Goal: Task Accomplishment & Management: Use online tool/utility

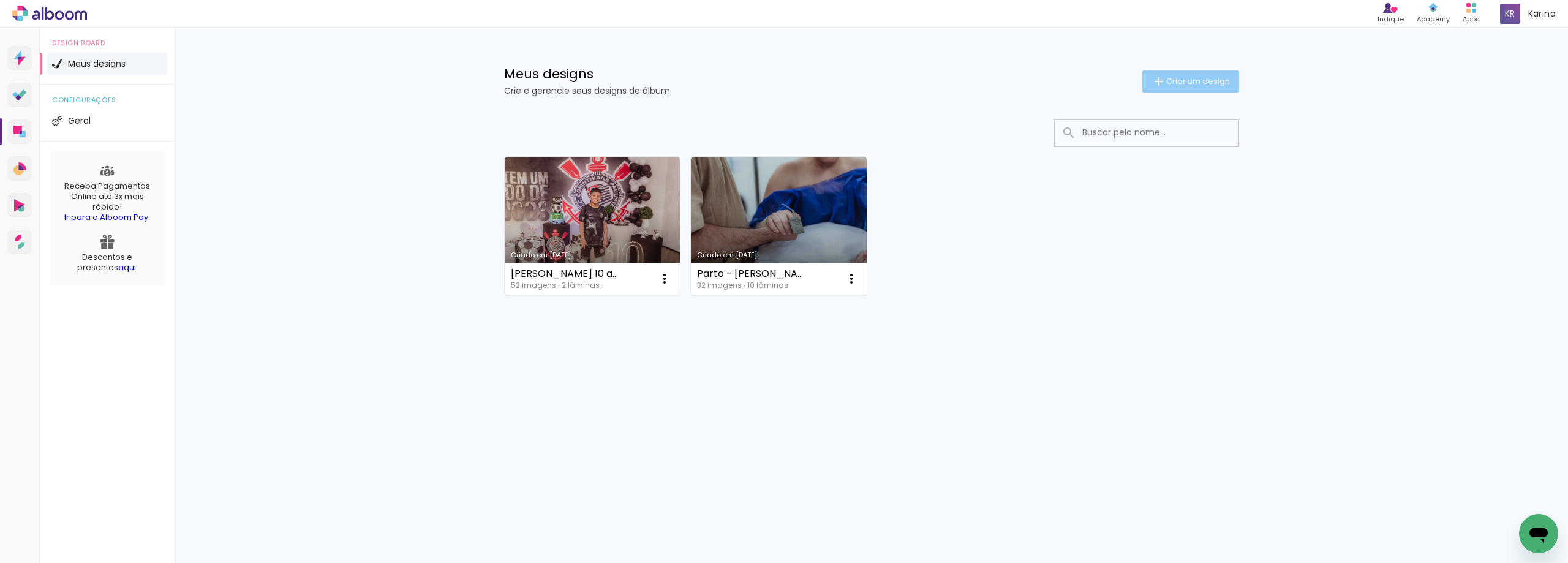
click at [1181, 79] on span "Criar um design" at bounding box center [1198, 81] width 63 height 8
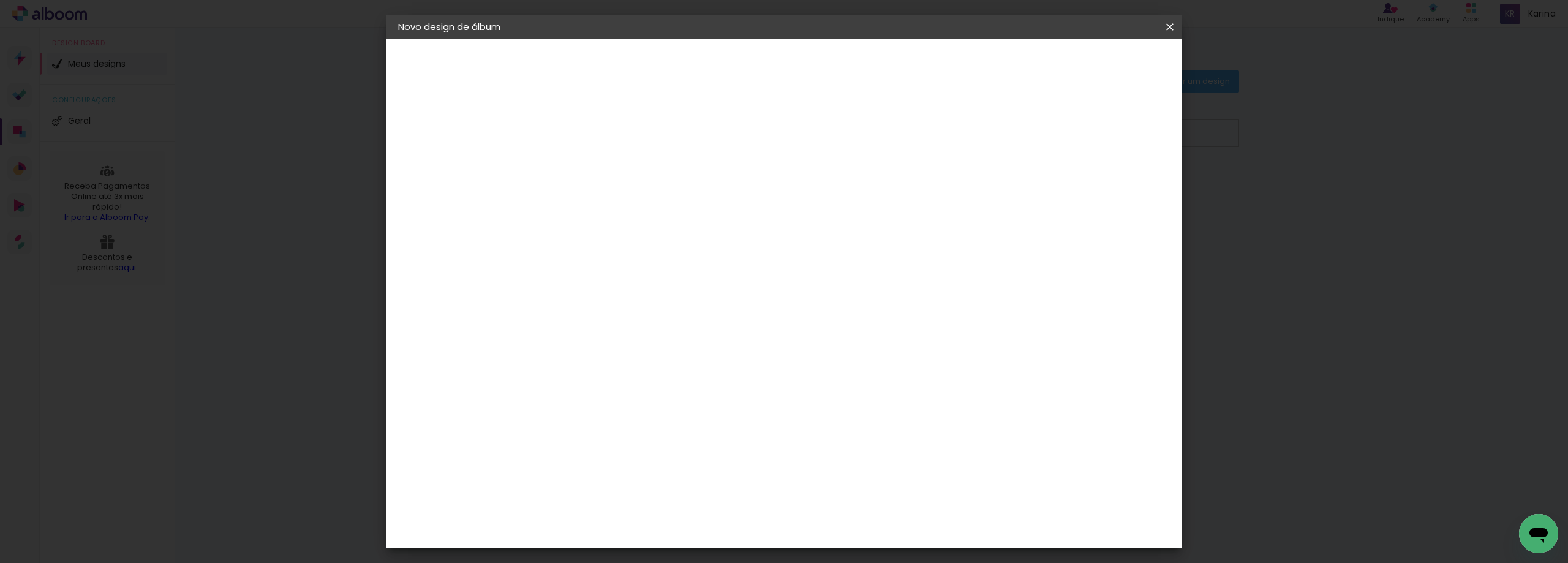
click at [598, 168] on input at bounding box center [598, 164] width 0 height 19
type input "Newborn [PERSON_NAME]"
type paper-input "Newborn [PERSON_NAME]"
click at [0, 0] on slot "Avançar" at bounding box center [0, 0] width 0 height 0
click at [655, 413] on div "AlfaFotoBook" at bounding box center [623, 410] width 65 height 10
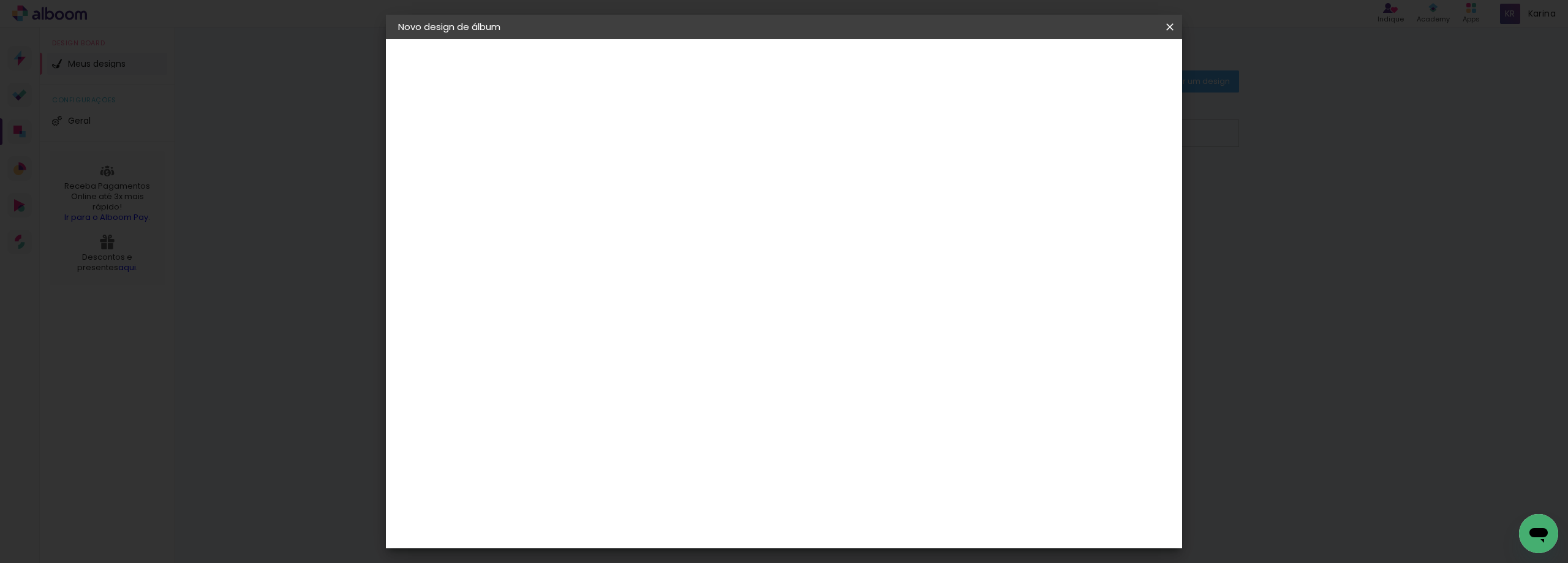
click at [0, 0] on slot "Avançar" at bounding box center [0, 0] width 0 height 0
click at [681, 472] on span "Cubic" at bounding box center [652, 489] width 57 height 32
click at [0, 0] on slot "Avançar" at bounding box center [0, 0] width 0 height 0
click at [1093, 61] on span "Iniciar design" at bounding box center [1065, 65] width 56 height 9
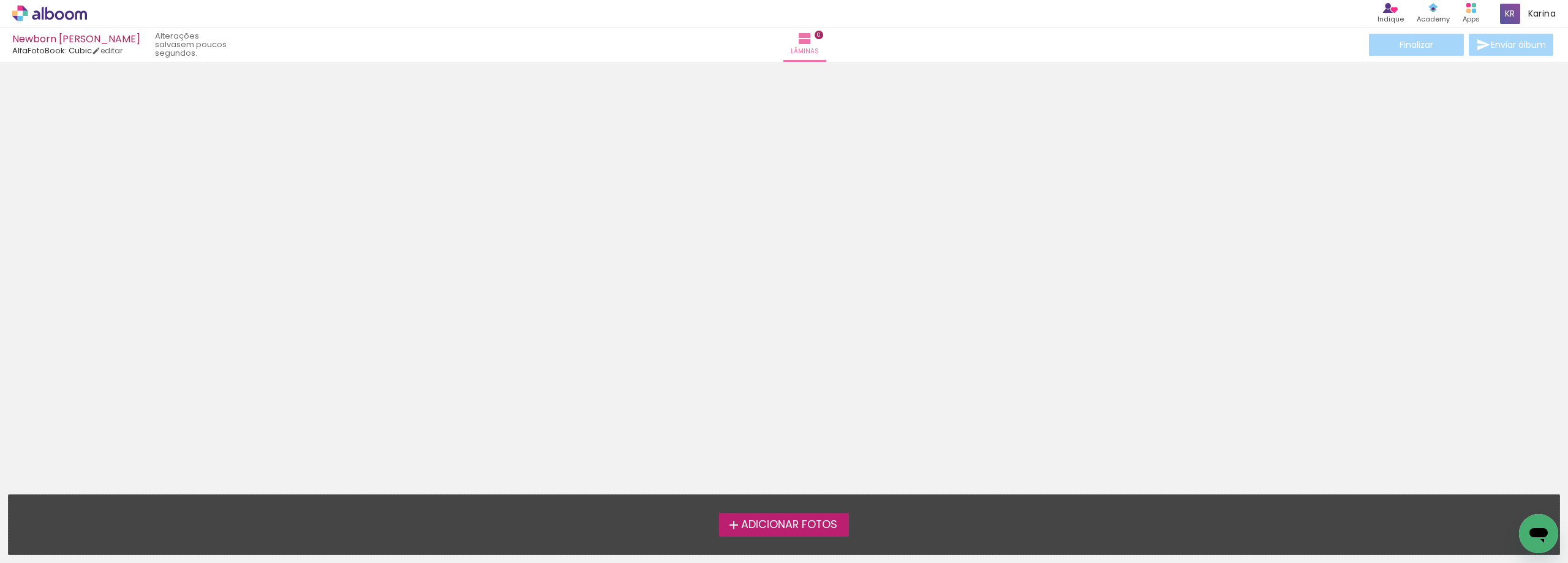
click at [799, 524] on span "Adicionar Fotos" at bounding box center [789, 525] width 96 height 11
click at [0, 0] on input "file" at bounding box center [0, 0] width 0 height 0
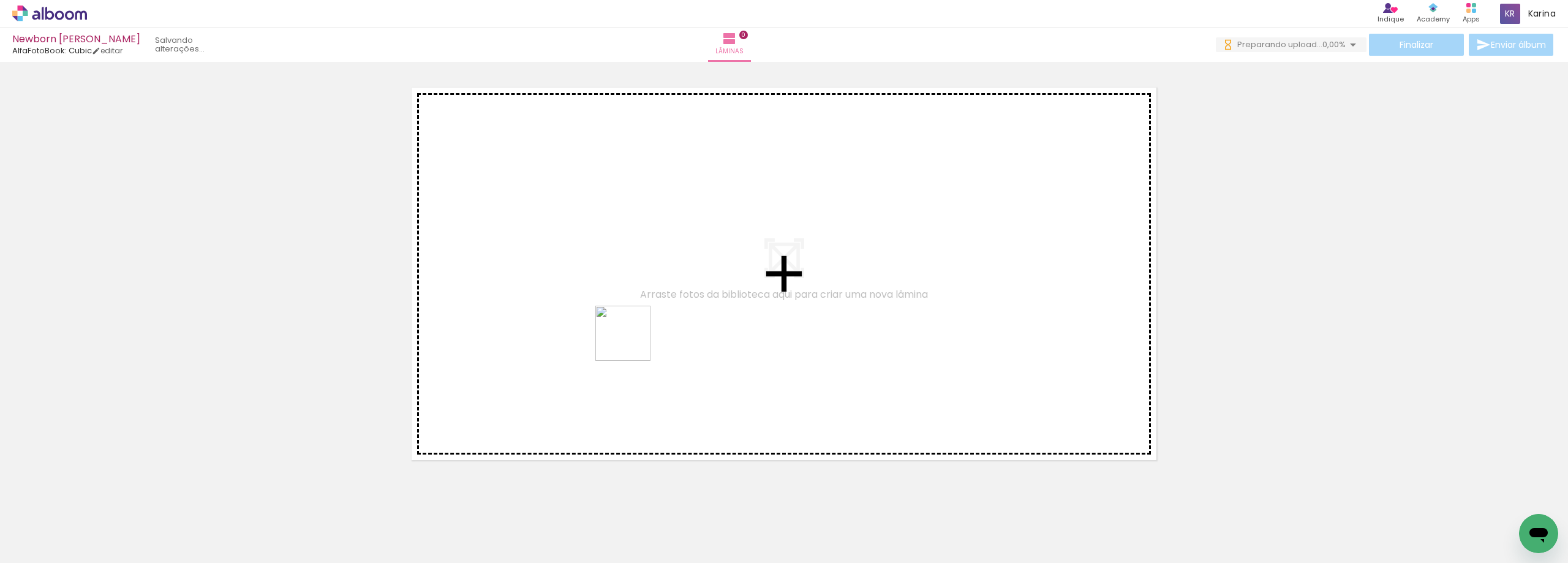
drag, startPoint x: 188, startPoint y: 528, endPoint x: 512, endPoint y: 437, distance: 336.5
click at [636, 339] on quentale-workspace at bounding box center [784, 281] width 1568 height 563
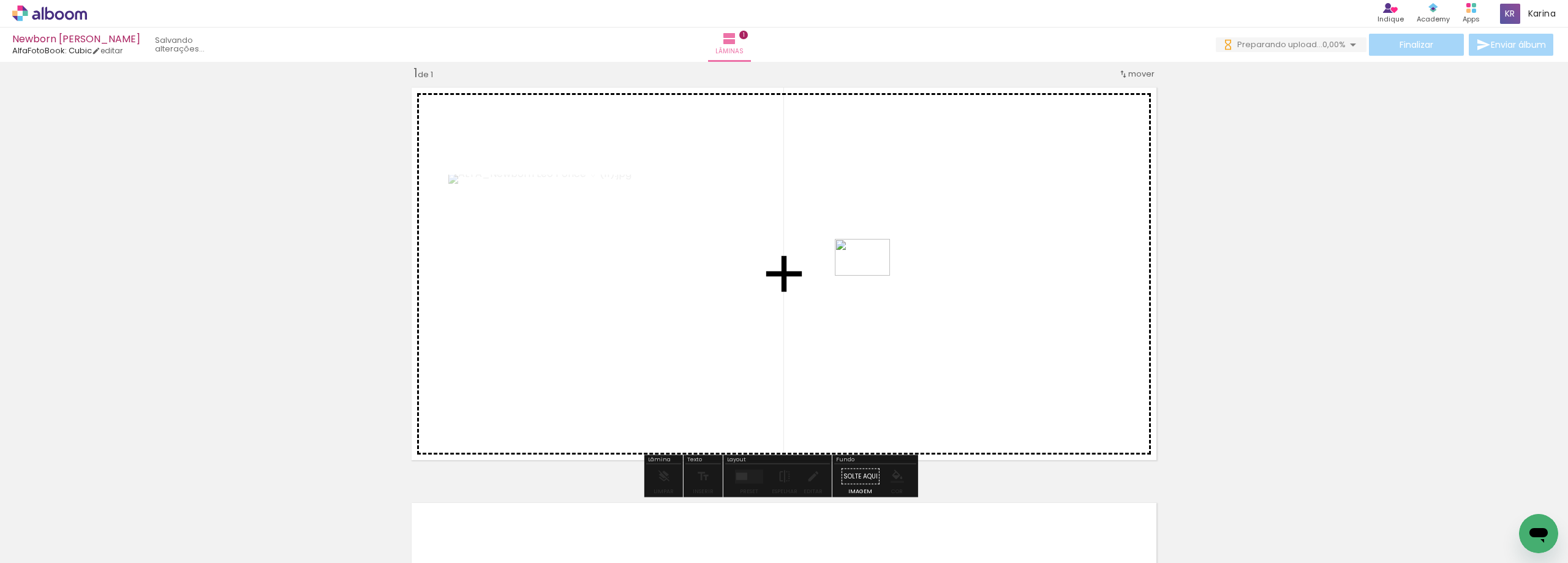
drag, startPoint x: 255, startPoint y: 529, endPoint x: 898, endPoint y: 270, distance: 693.2
click at [898, 270] on quentale-workspace at bounding box center [784, 281] width 1568 height 563
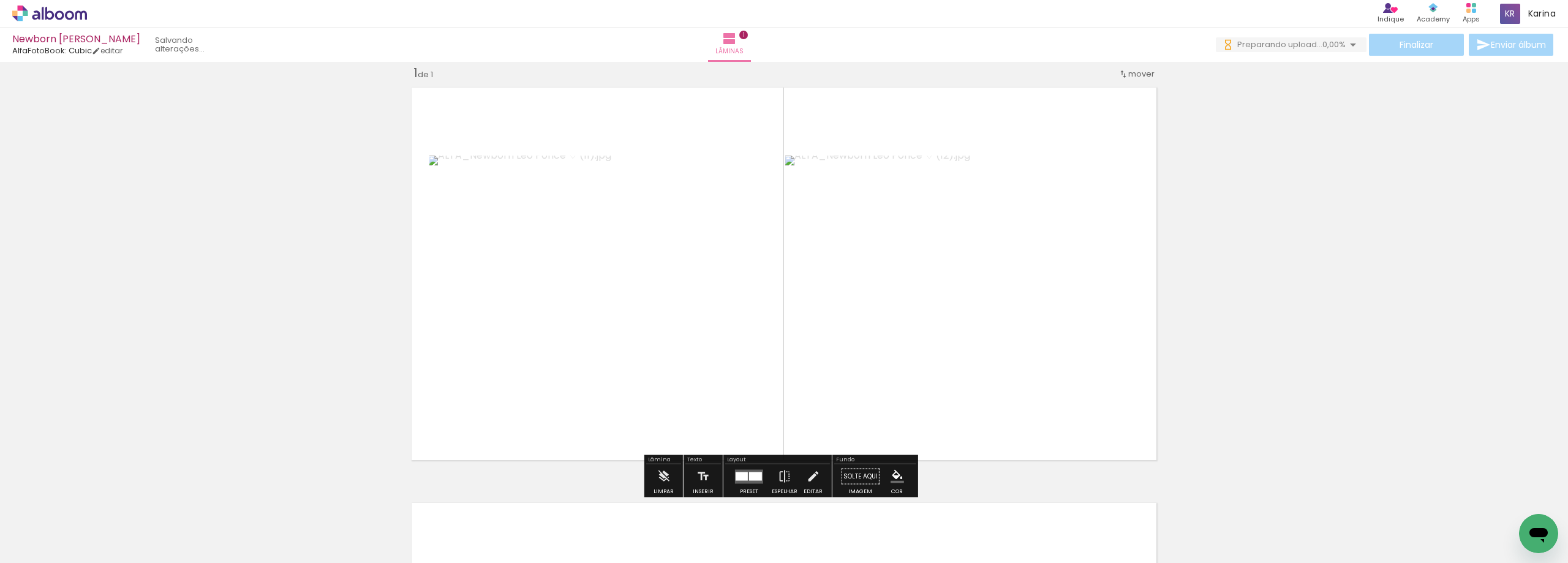
click at [1349, 45] on iron-icon at bounding box center [1353, 45] width 15 height 15
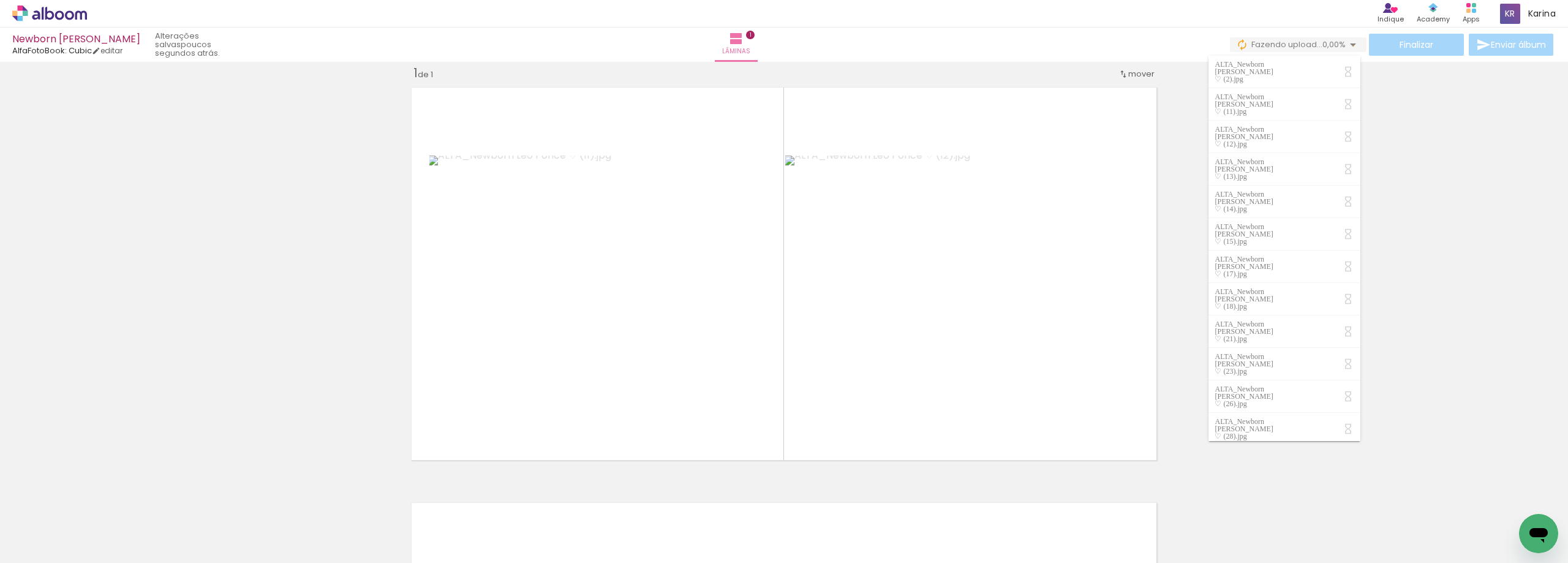
click at [1349, 45] on iron-icon at bounding box center [1353, 45] width 15 height 15
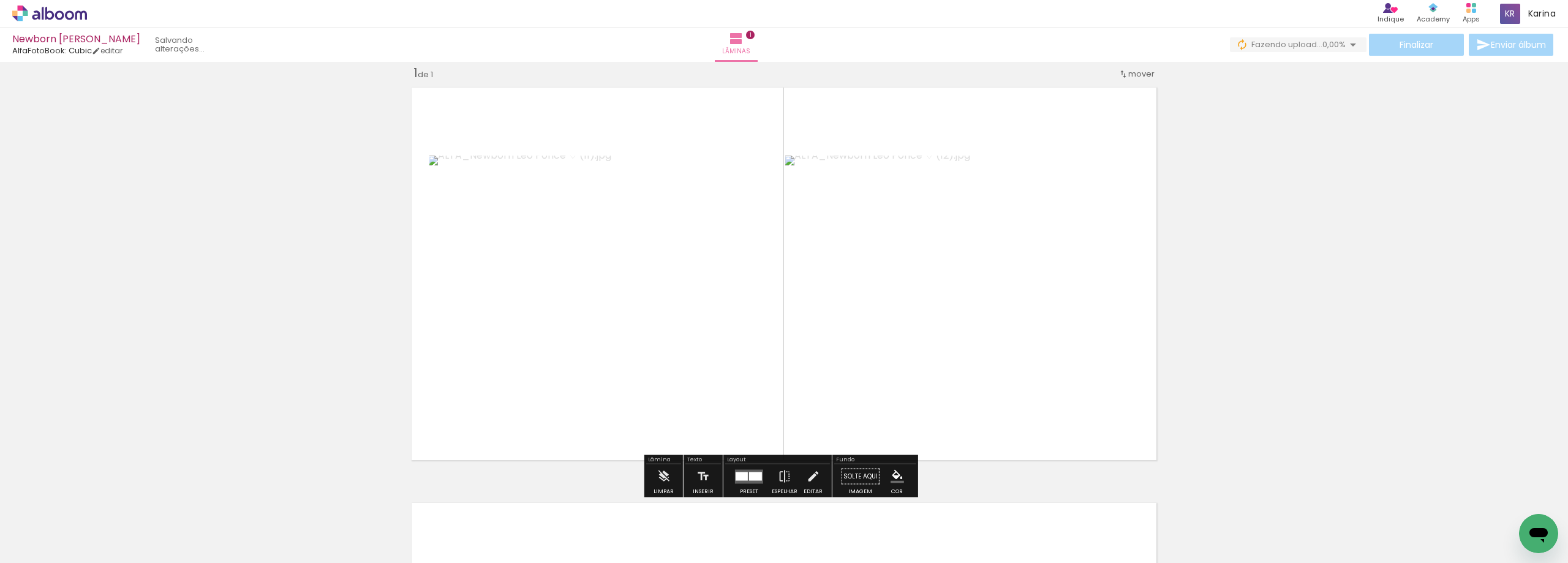
click at [934, 287] on quentale-photo at bounding box center [962, 273] width 352 height 236
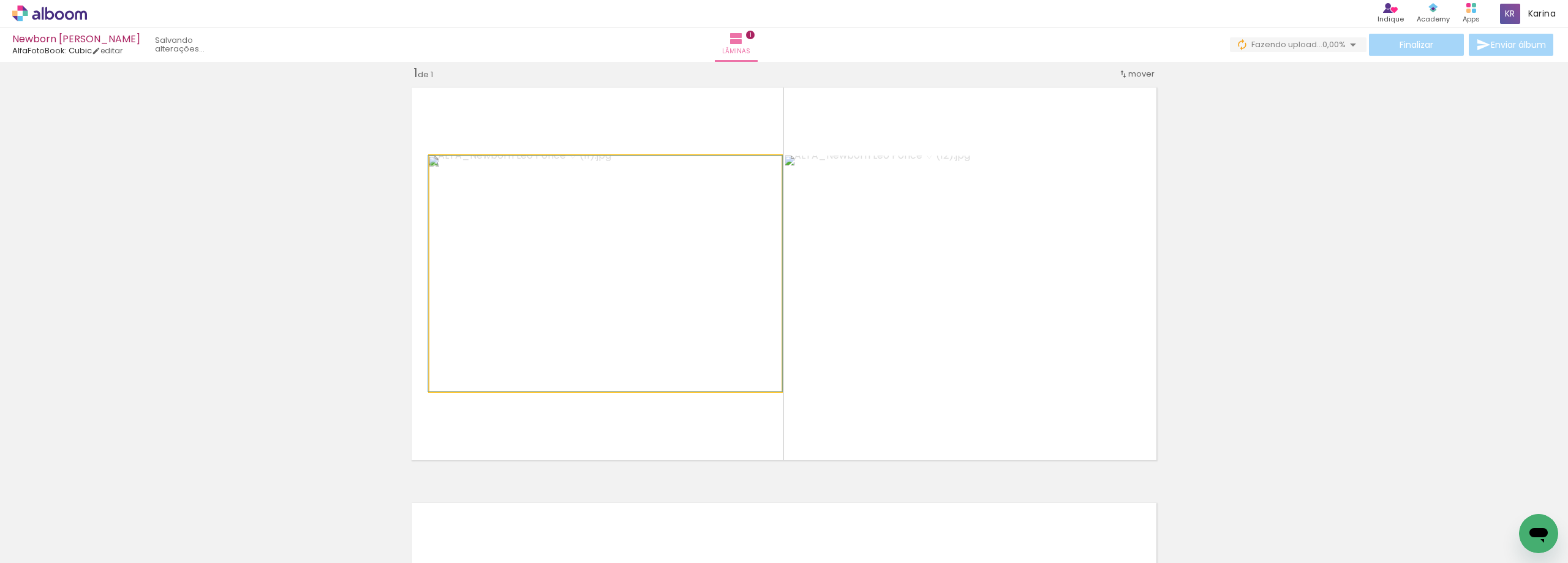
click at [647, 294] on quentale-photo at bounding box center [605, 273] width 352 height 236
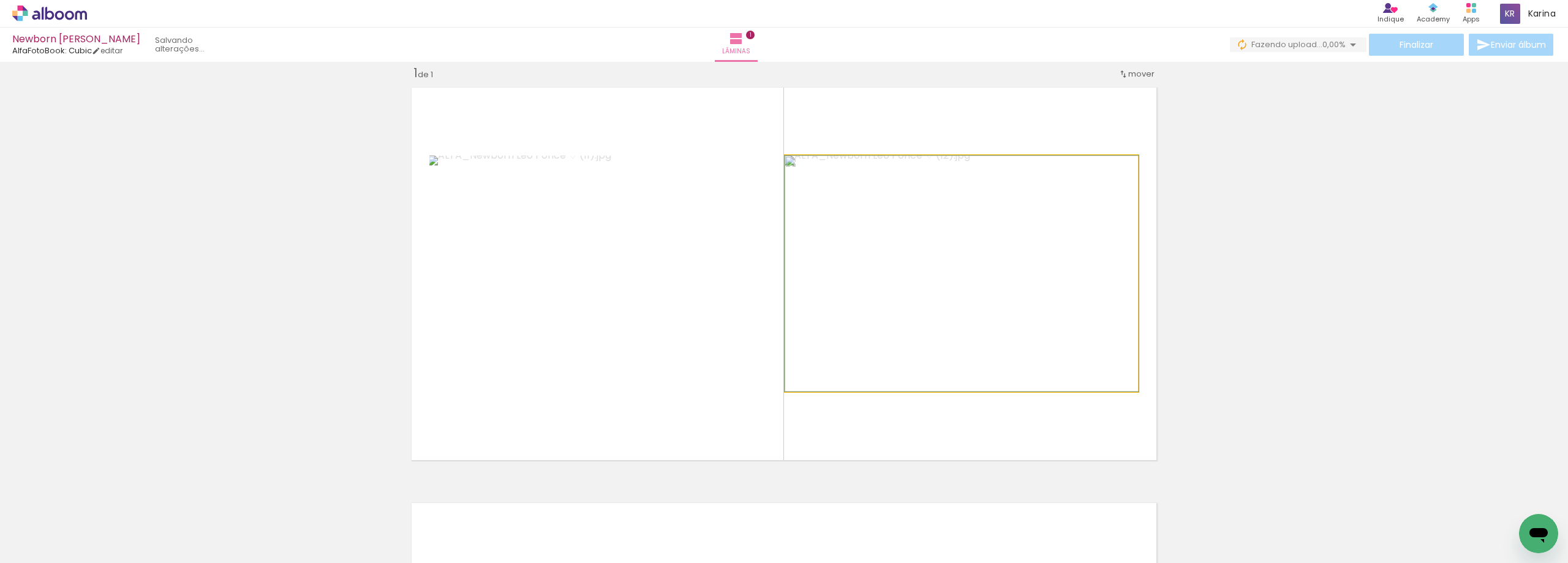
click at [924, 280] on quentale-photo at bounding box center [962, 273] width 352 height 236
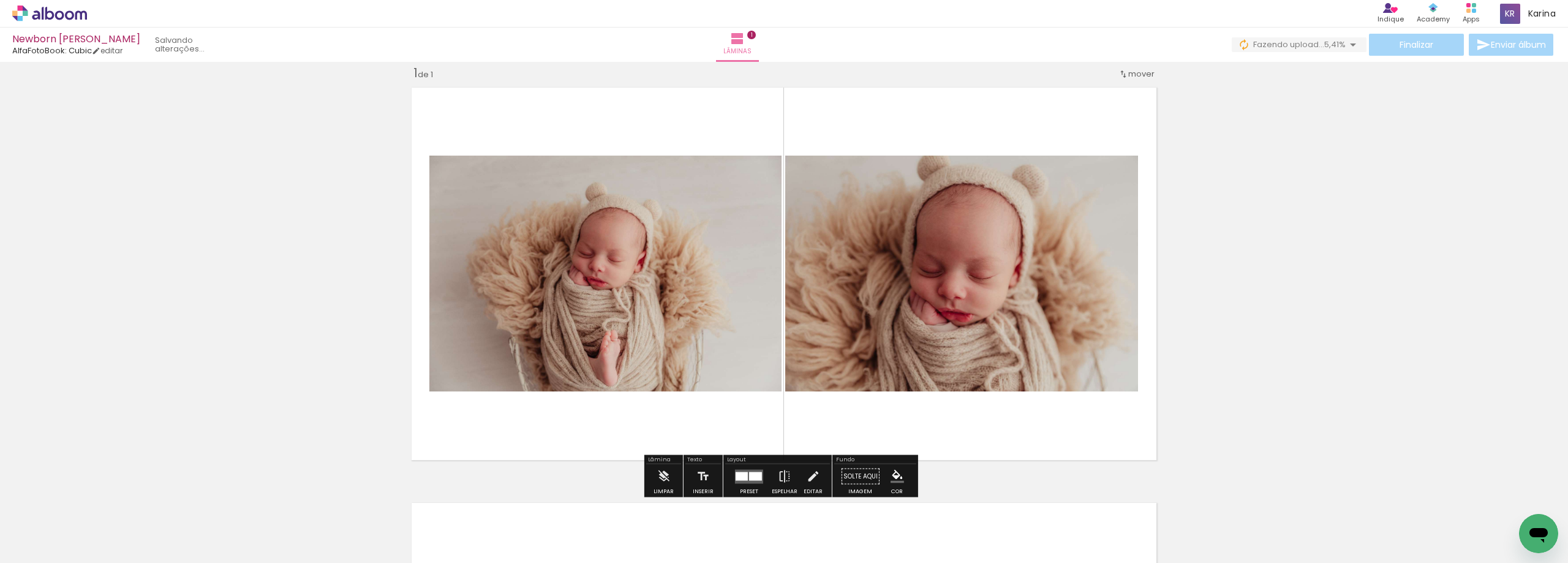
click at [631, 291] on quentale-photo at bounding box center [605, 273] width 352 height 236
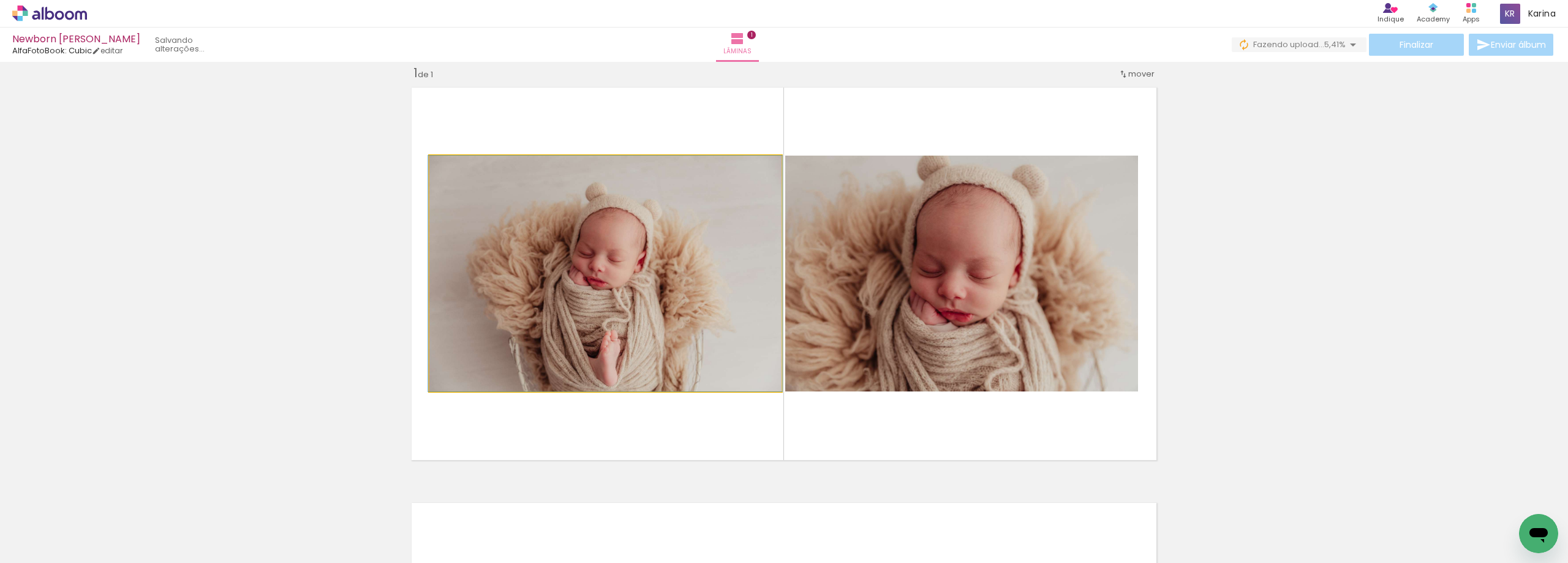
click at [631, 291] on quentale-photo at bounding box center [605, 273] width 352 height 236
drag, startPoint x: 631, startPoint y: 291, endPoint x: 594, endPoint y: 302, distance: 38.6
click at [594, 302] on quentale-photo at bounding box center [605, 273] width 352 height 236
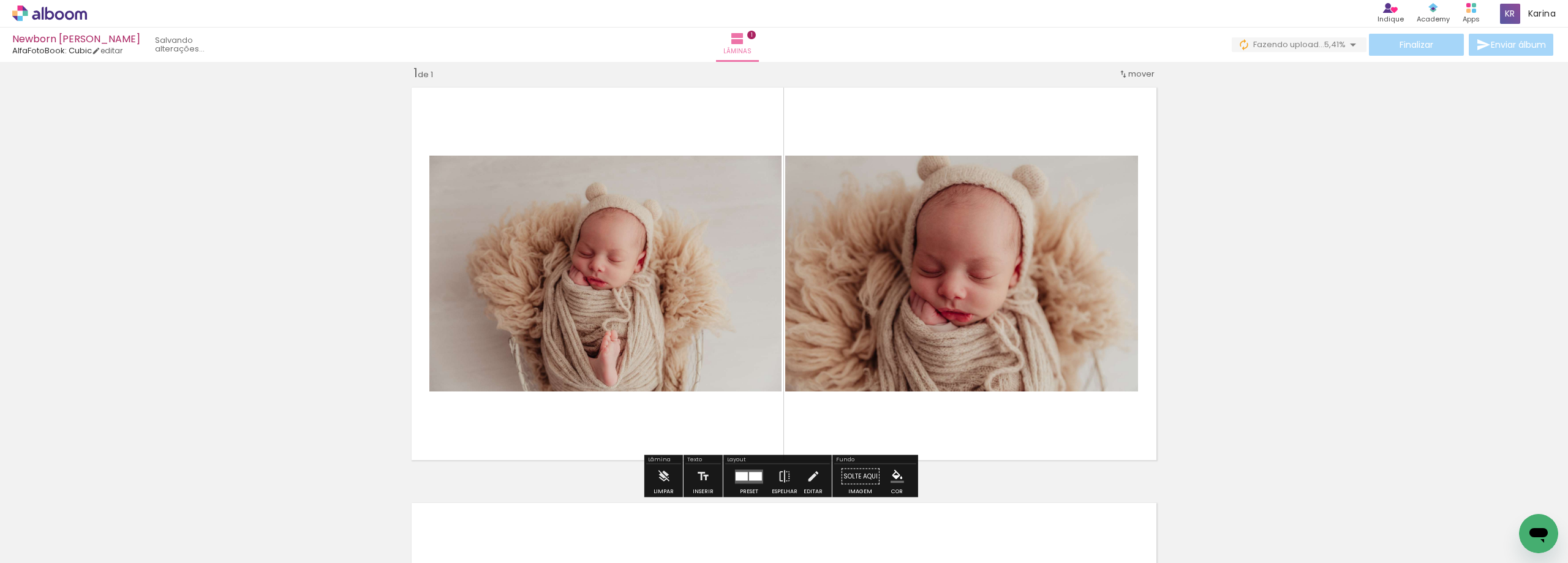
click at [651, 269] on quentale-photo at bounding box center [605, 273] width 352 height 236
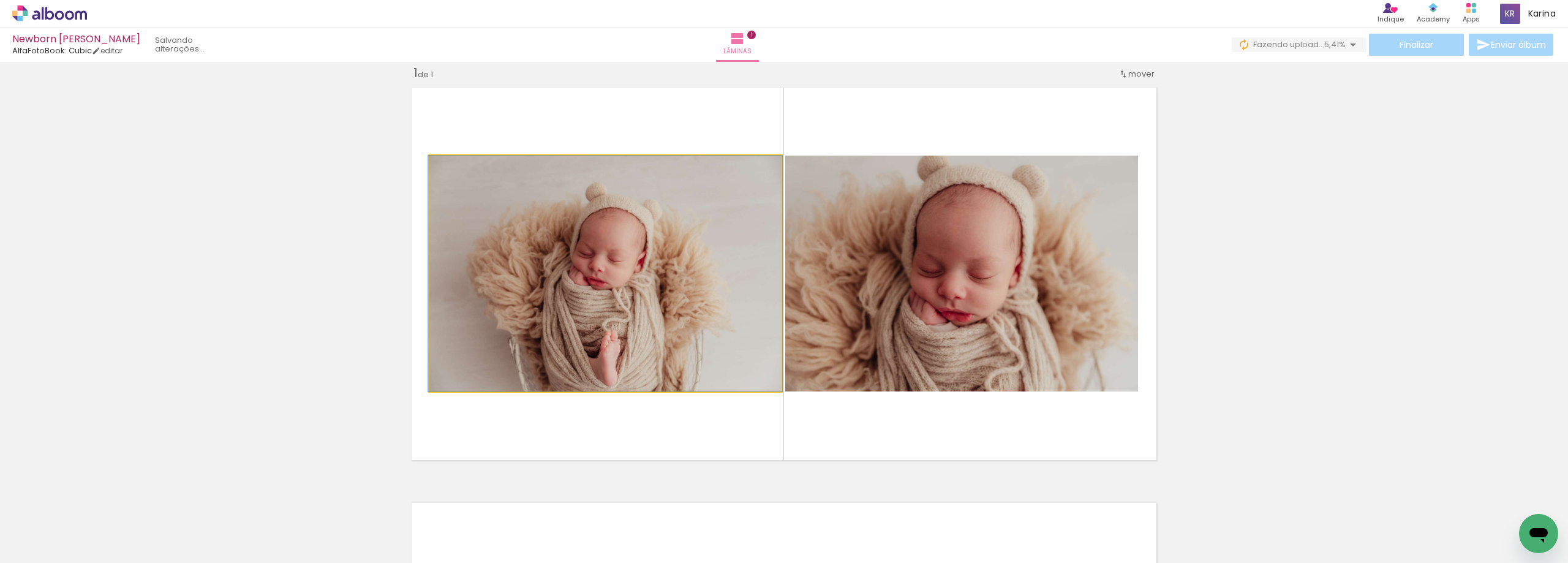
click at [694, 272] on quentale-photo at bounding box center [605, 273] width 352 height 236
click at [687, 311] on quentale-photo at bounding box center [605, 273] width 352 height 236
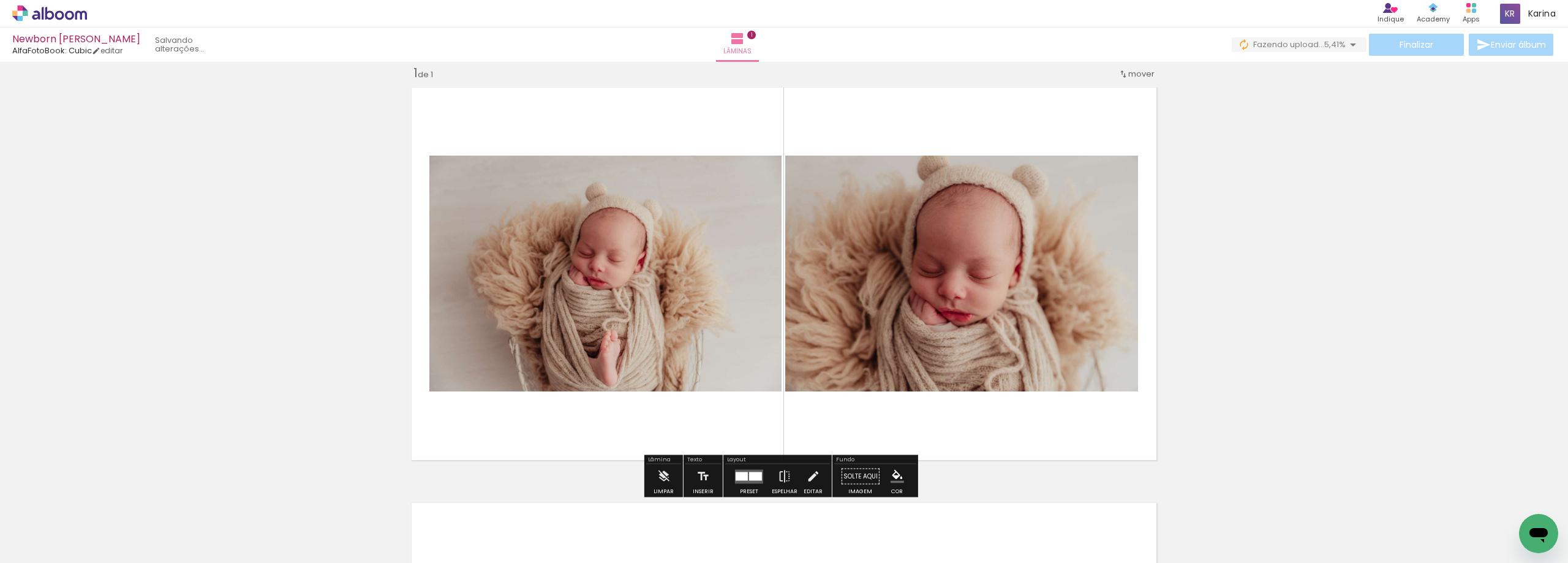
click at [1278, 334] on div "Inserir lâmina 1 de 1" at bounding box center [784, 466] width 1568 height 832
click at [545, 281] on quentale-photo at bounding box center [605, 273] width 352 height 236
click at [116, 54] on link "editar" at bounding box center [107, 50] width 30 height 10
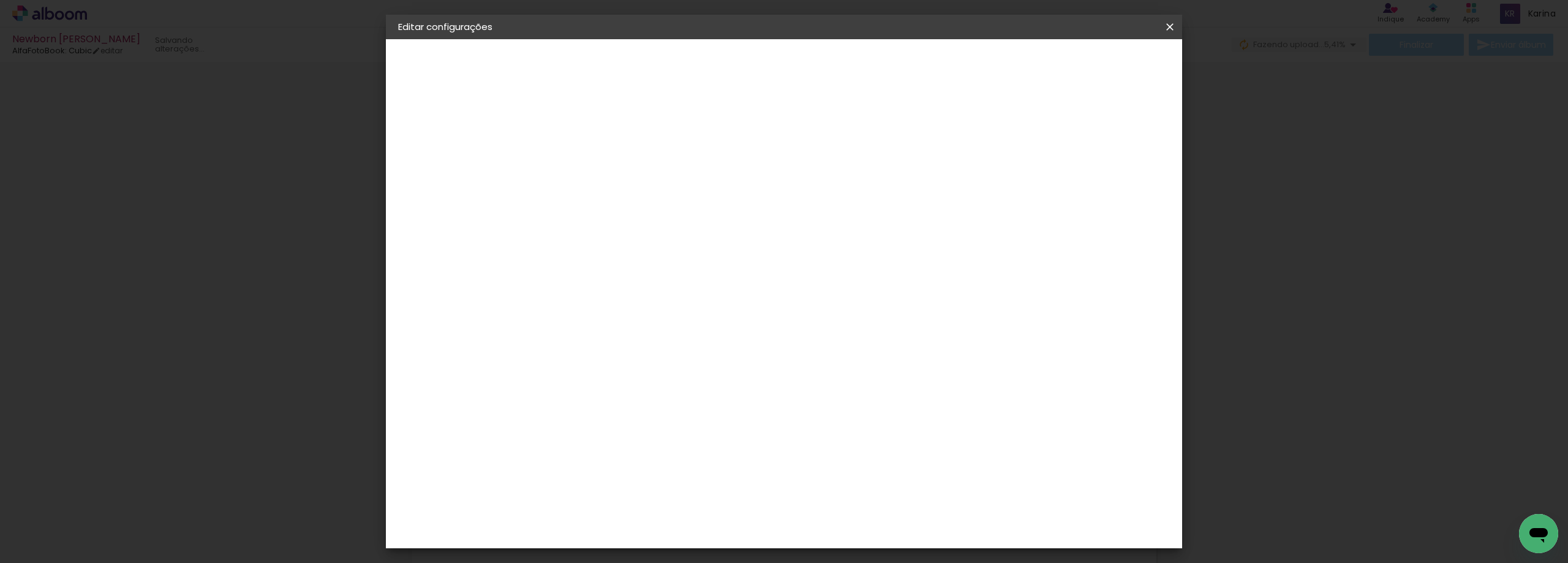
click at [1170, 28] on iron-icon at bounding box center [1170, 27] width 15 height 12
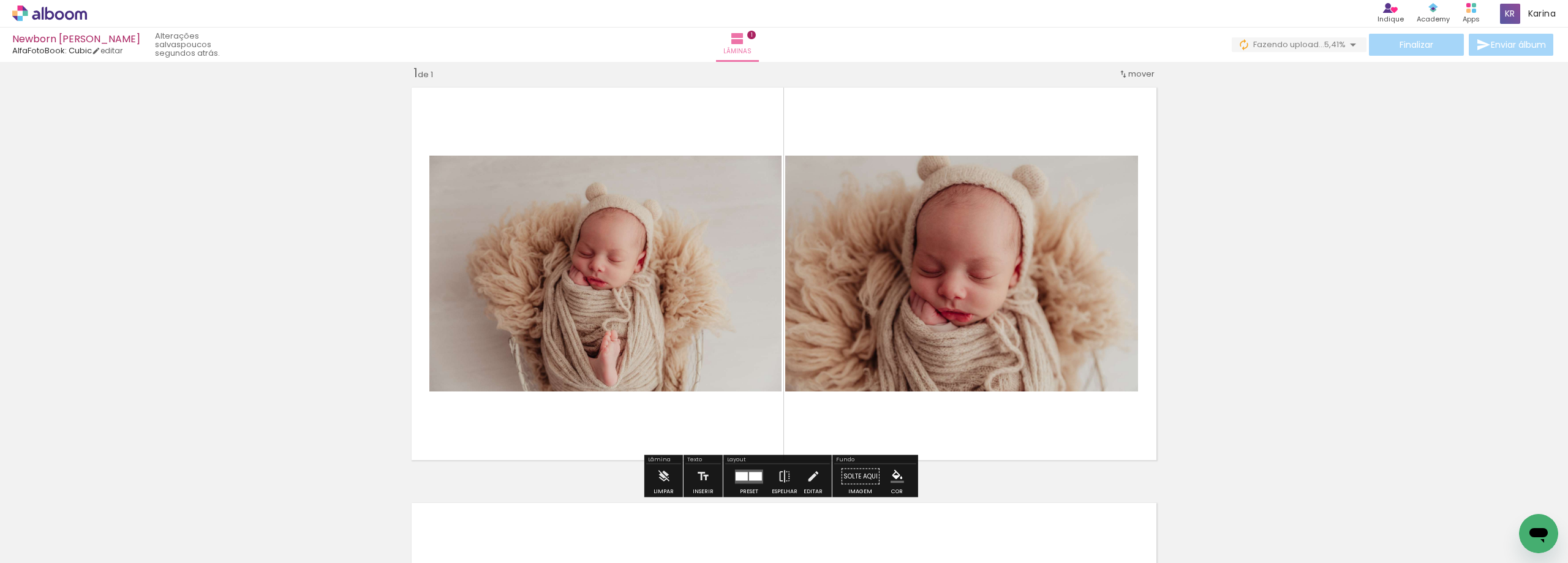
click at [622, 247] on quentale-photo at bounding box center [605, 273] width 352 height 236
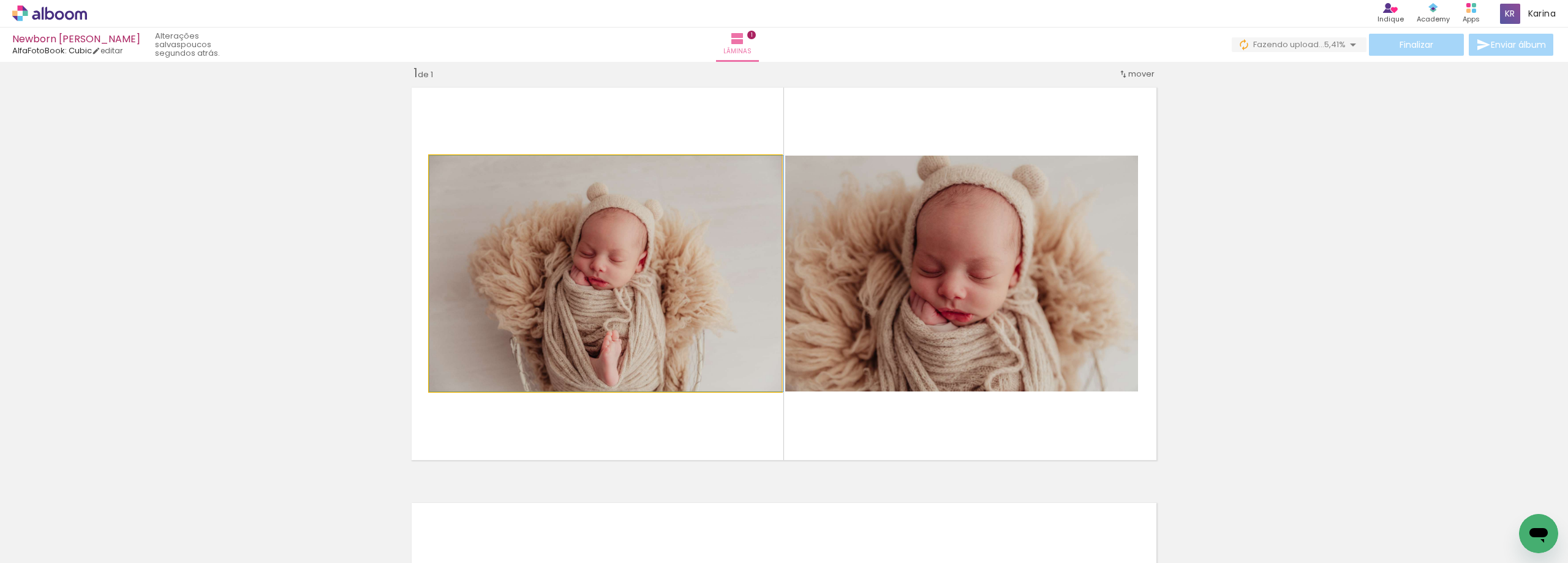
drag, startPoint x: 622, startPoint y: 247, endPoint x: 663, endPoint y: 259, distance: 42.7
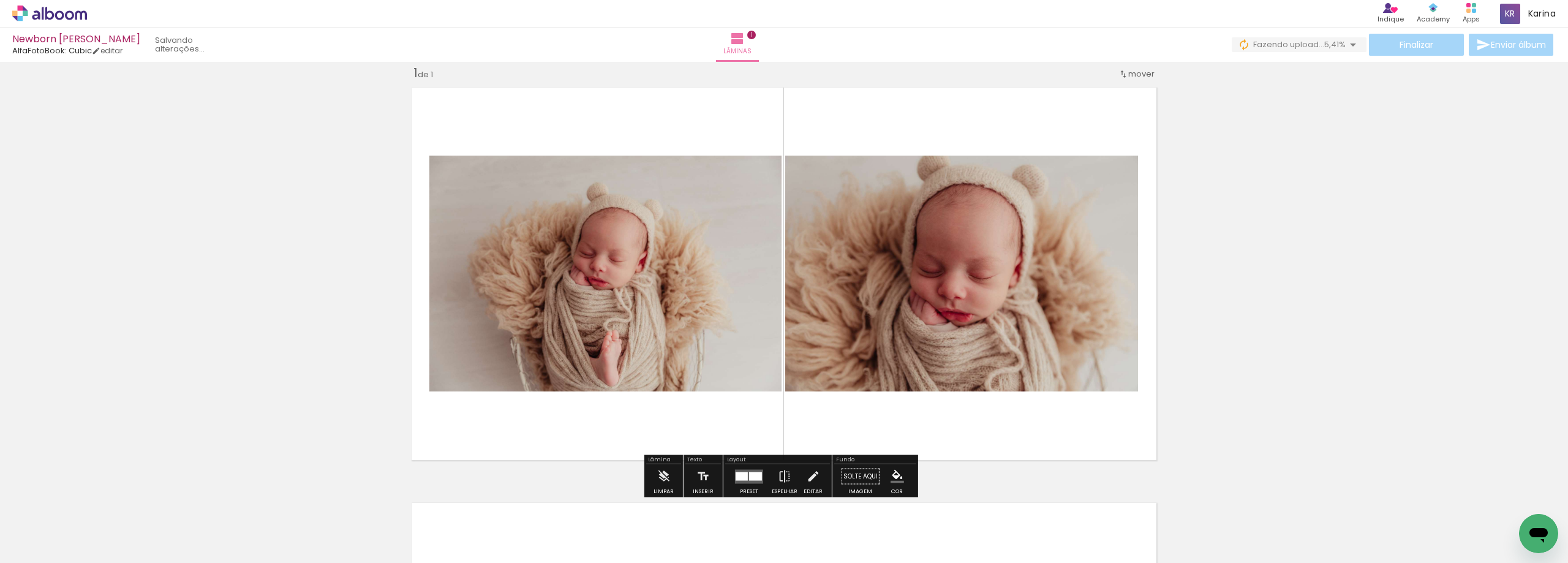
click at [730, 349] on quentale-photo at bounding box center [605, 273] width 352 height 236
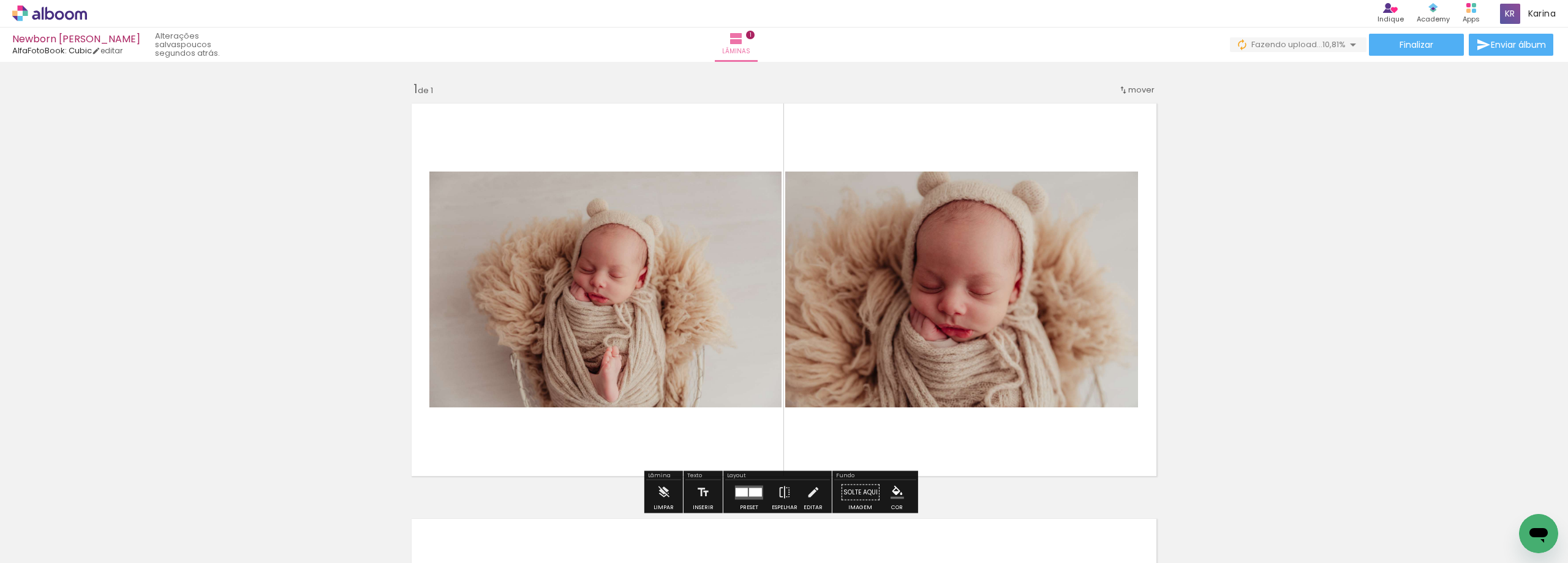
click at [1134, 89] on span "mover" at bounding box center [1141, 89] width 26 height 11
click at [929, 263] on quentale-photo at bounding box center [962, 289] width 352 height 236
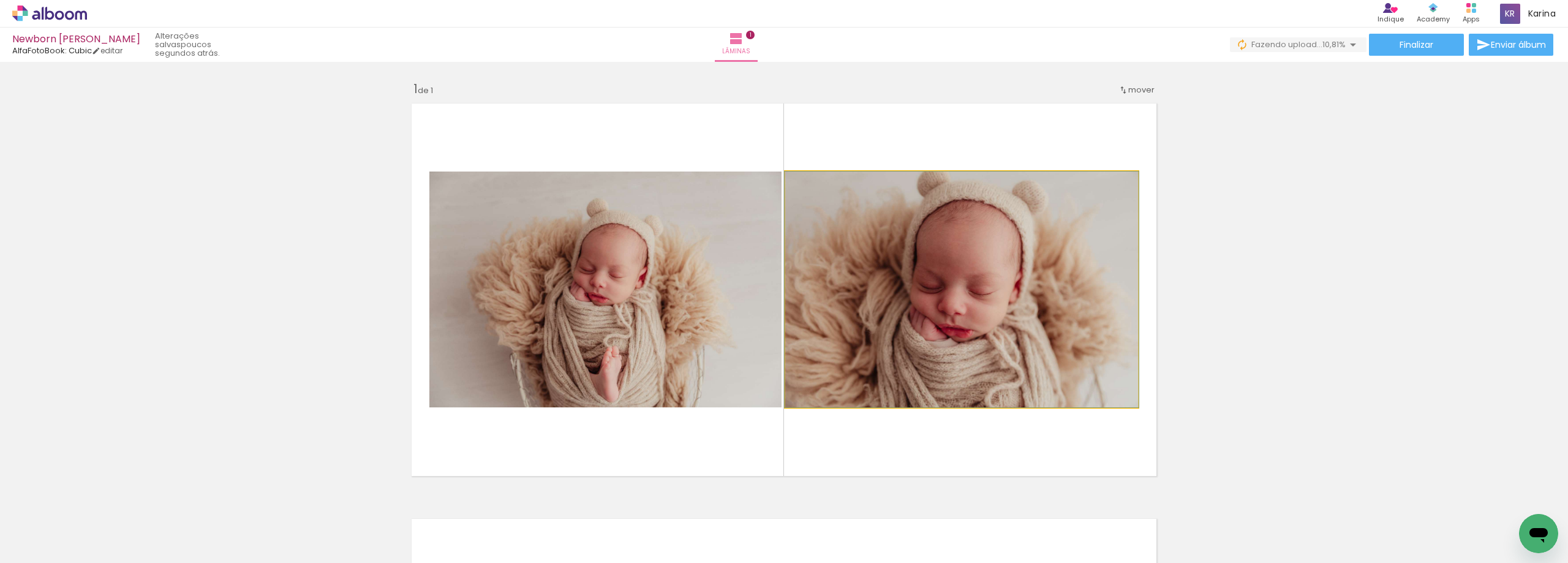
click at [929, 263] on quentale-photo at bounding box center [962, 289] width 352 height 236
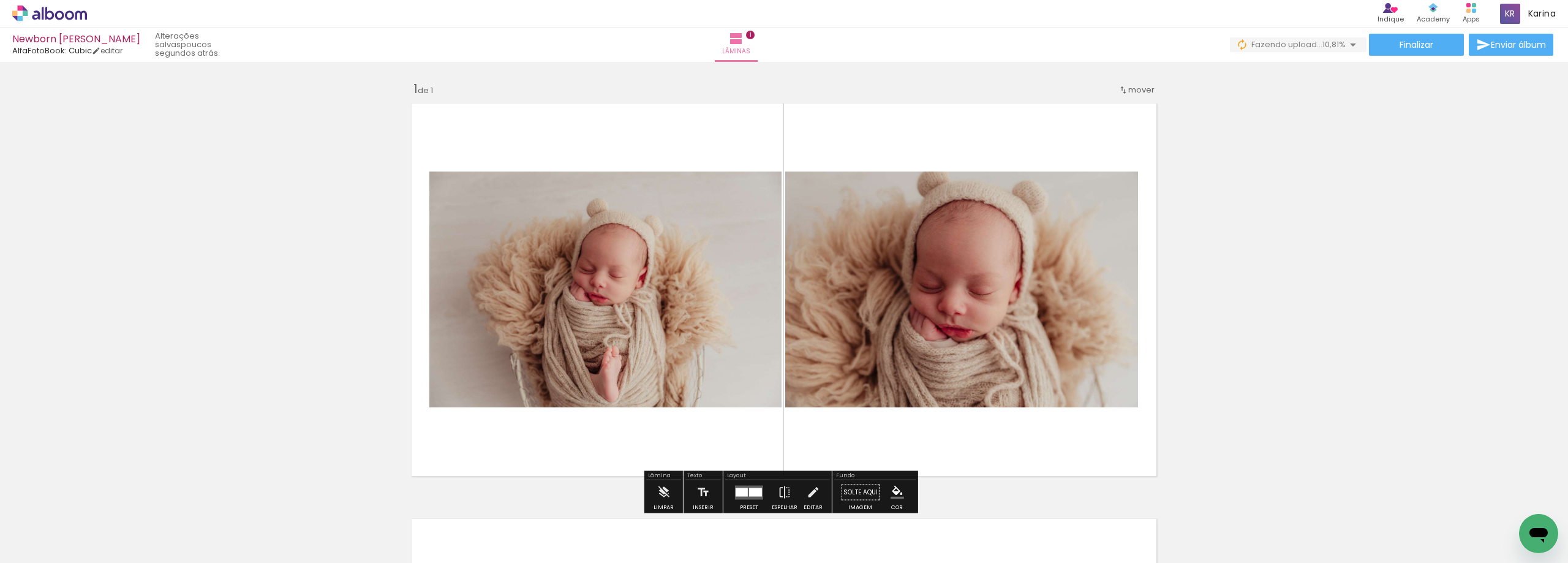
click at [921, 272] on quentale-photo at bounding box center [962, 289] width 352 height 236
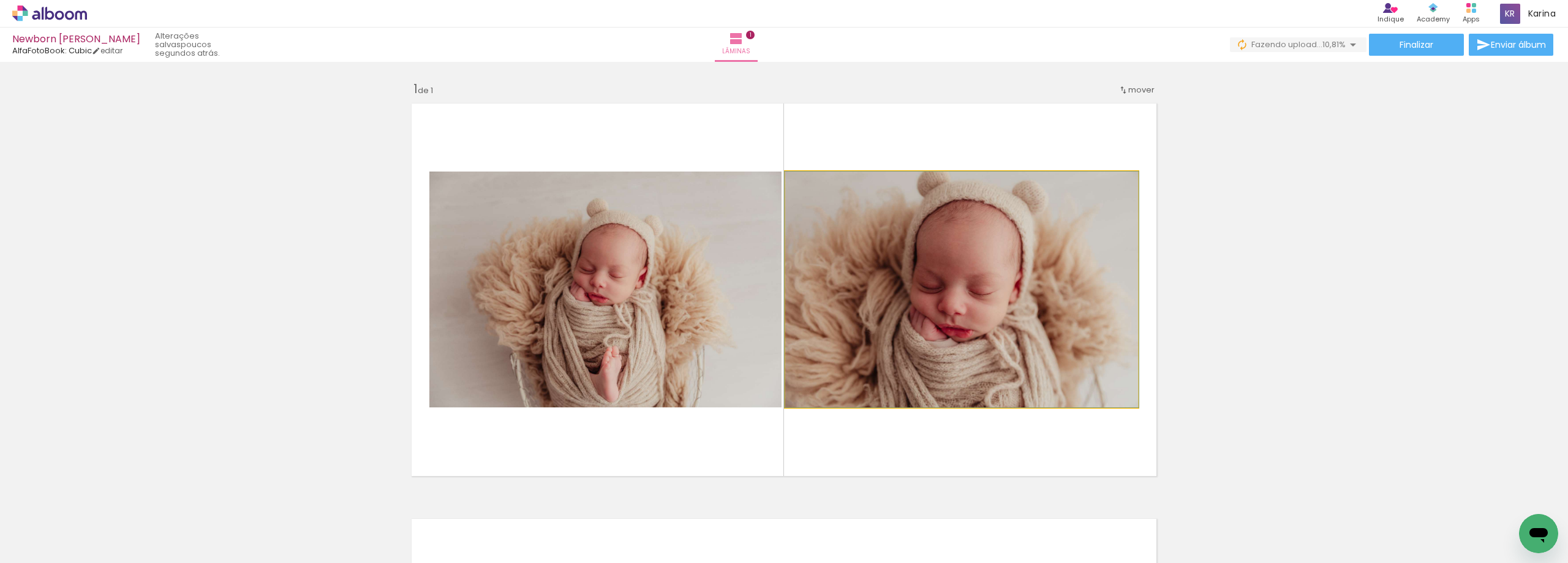
click at [993, 285] on quentale-photo at bounding box center [962, 289] width 352 height 236
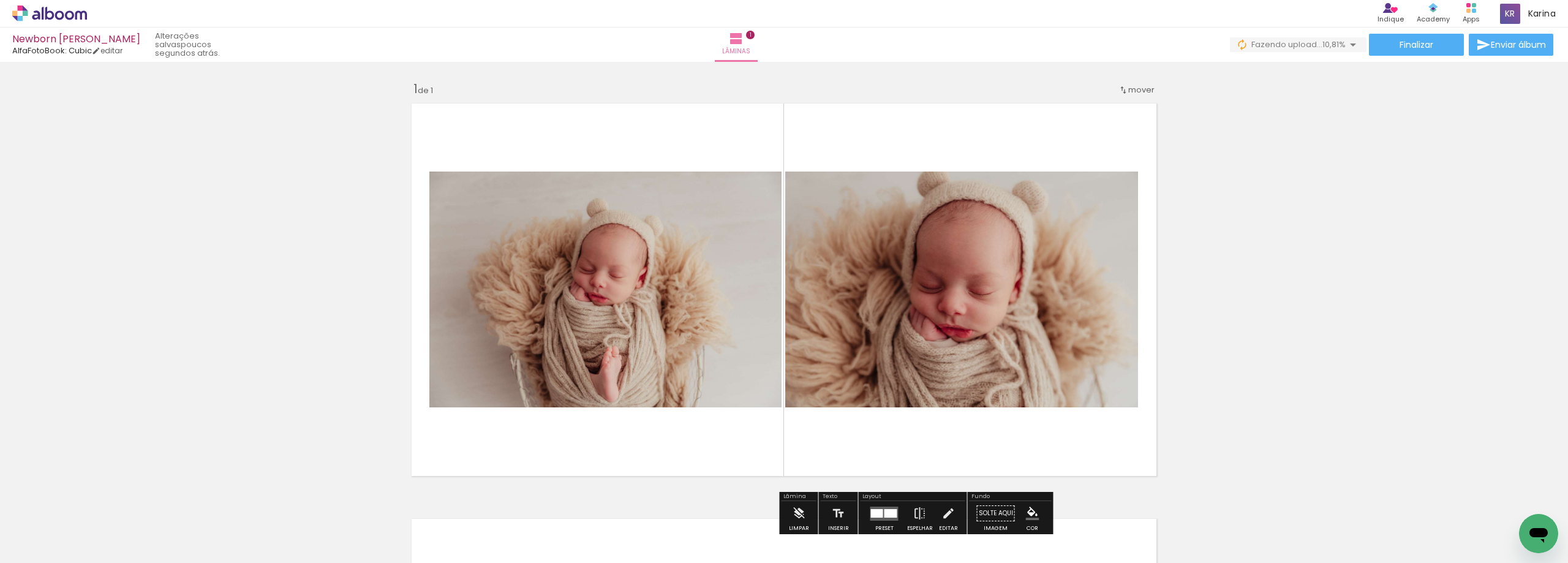
click at [976, 285] on quentale-photo at bounding box center [962, 289] width 352 height 236
drag, startPoint x: 963, startPoint y: 285, endPoint x: 1266, endPoint y: 238, distance: 306.6
click at [1266, 238] on div "Inserir lâmina 1 de 1" at bounding box center [784, 482] width 1568 height 832
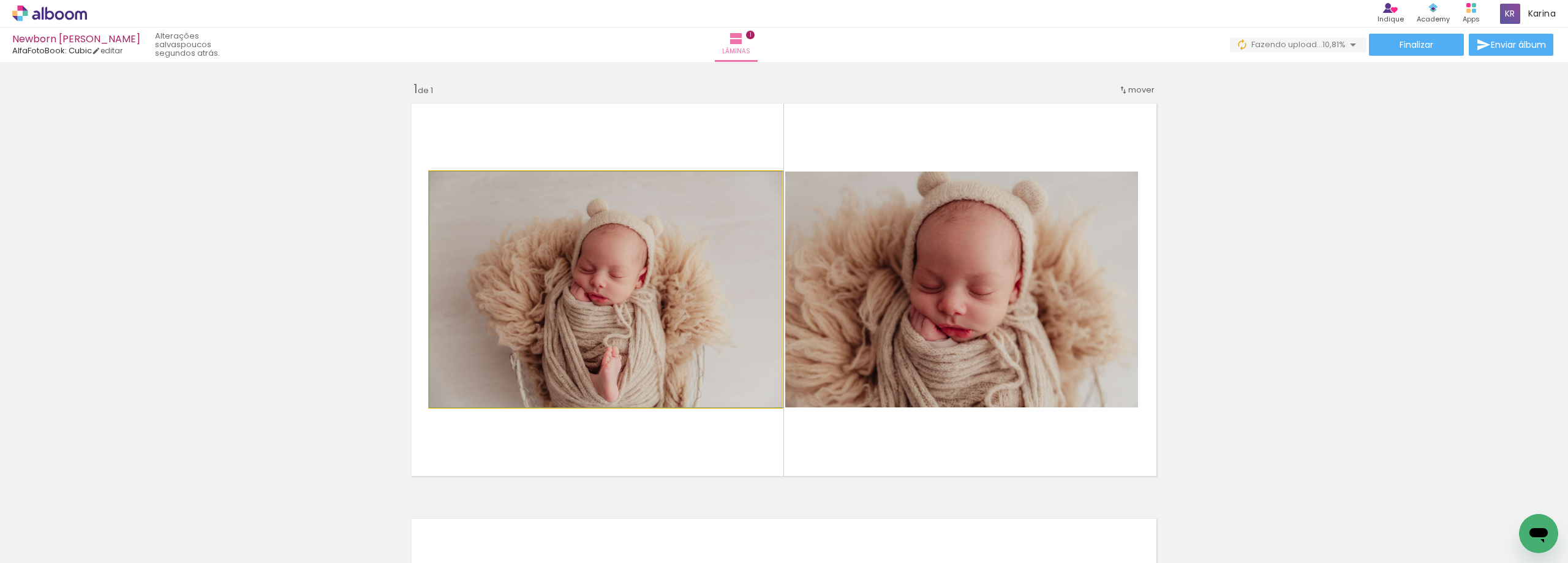
click at [610, 264] on quentale-photo at bounding box center [605, 289] width 352 height 236
type paper-slider "100"
click at [452, 181] on div at bounding box center [458, 185] width 11 height 11
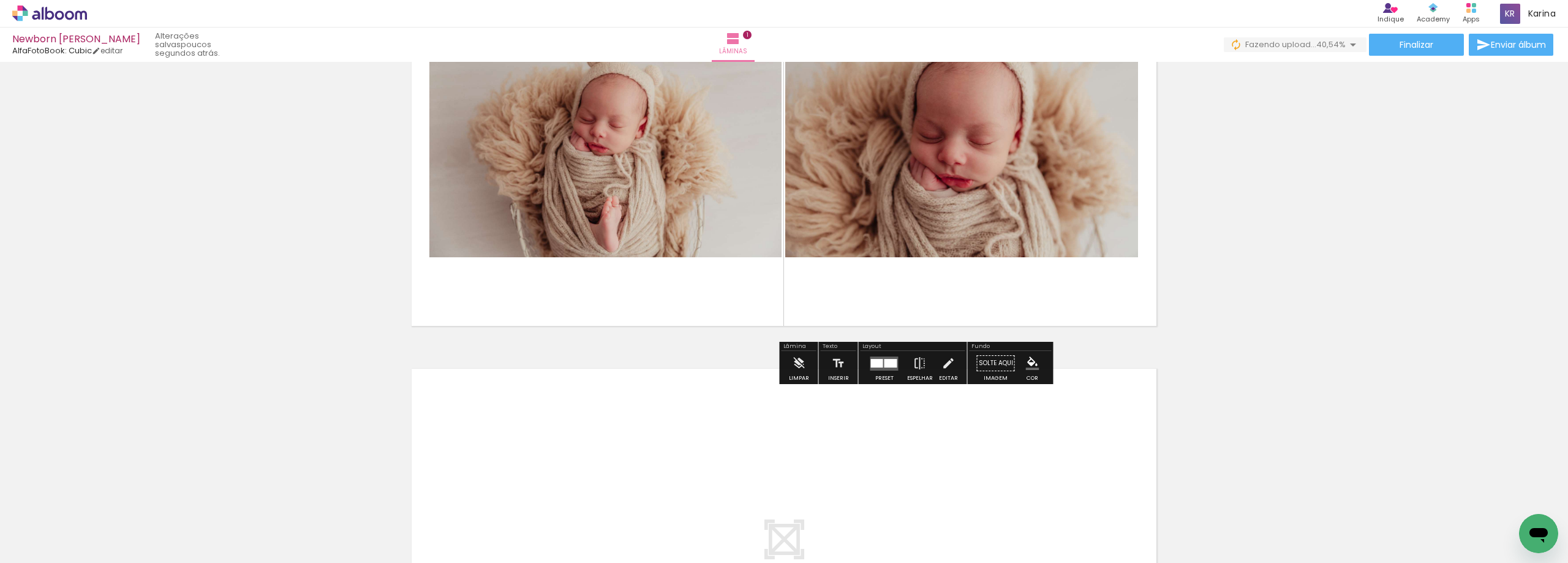
scroll to position [122, 0]
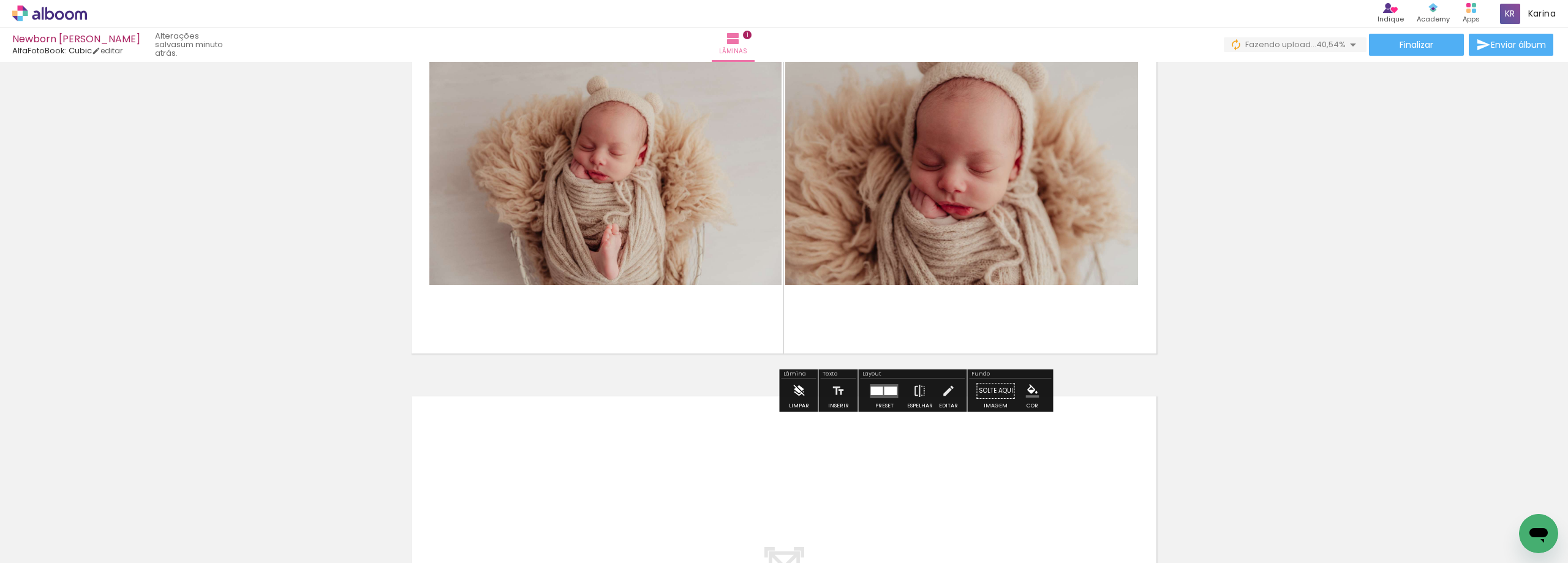
click at [792, 394] on iron-icon at bounding box center [799, 391] width 14 height 24
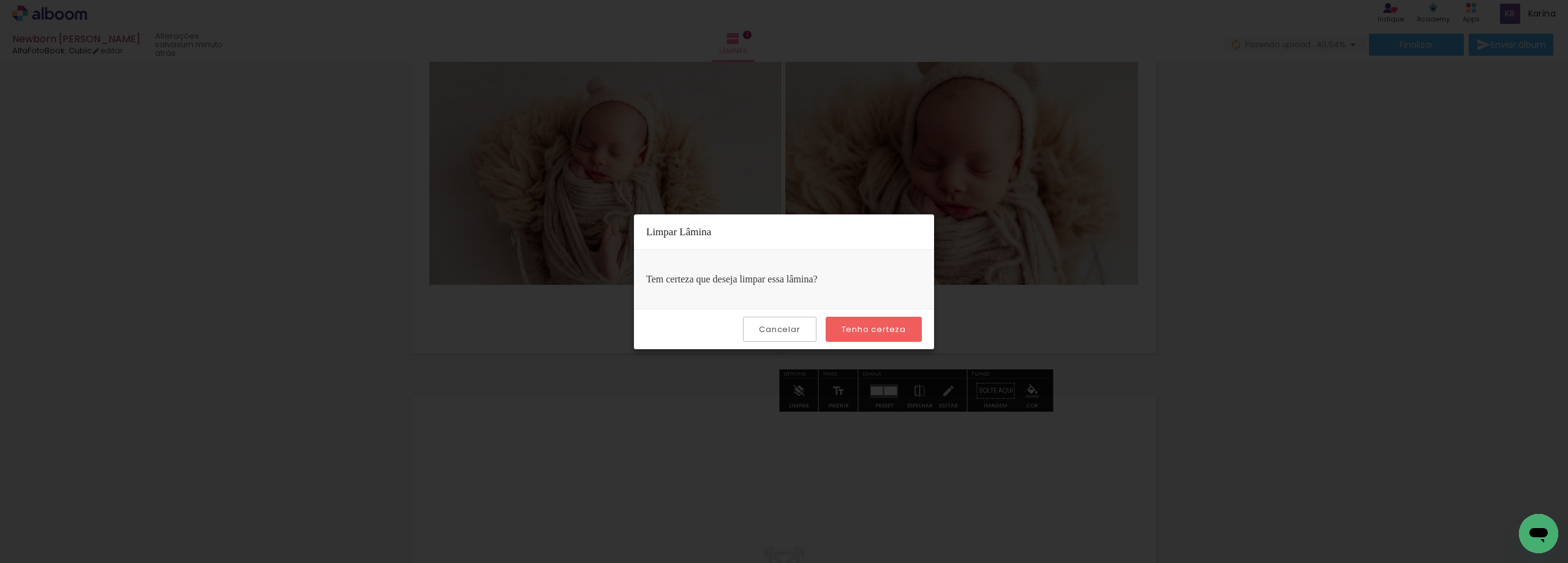
click at [0, 0] on slot "Tenho certeza" at bounding box center [0, 0] width 0 height 0
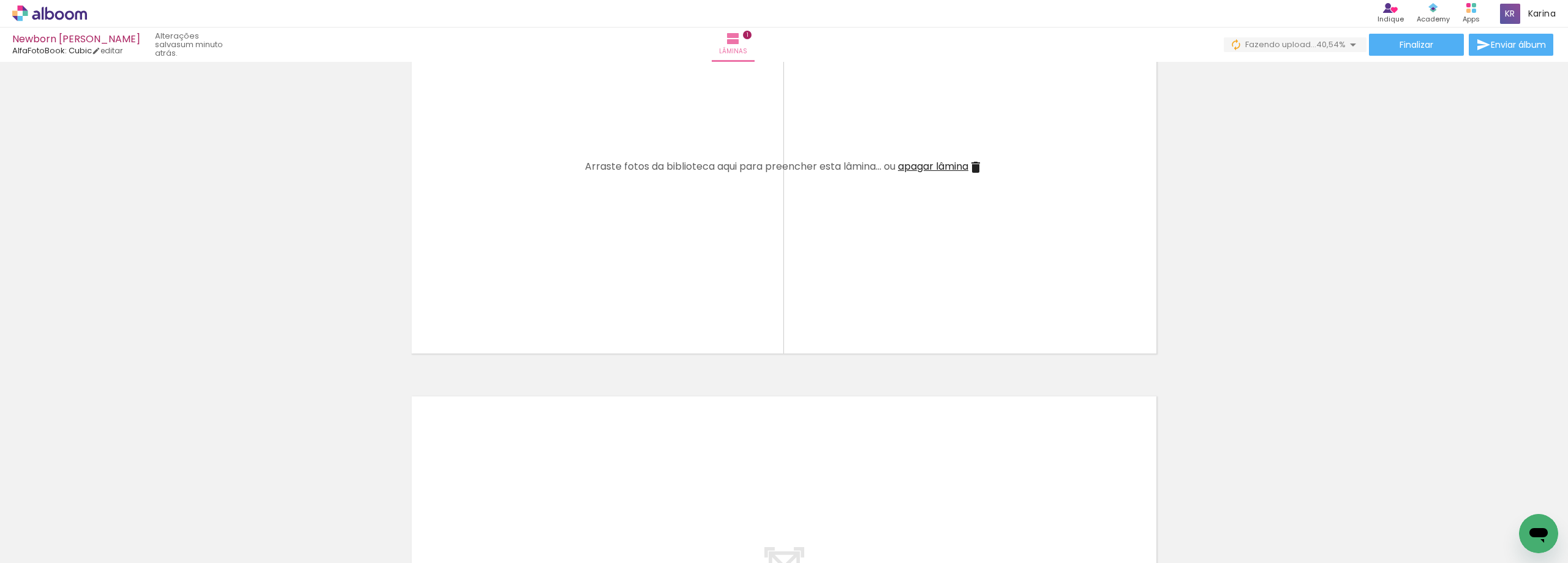
scroll to position [0, 0]
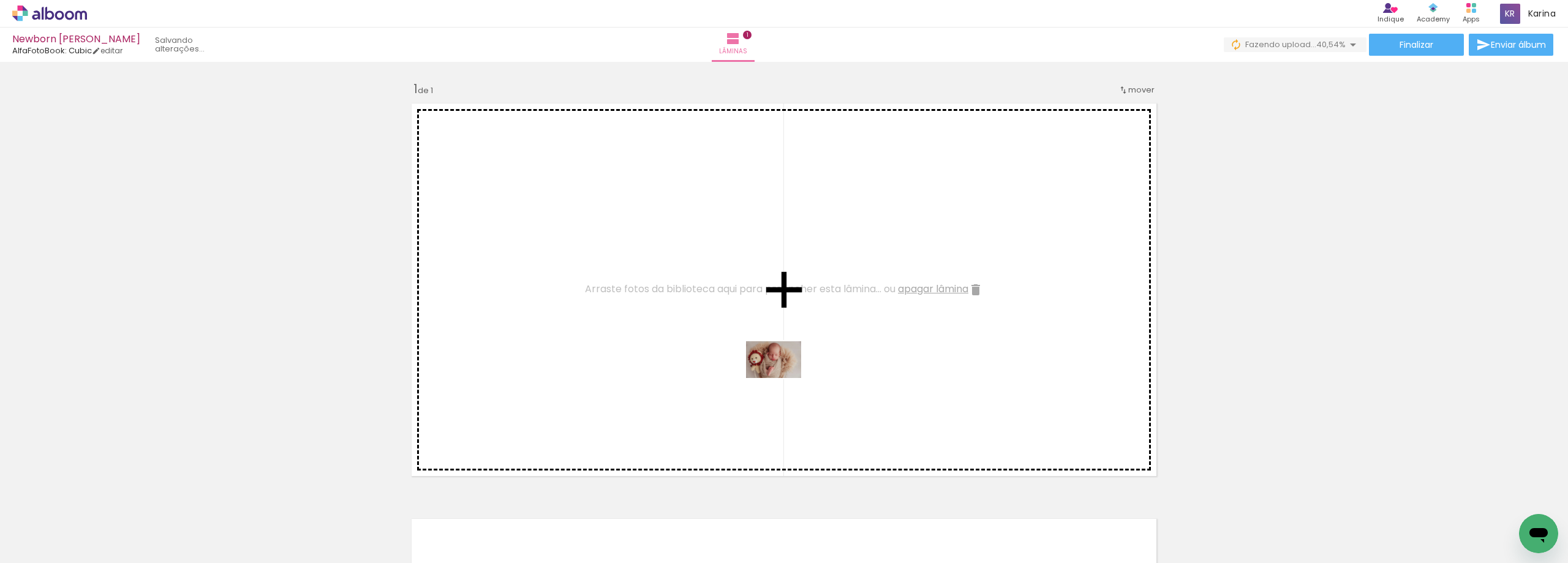
drag, startPoint x: 668, startPoint y: 527, endPoint x: 797, endPoint y: 358, distance: 212.6
click at [797, 358] on quentale-workspace at bounding box center [784, 281] width 1568 height 563
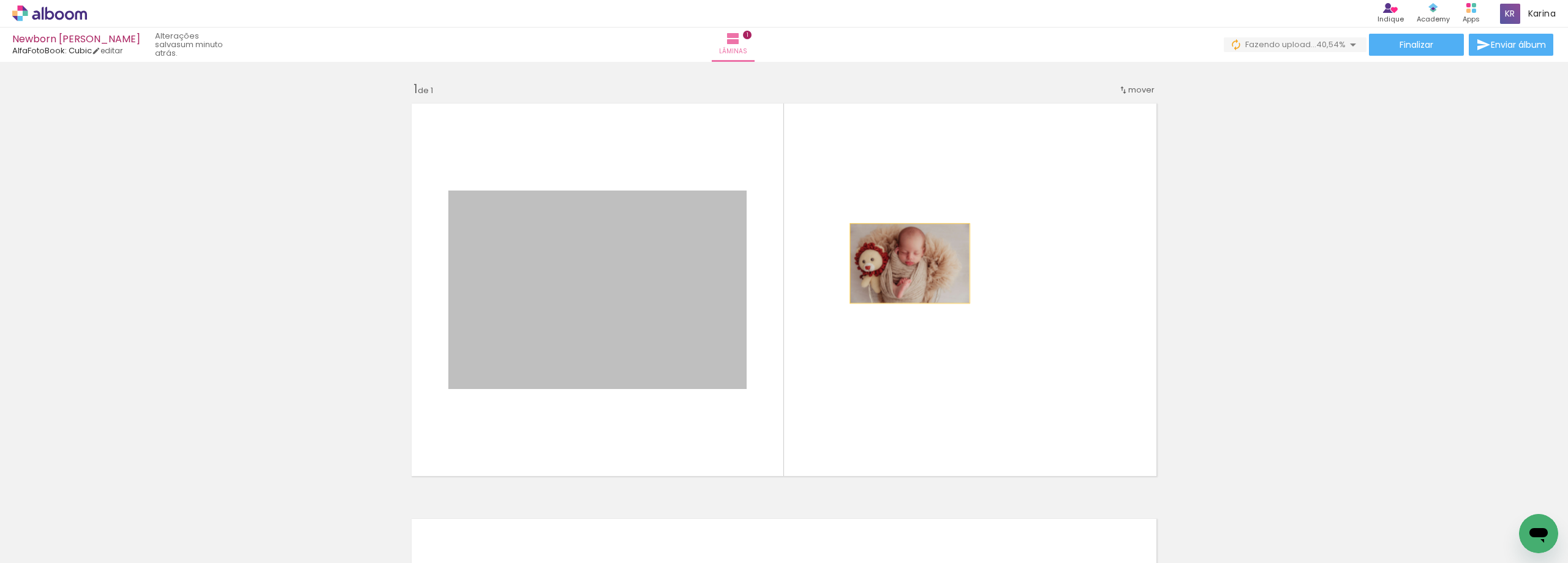
drag, startPoint x: 660, startPoint y: 289, endPoint x: 945, endPoint y: 261, distance: 286.4
click at [945, 261] on quentale-layouter at bounding box center [783, 290] width 757 height 385
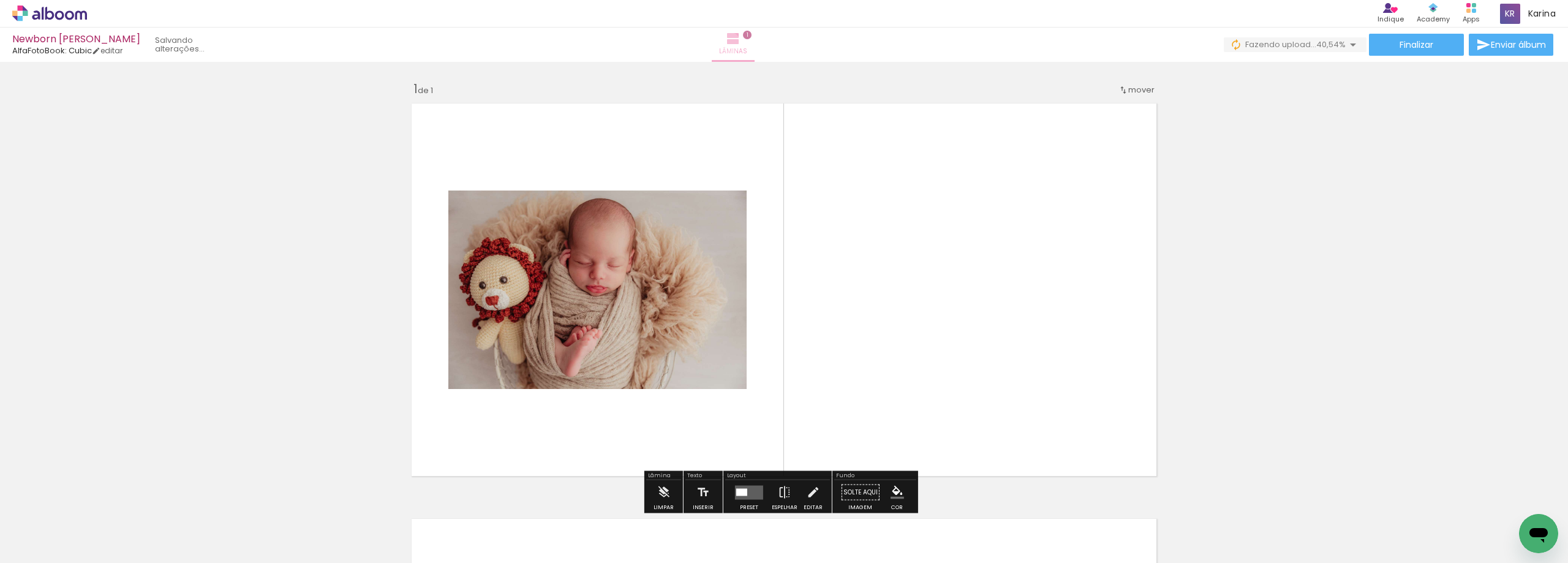
click at [740, 43] on iron-icon at bounding box center [733, 39] width 15 height 15
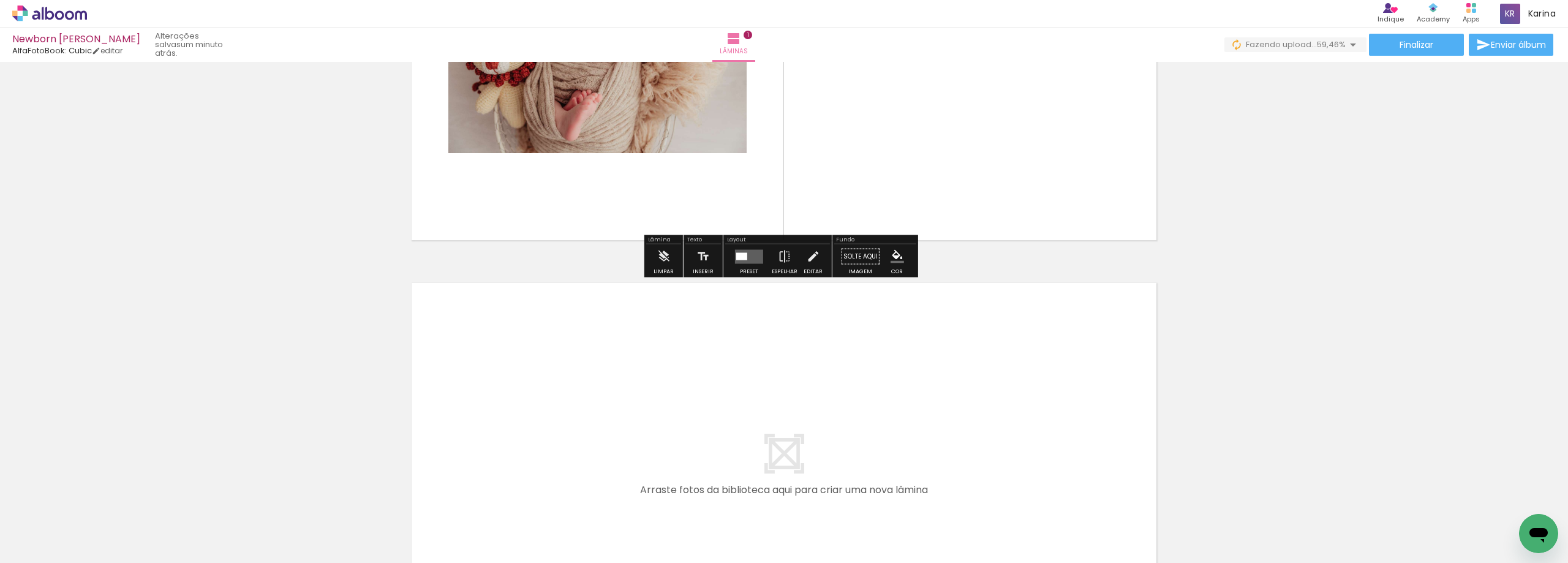
scroll to position [306, 0]
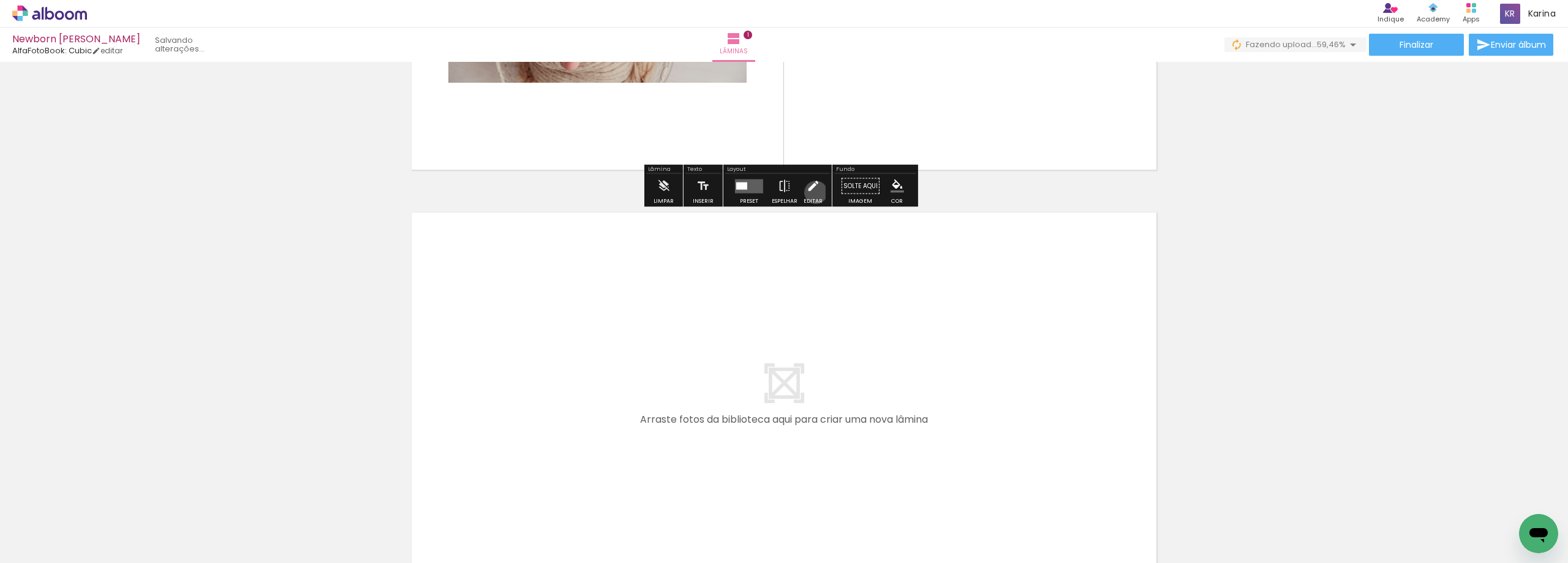
click at [812, 193] on iron-icon at bounding box center [812, 187] width 14 height 24
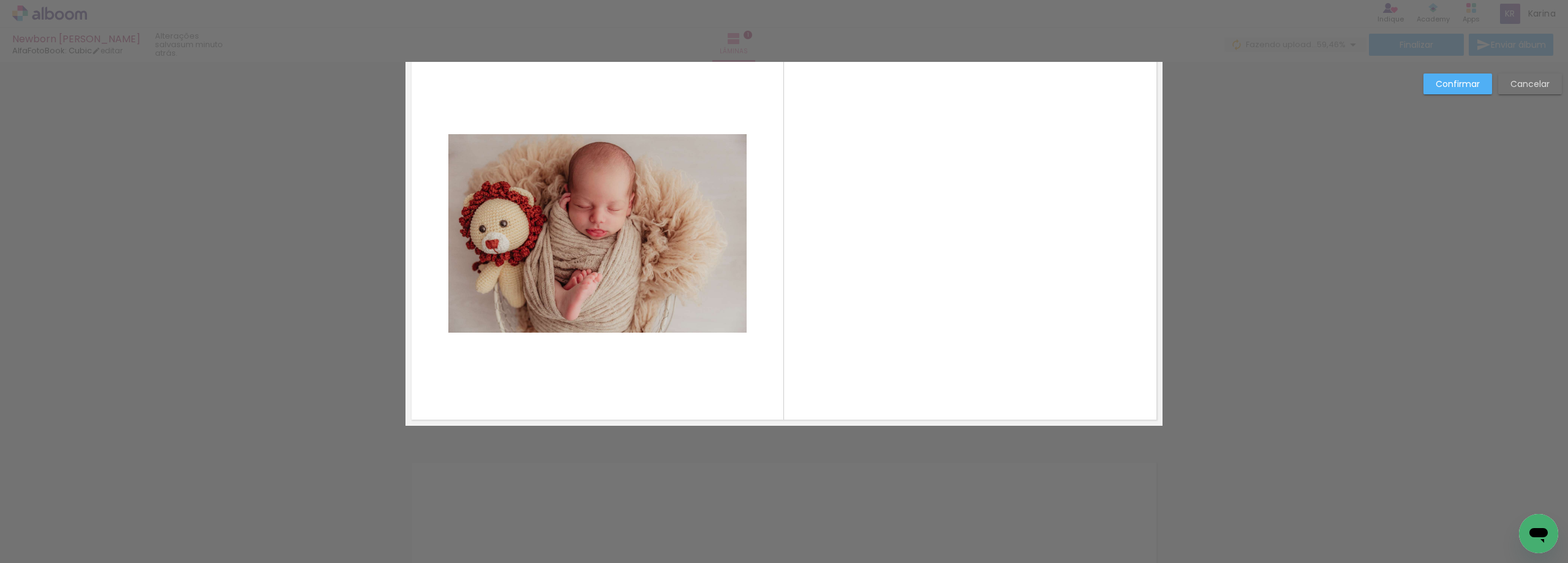
scroll to position [77, 0]
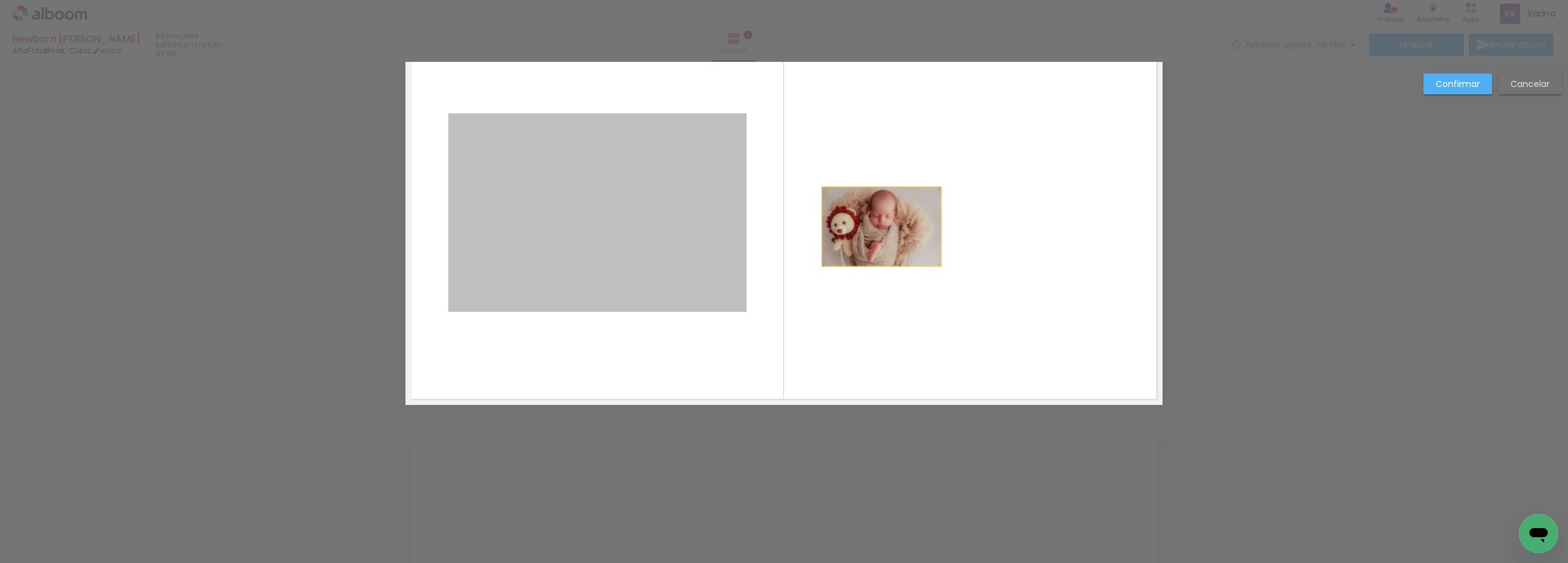
drag, startPoint x: 652, startPoint y: 249, endPoint x: 898, endPoint y: 224, distance: 247.3
click at [898, 224] on quentale-layouter at bounding box center [783, 213] width 757 height 385
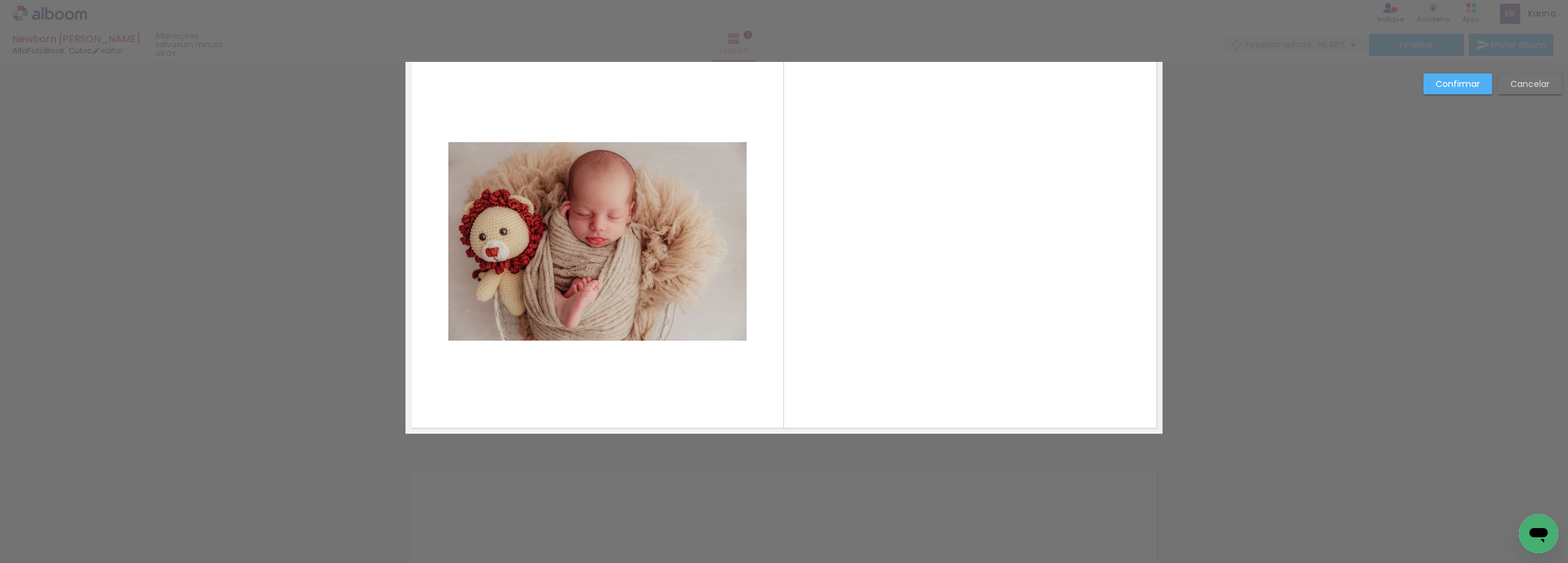
scroll to position [0, 0]
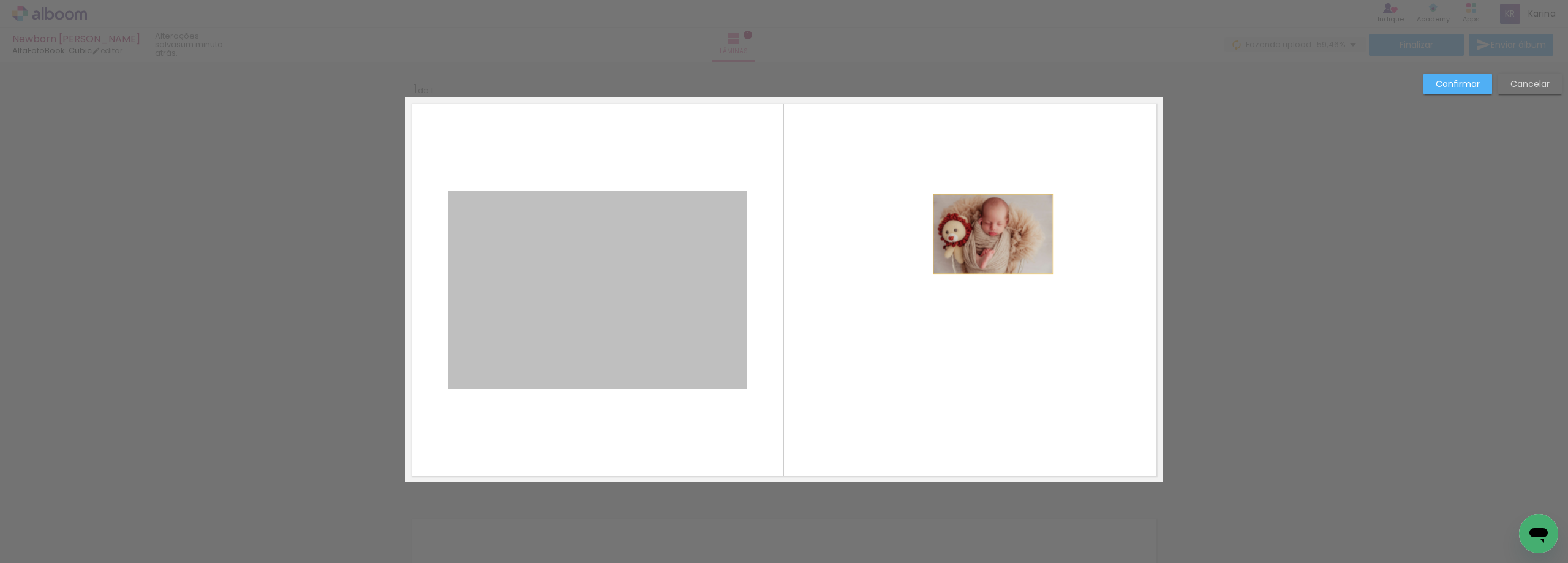
drag, startPoint x: 601, startPoint y: 261, endPoint x: 989, endPoint y: 234, distance: 388.9
click at [989, 234] on quentale-layouter at bounding box center [783, 290] width 757 height 385
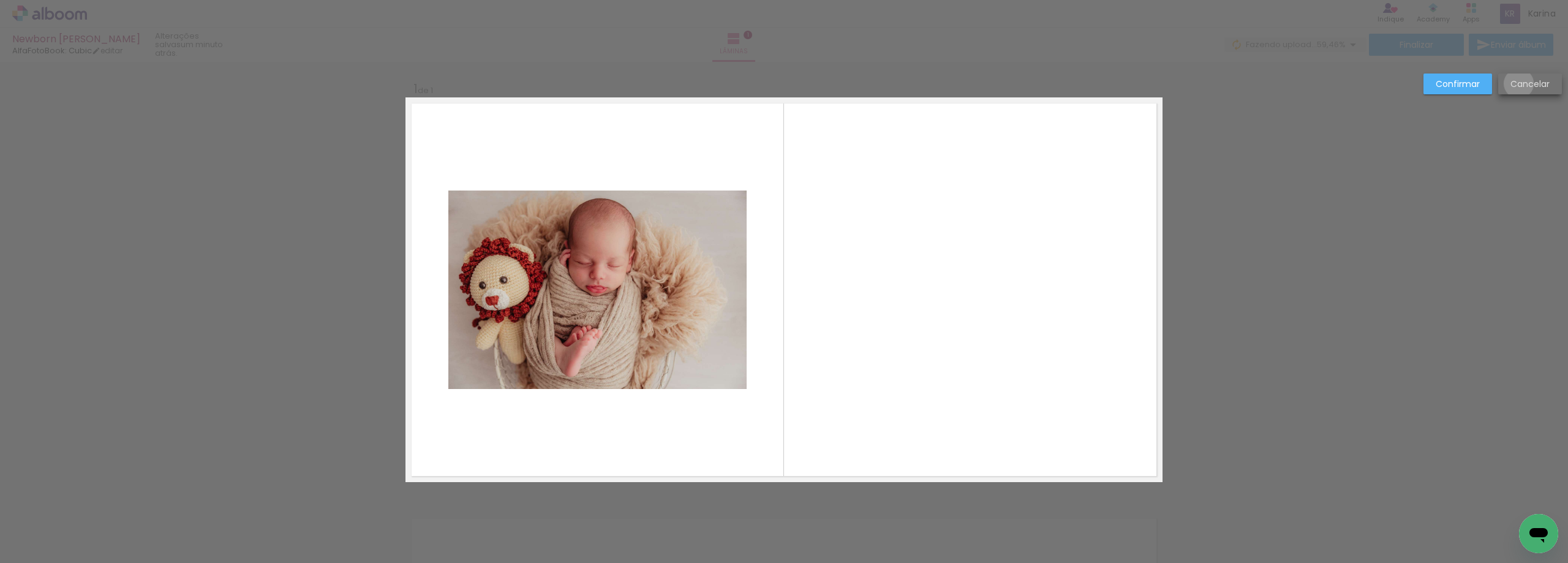
click at [0, 0] on slot "Cancelar" at bounding box center [0, 0] width 0 height 0
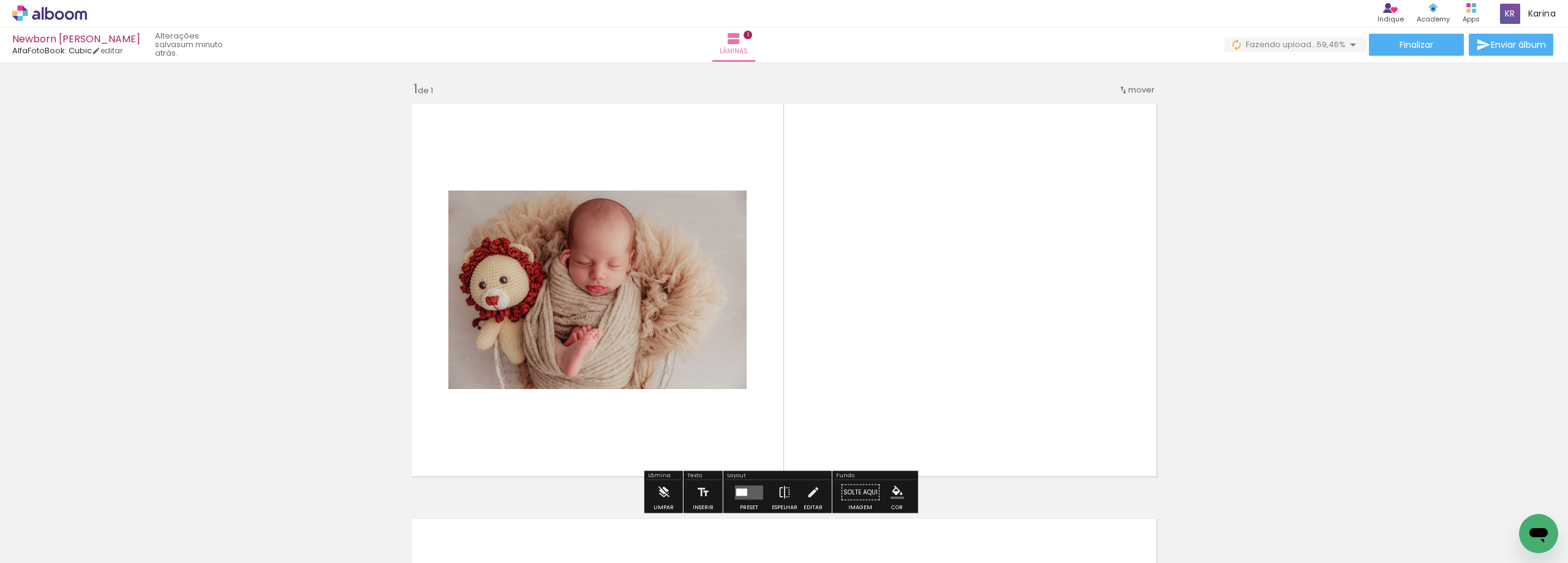
click at [1137, 89] on span "mover" at bounding box center [1141, 89] width 26 height 11
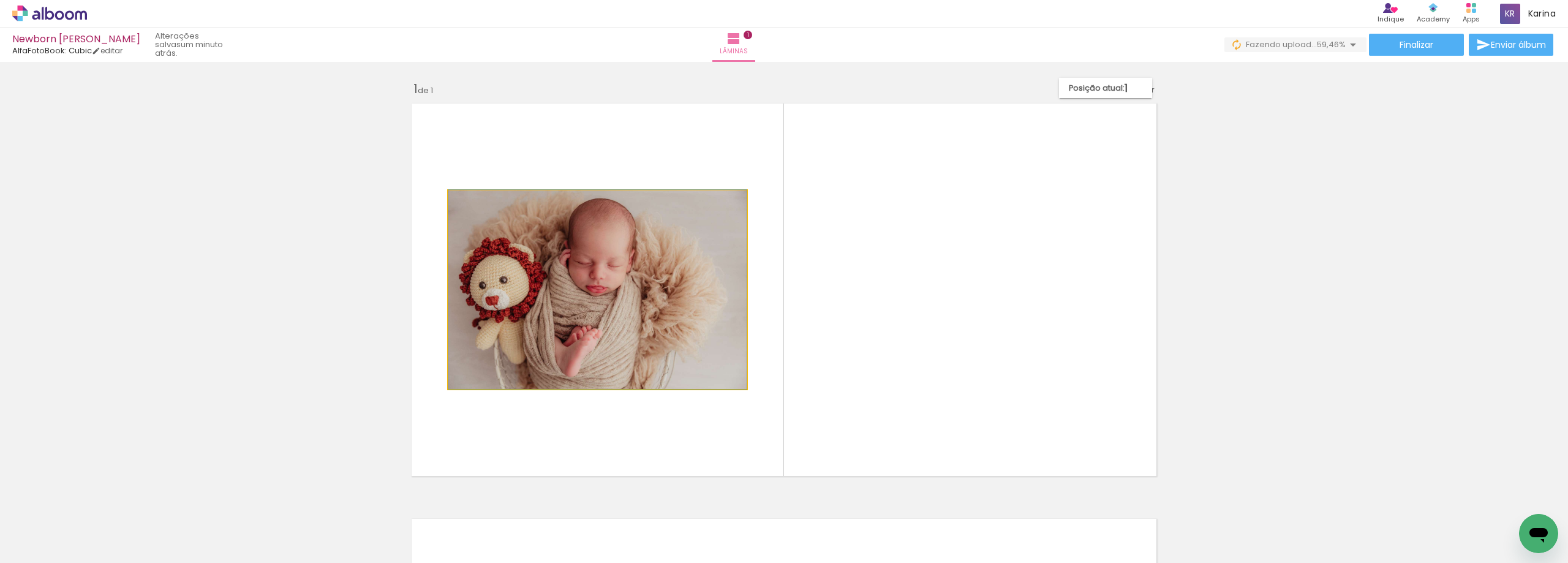
drag, startPoint x: 604, startPoint y: 260, endPoint x: 738, endPoint y: 249, distance: 134.5
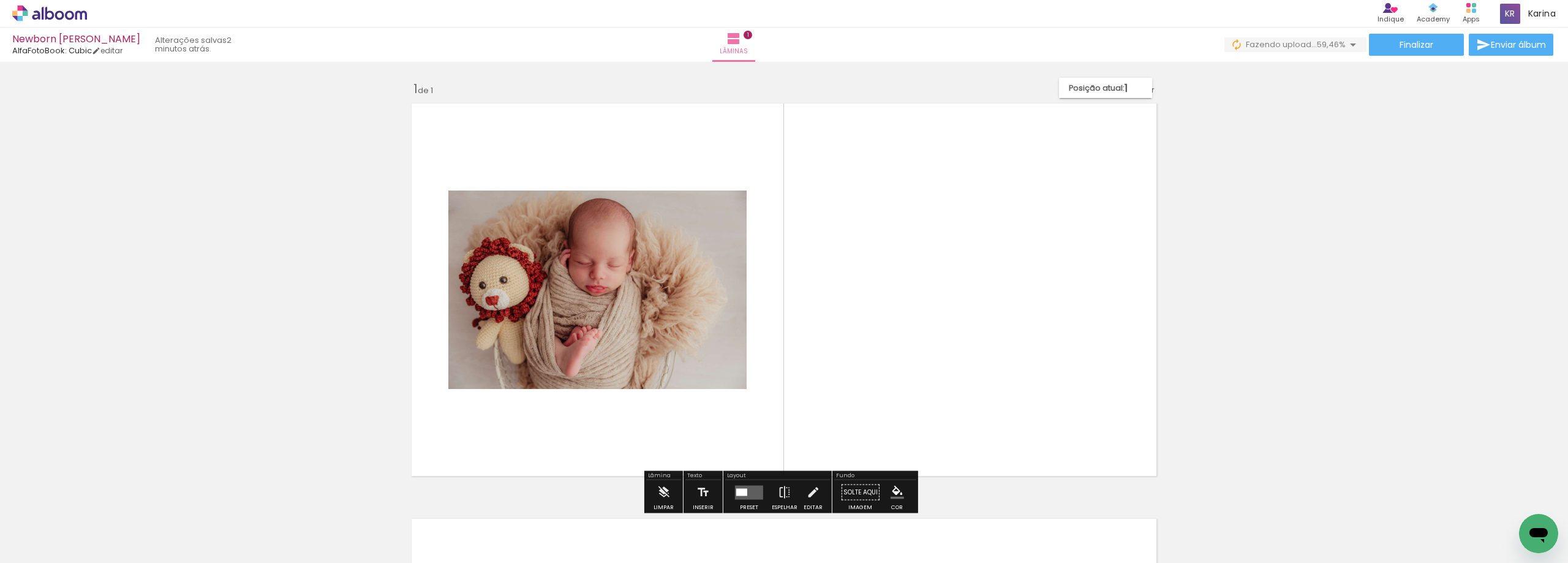
click at [615, 276] on quentale-photo at bounding box center [598, 290] width 298 height 199
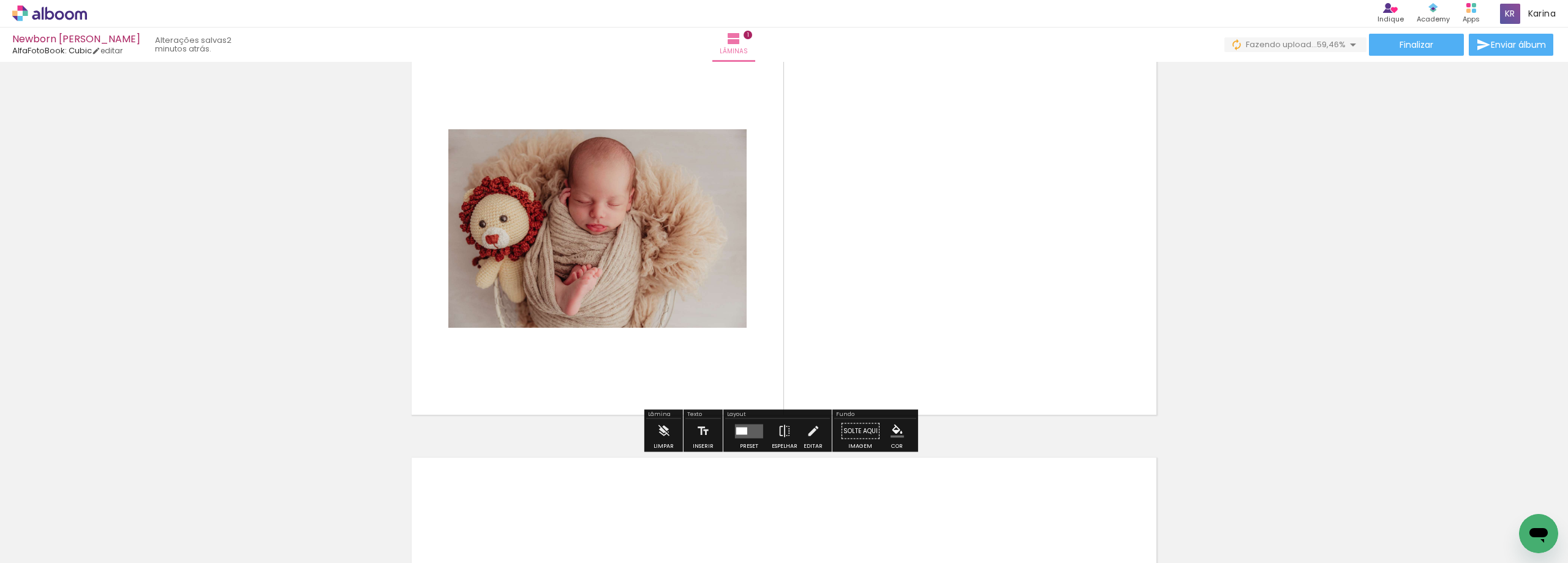
click at [859, 431] on paper-button "Solte aqui Imagem" at bounding box center [860, 435] width 44 height 31
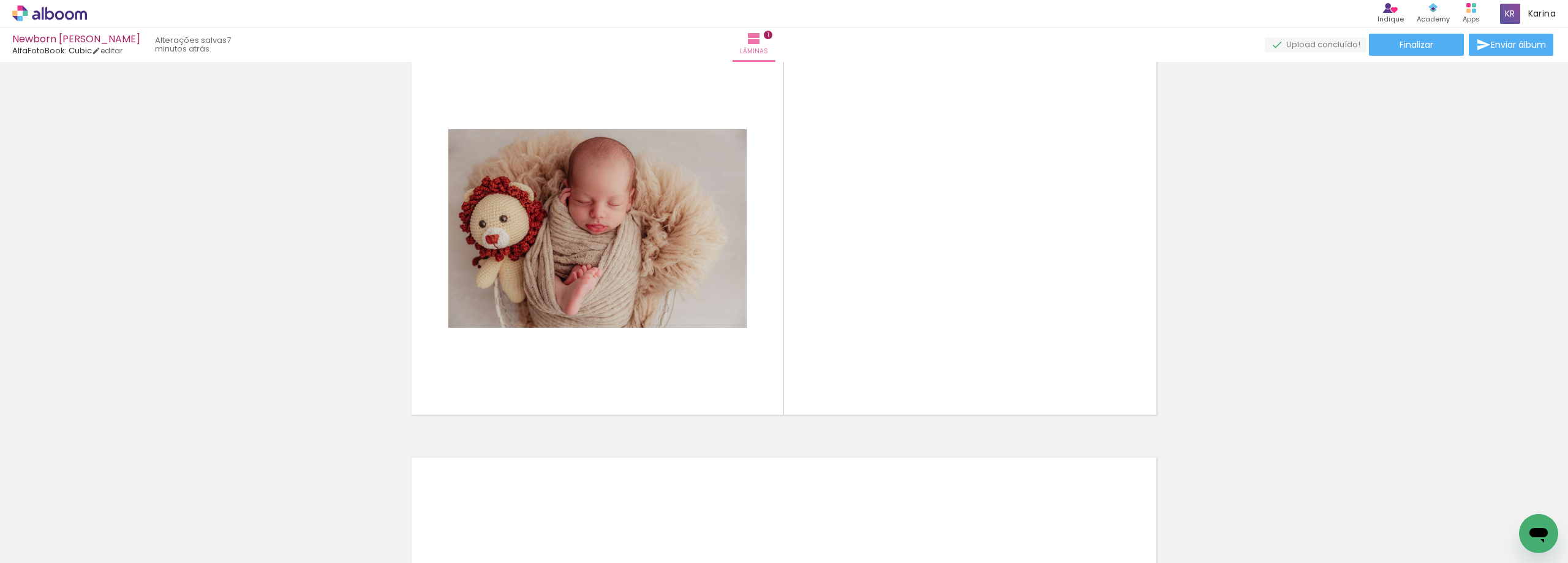
click at [57, 527] on input "Todas as fotos" at bounding box center [34, 526] width 47 height 10
click at [95, 435] on div "Inserir lâmina 1 de 1" at bounding box center [784, 420] width 1568 height 832
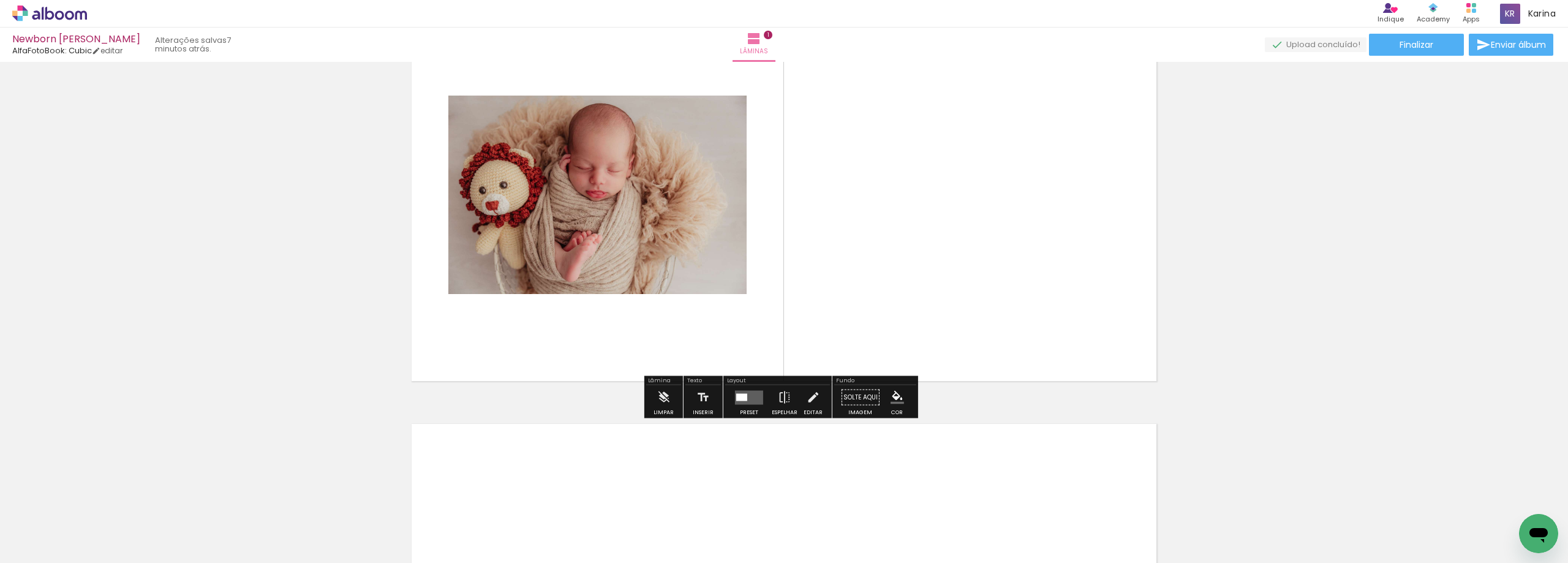
scroll to position [122, 0]
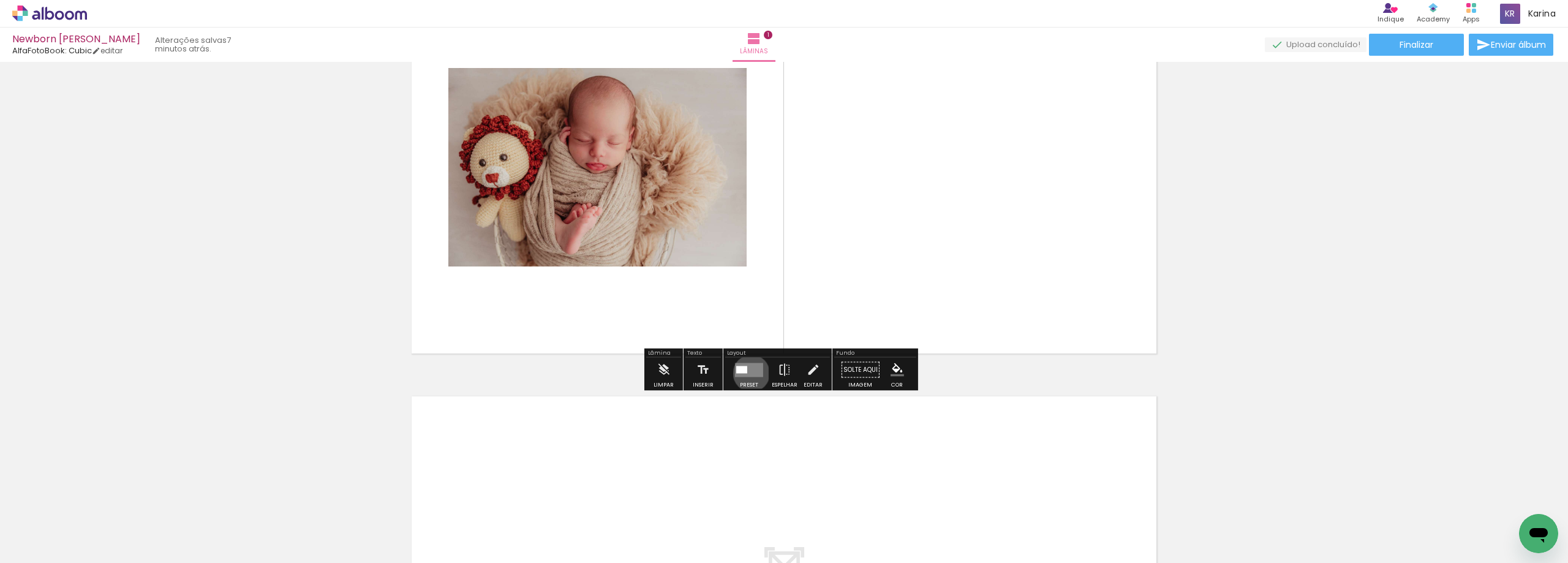
click at [748, 373] on quentale-layouter at bounding box center [749, 370] width 28 height 14
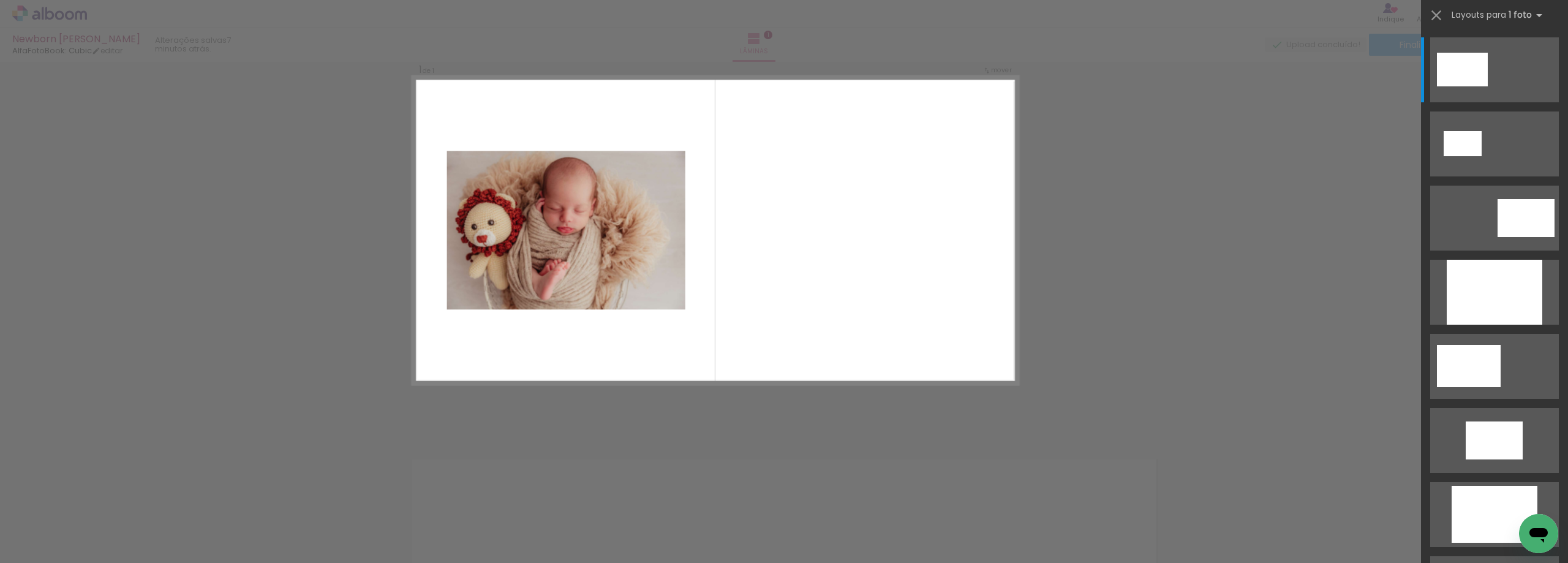
scroll to position [16, 0]
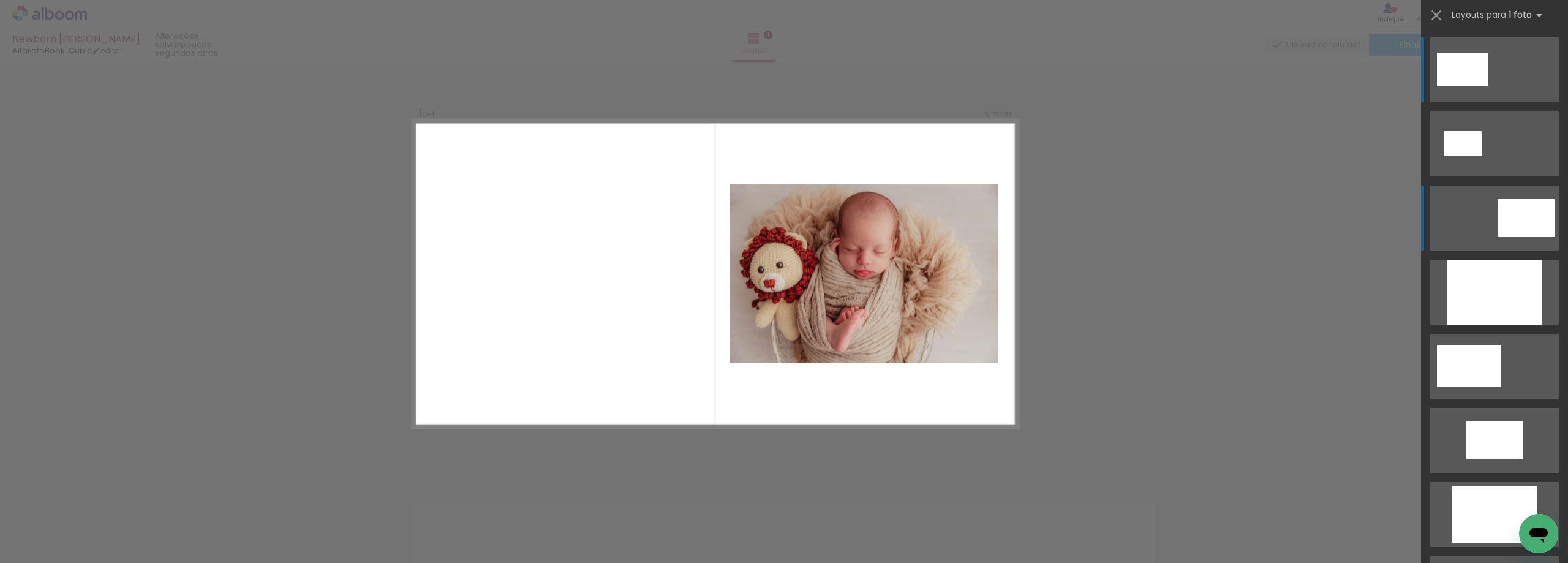
click at [1525, 214] on div at bounding box center [1525, 218] width 57 height 38
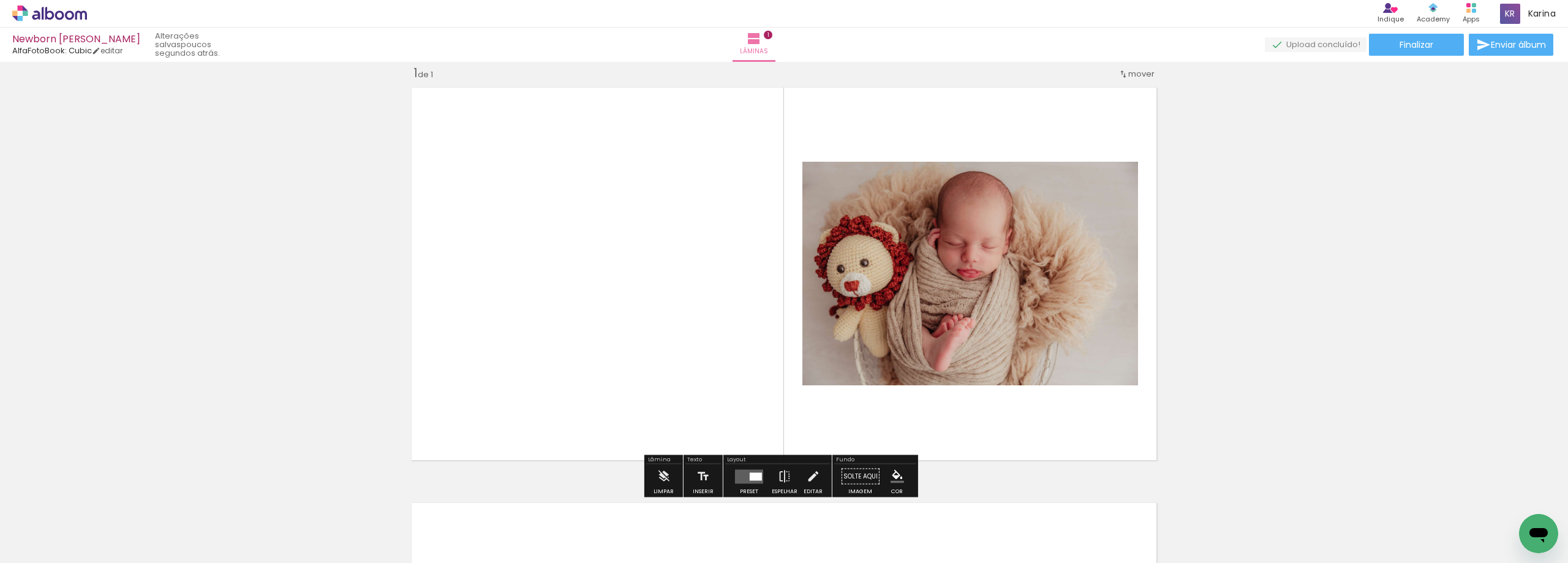
click at [741, 481] on quentale-layouter at bounding box center [749, 476] width 28 height 14
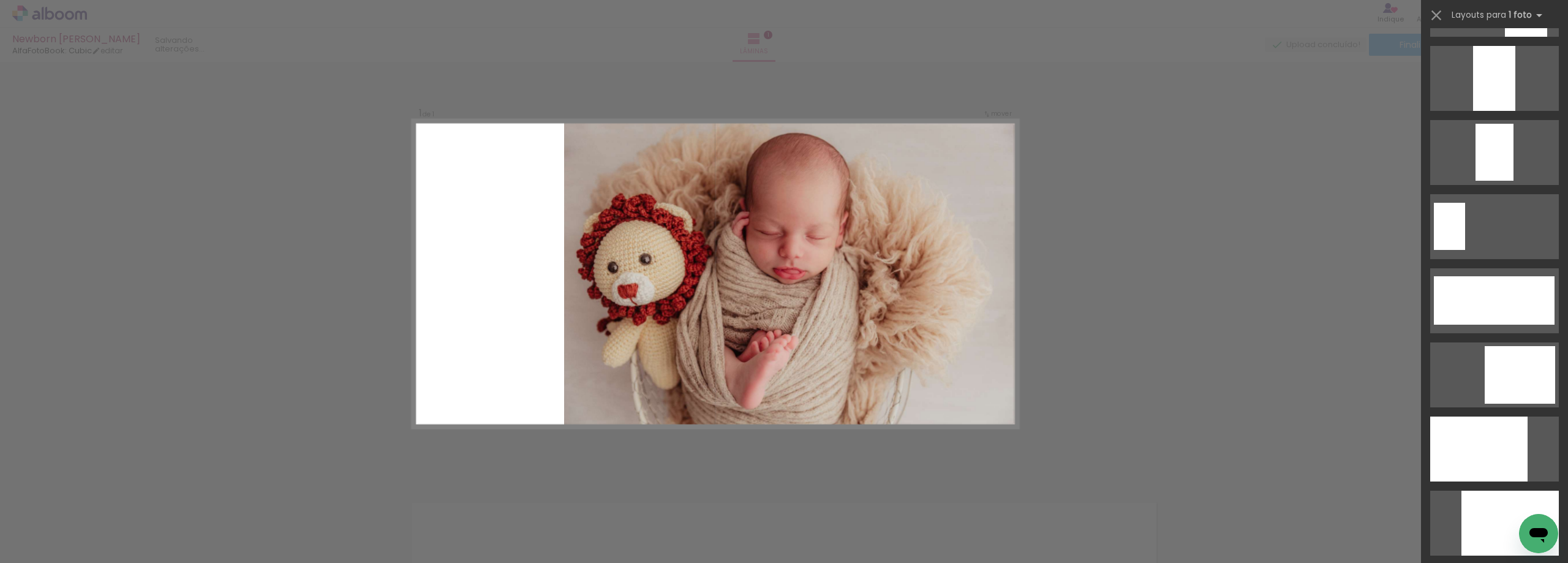
scroll to position [3029, 0]
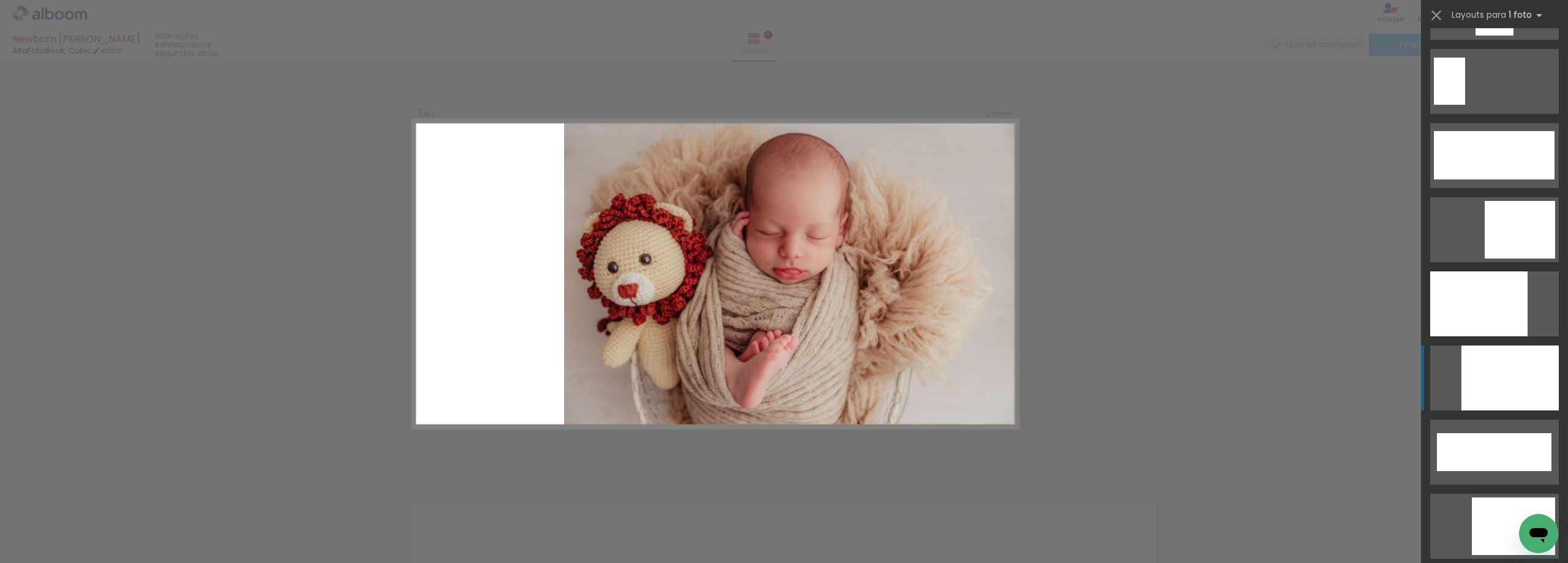
click at [1514, 366] on div at bounding box center [1510, 378] width 97 height 65
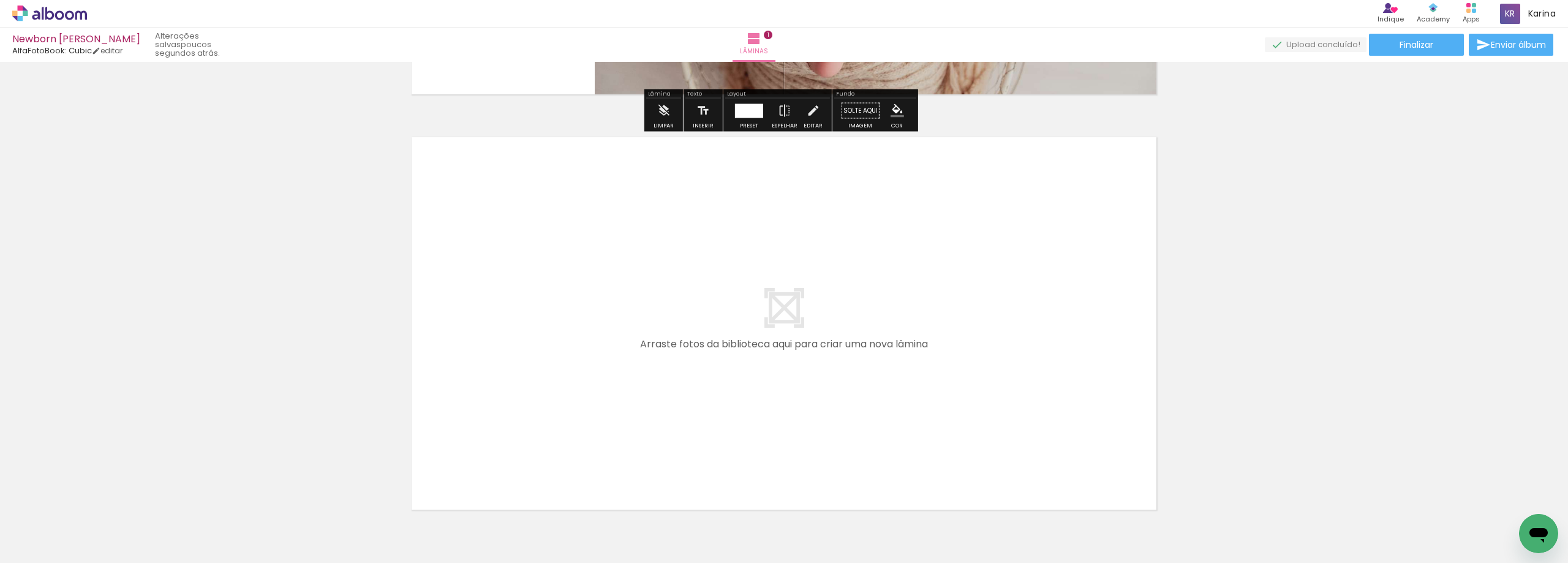
scroll to position [445, 0]
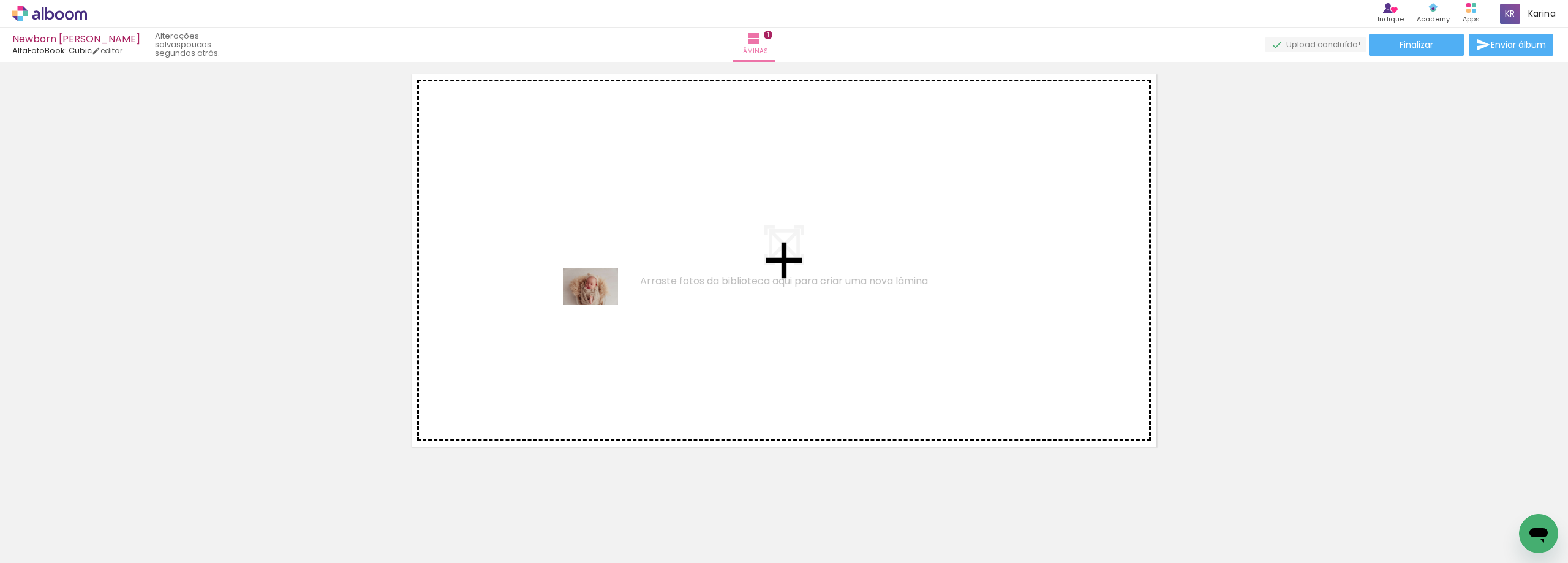
drag, startPoint x: 201, startPoint y: 524, endPoint x: 602, endPoint y: 299, distance: 459.8
click at [602, 299] on quentale-workspace at bounding box center [784, 281] width 1568 height 563
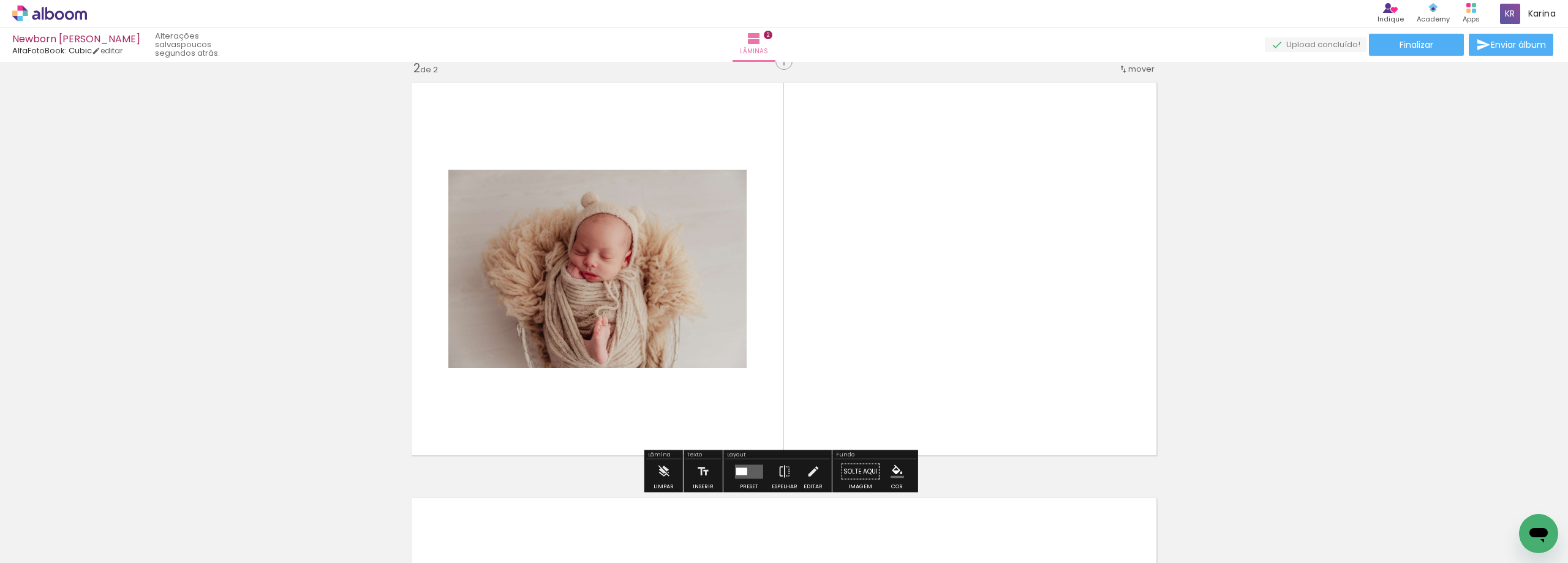
scroll to position [431, 0]
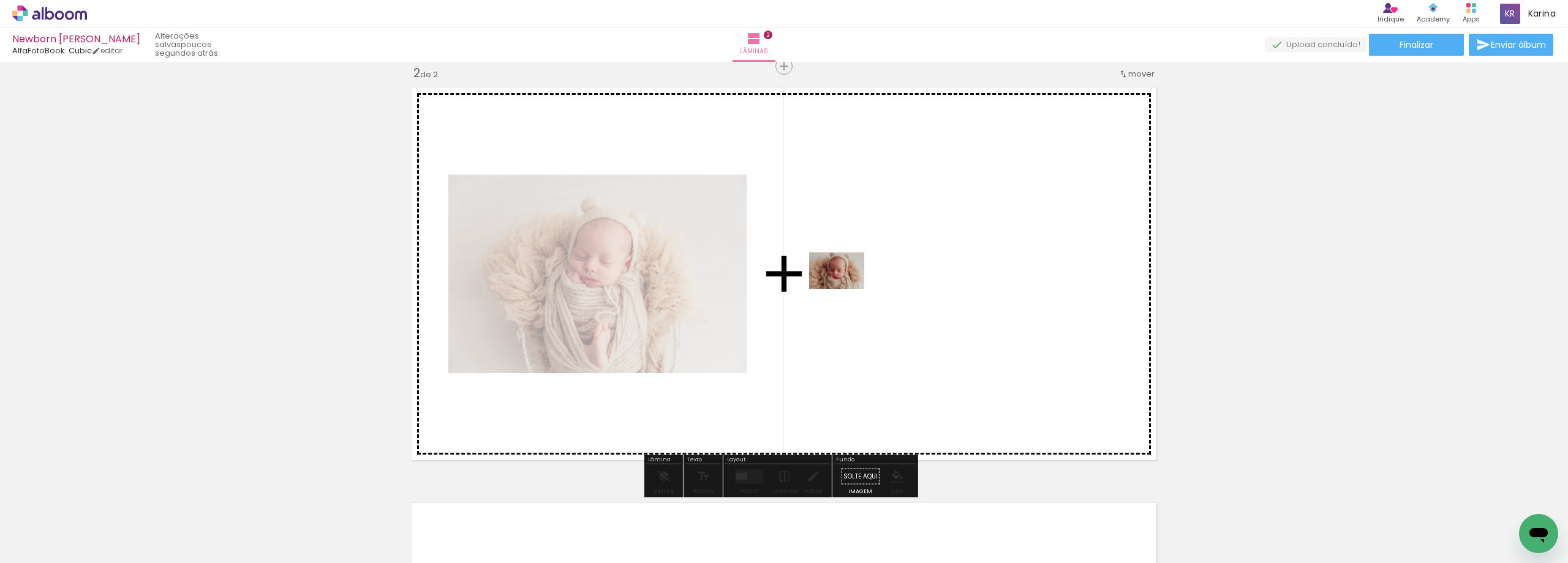
drag, startPoint x: 261, startPoint y: 528, endPoint x: 845, endPoint y: 289, distance: 631.0
click at [845, 289] on quentale-workspace at bounding box center [784, 281] width 1568 height 563
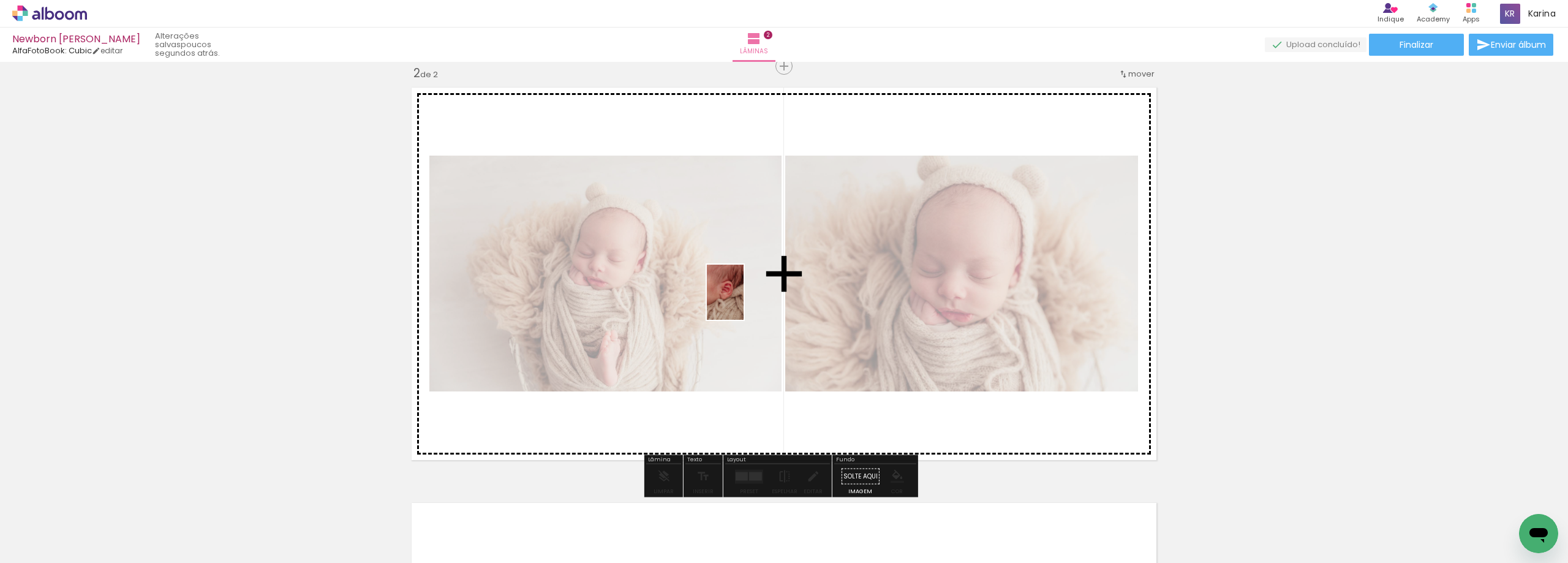
drag, startPoint x: 328, startPoint y: 529, endPoint x: 743, endPoint y: 301, distance: 473.5
click at [743, 301] on quentale-workspace at bounding box center [784, 281] width 1568 height 563
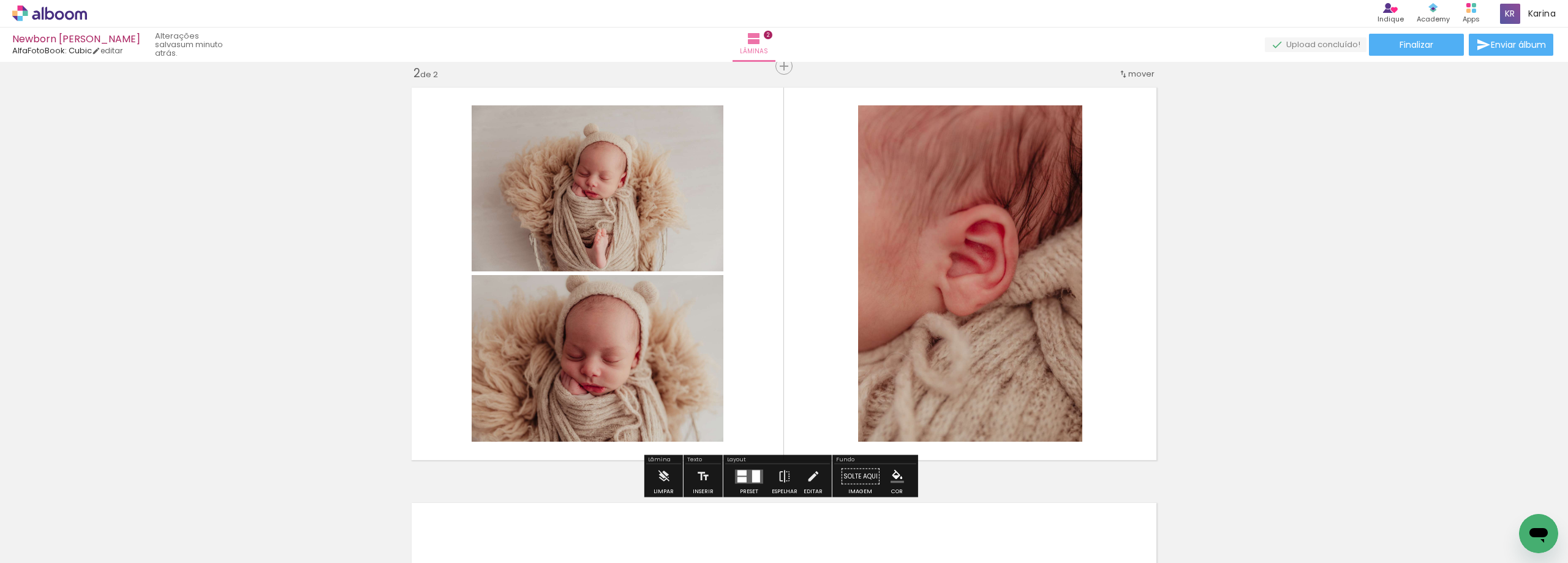
click at [947, 253] on quentale-photo at bounding box center [970, 274] width 224 height 337
click at [935, 253] on quentale-photo at bounding box center [970, 274] width 224 height 337
click at [806, 478] on iron-icon at bounding box center [812, 476] width 14 height 24
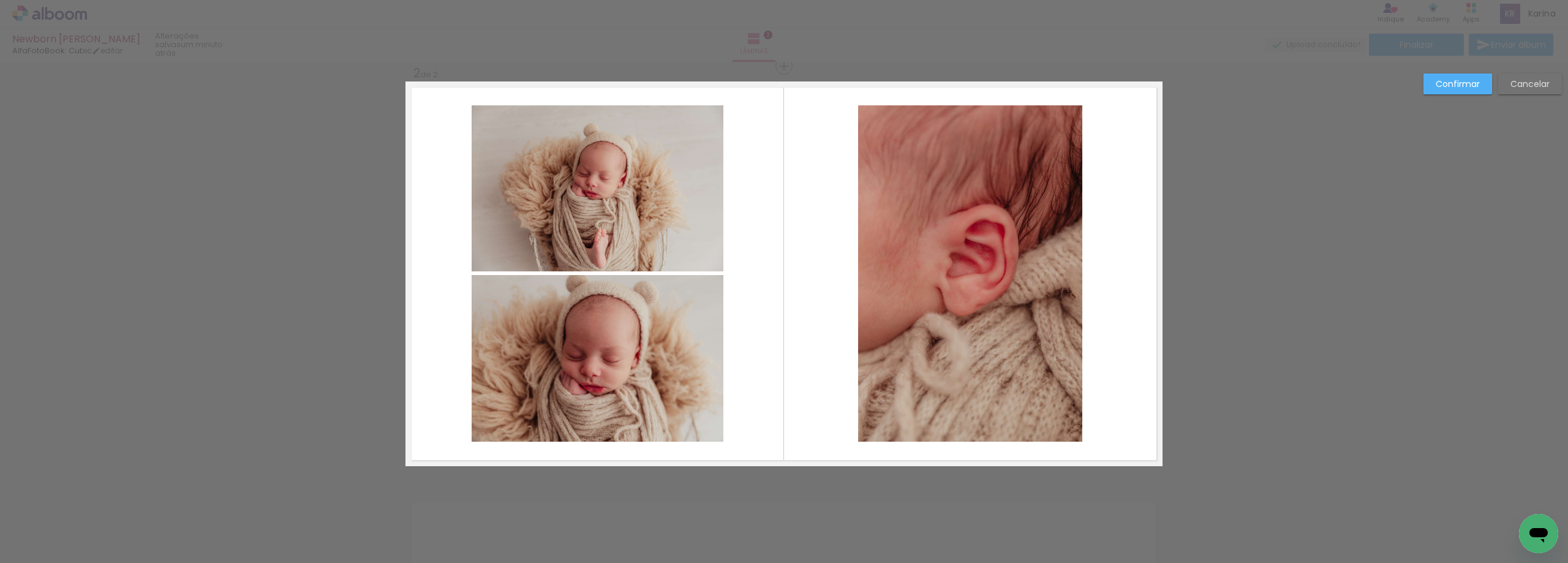
click at [0, 0] on slot "Cancelar" at bounding box center [0, 0] width 0 height 0
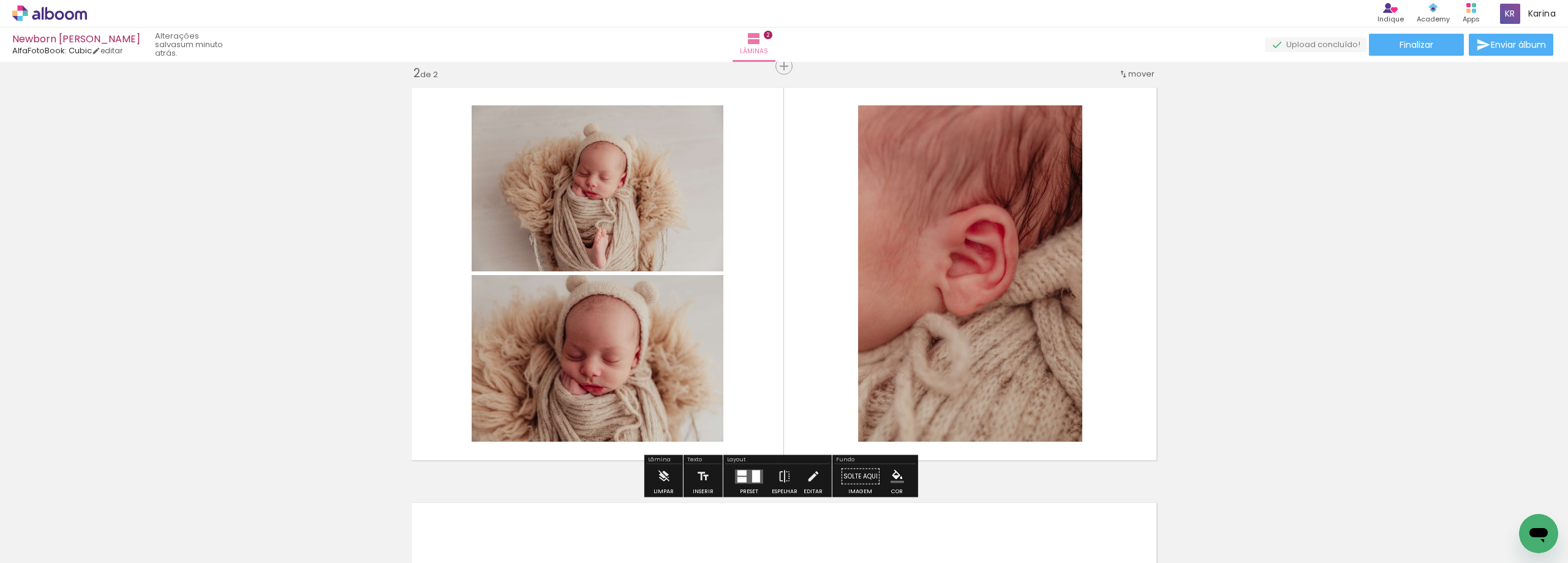
click at [981, 250] on quentale-photo at bounding box center [970, 274] width 224 height 337
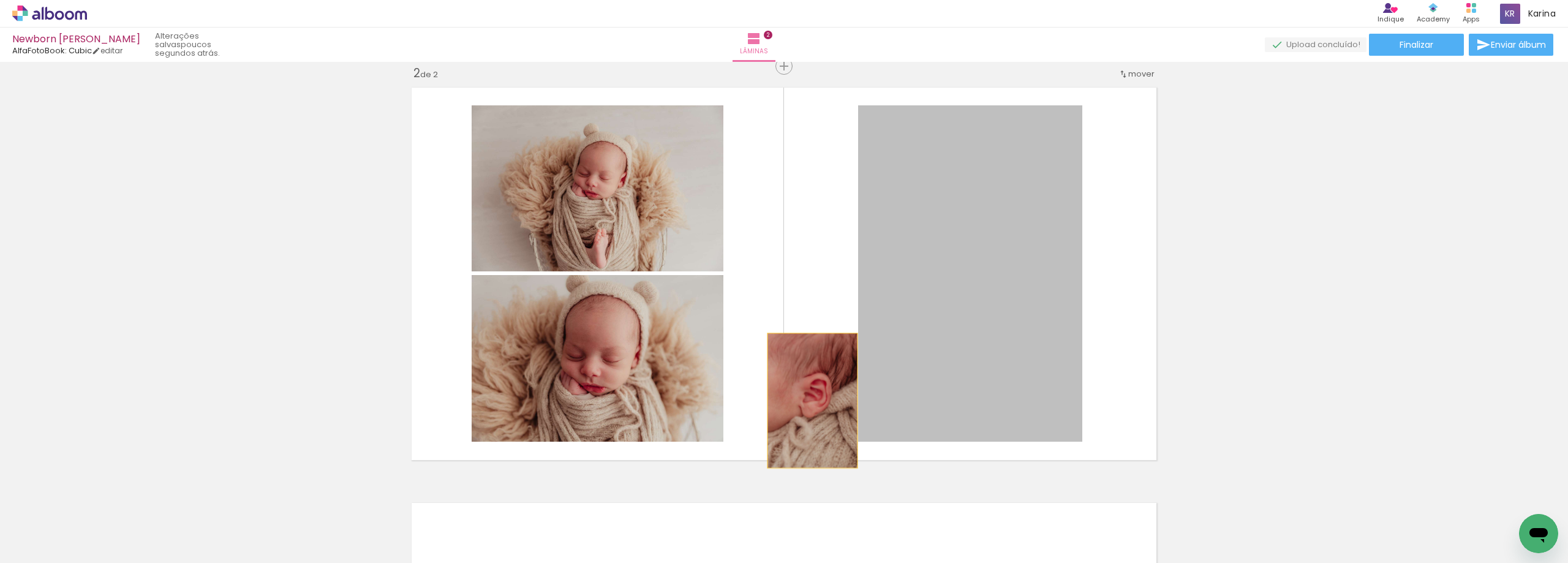
drag, startPoint x: 954, startPoint y: 257, endPoint x: 808, endPoint y: 401, distance: 205.1
click at [808, 401] on quentale-layouter at bounding box center [783, 274] width 757 height 385
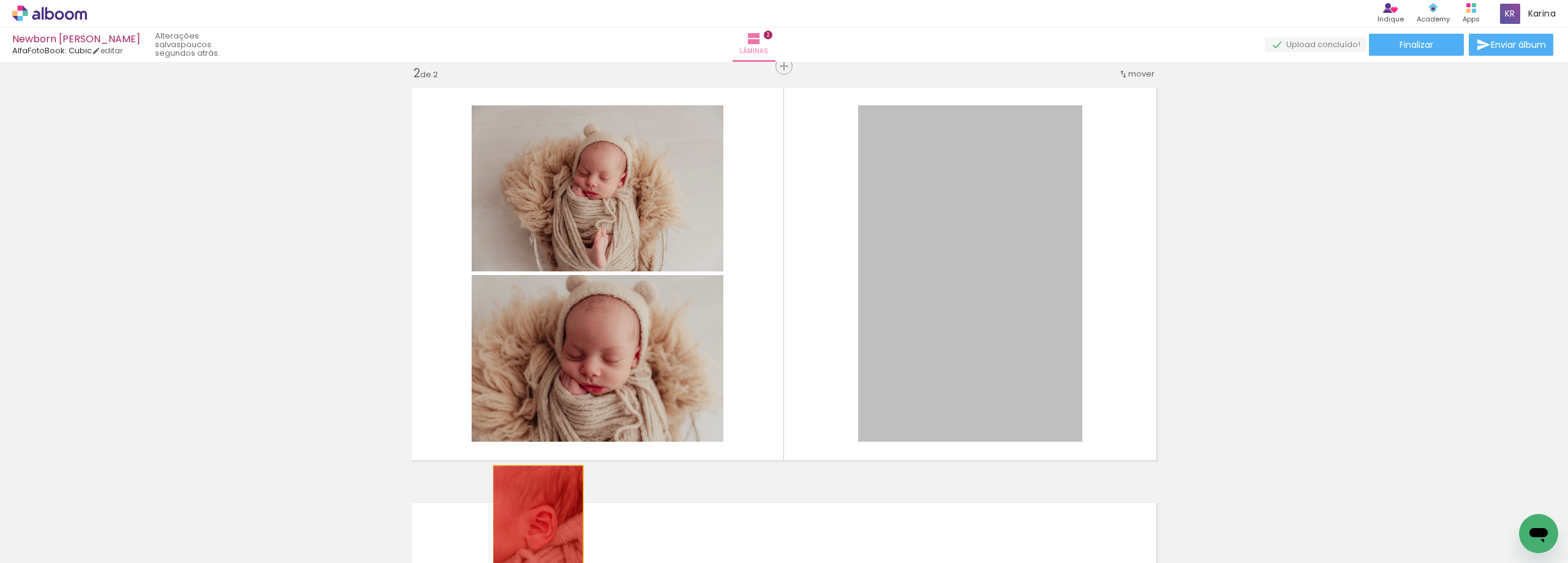
drag, startPoint x: 956, startPoint y: 280, endPoint x: 533, endPoint y: 533, distance: 492.9
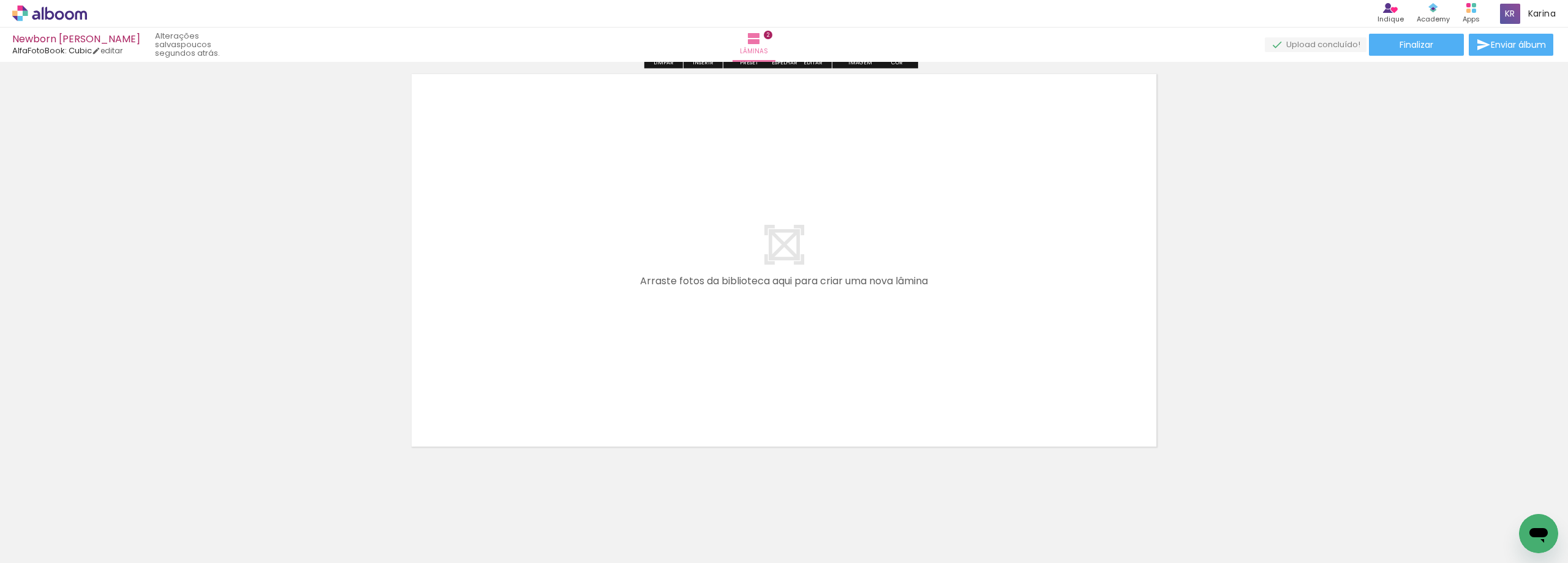
scroll to position [870, 0]
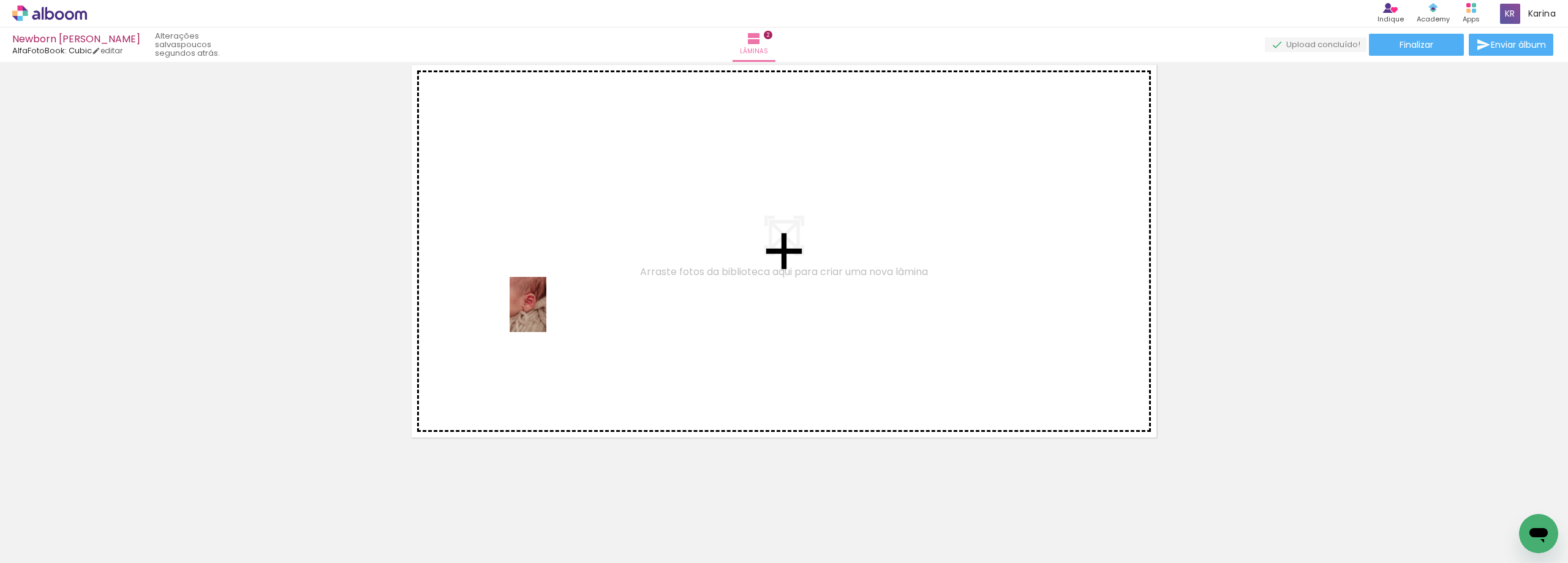
drag, startPoint x: 346, startPoint y: 529, endPoint x: 523, endPoint y: 393, distance: 223.2
click at [552, 306] on quentale-workspace at bounding box center [784, 281] width 1568 height 563
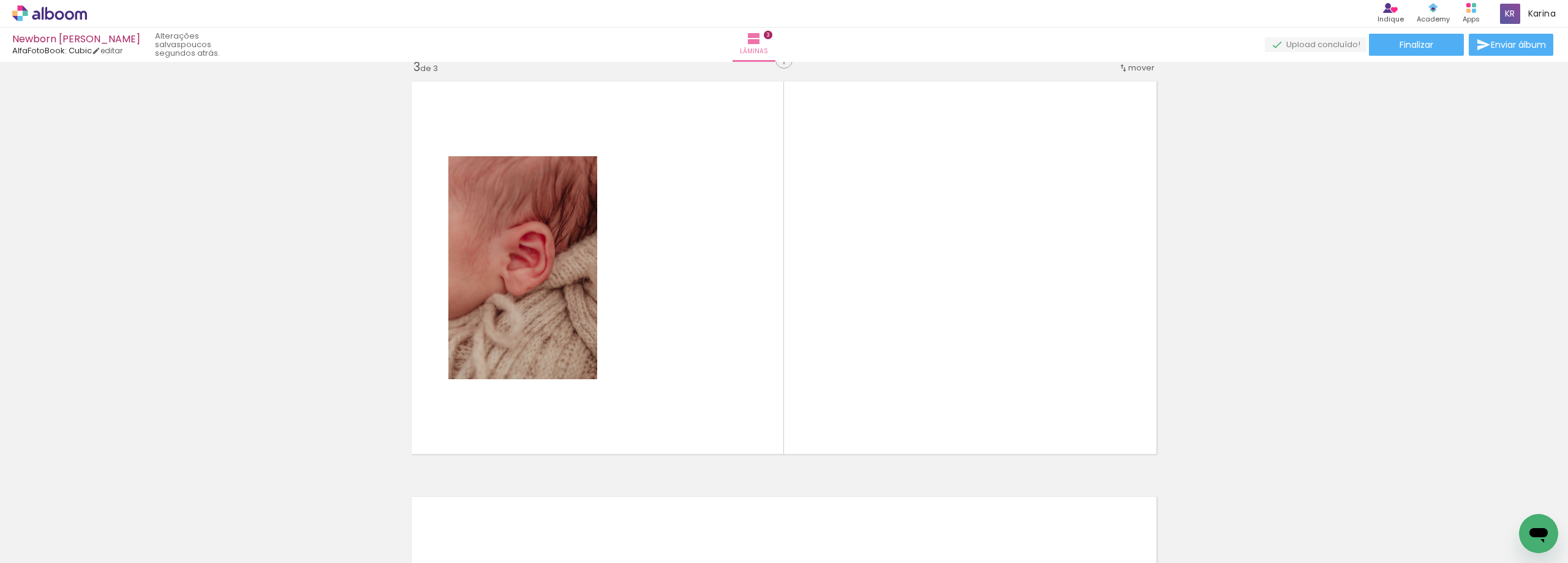
scroll to position [847, 0]
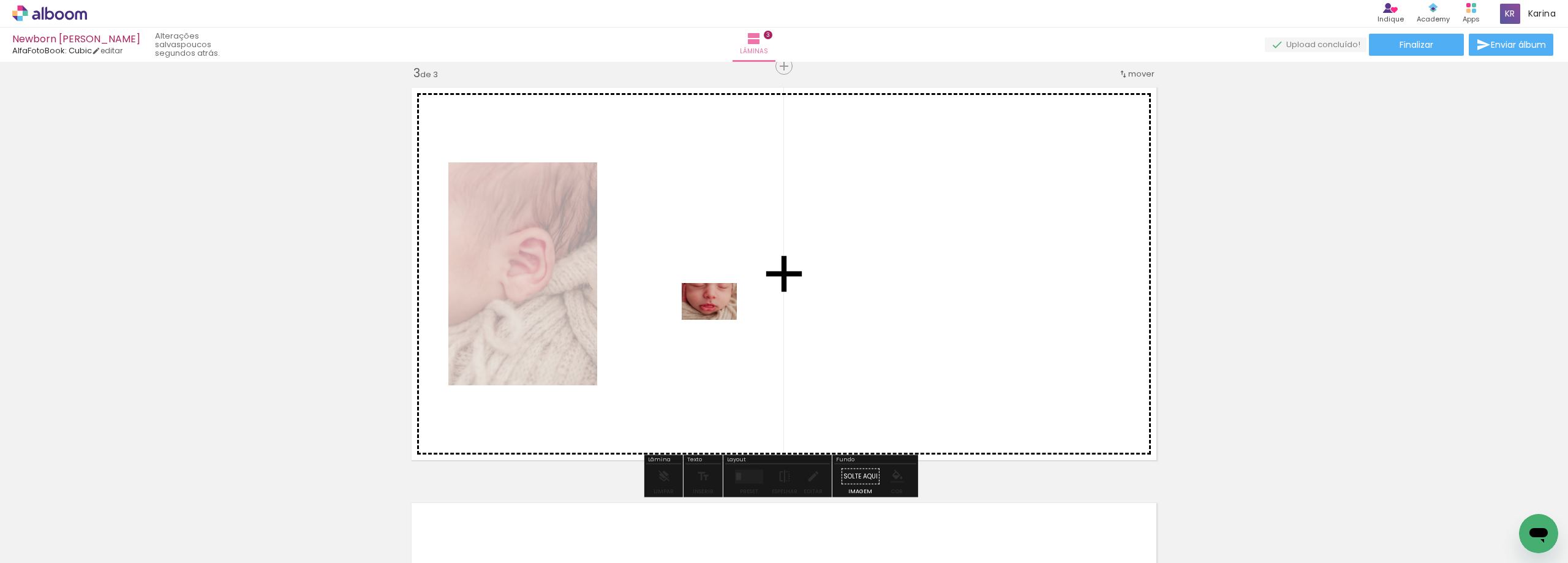
drag, startPoint x: 413, startPoint y: 523, endPoint x: 635, endPoint y: 427, distance: 241.9
click at [727, 312] on quentale-workspace at bounding box center [784, 281] width 1568 height 563
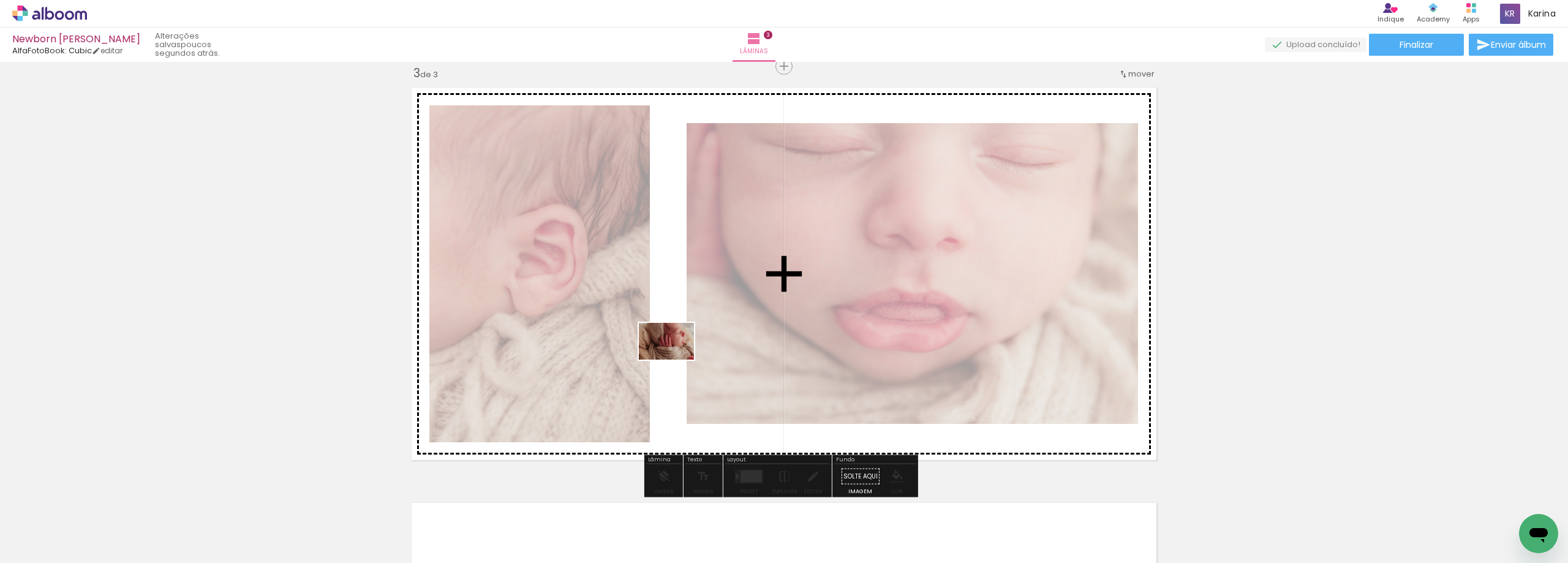
drag, startPoint x: 477, startPoint y: 529, endPoint x: 707, endPoint y: 332, distance: 302.8
click at [707, 332] on quentale-workspace at bounding box center [784, 281] width 1568 height 563
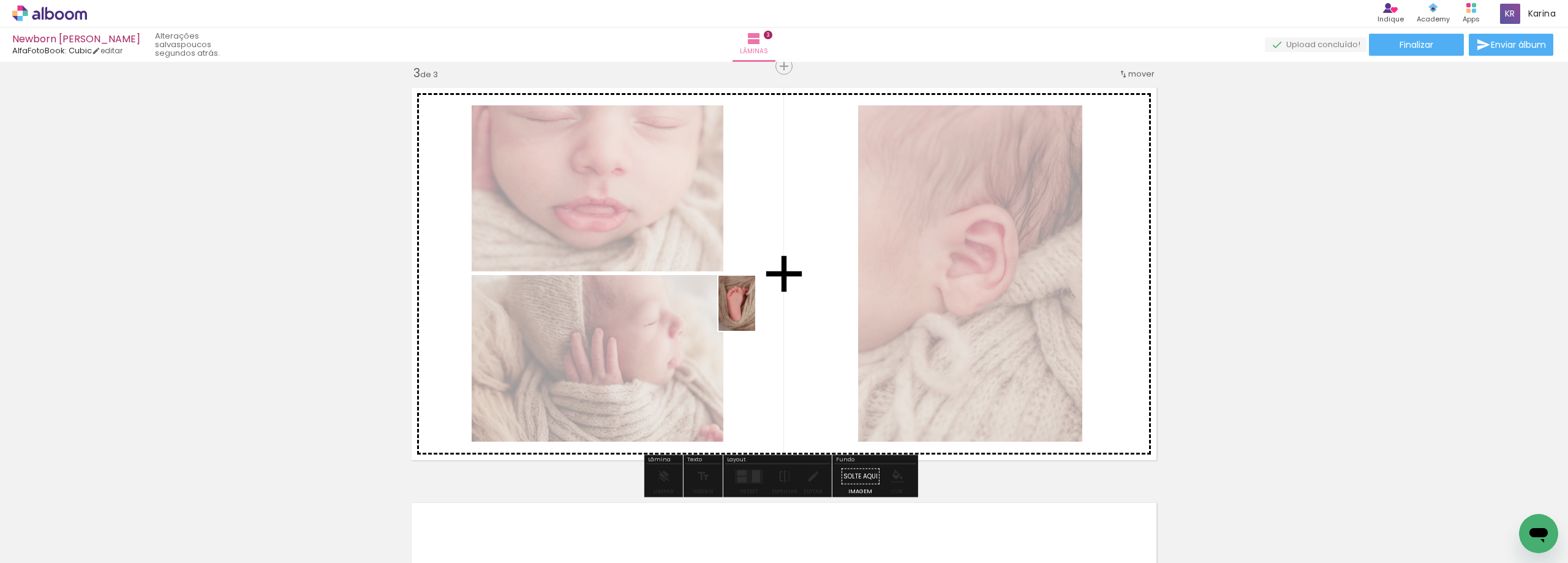
drag, startPoint x: 536, startPoint y: 520, endPoint x: 777, endPoint y: 295, distance: 329.7
click at [764, 303] on quentale-workspace at bounding box center [784, 281] width 1568 height 563
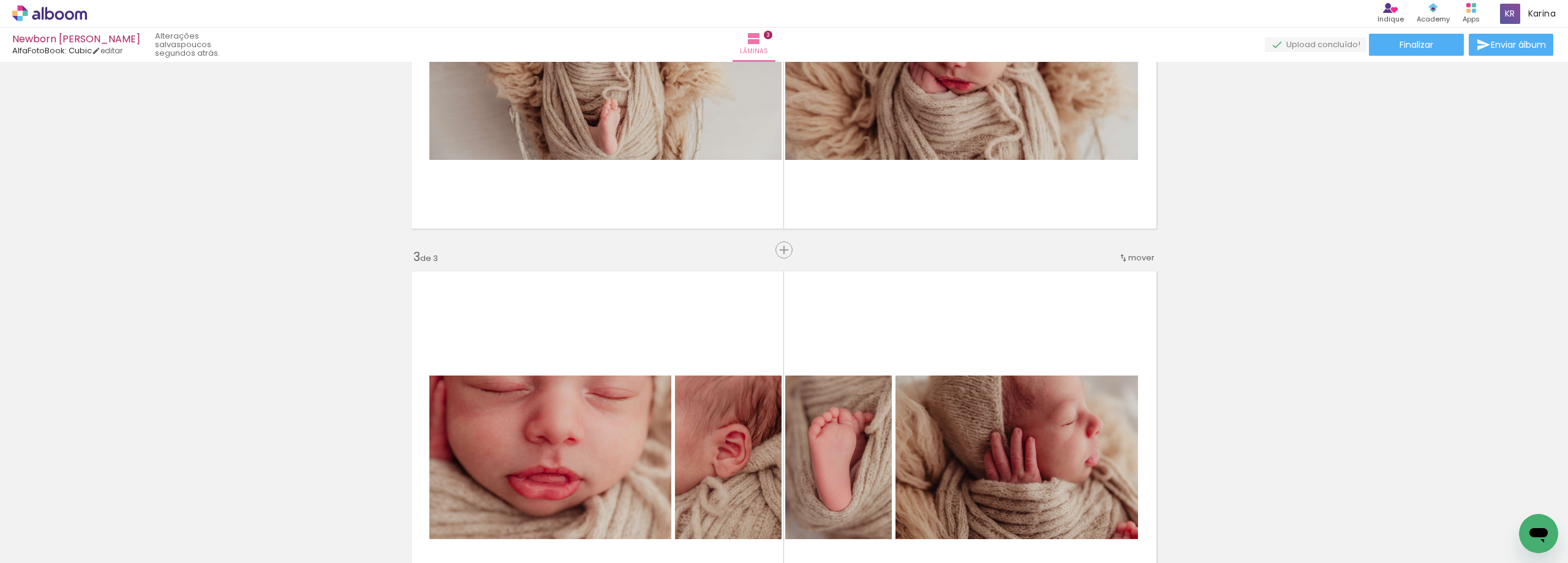
scroll to position [418, 0]
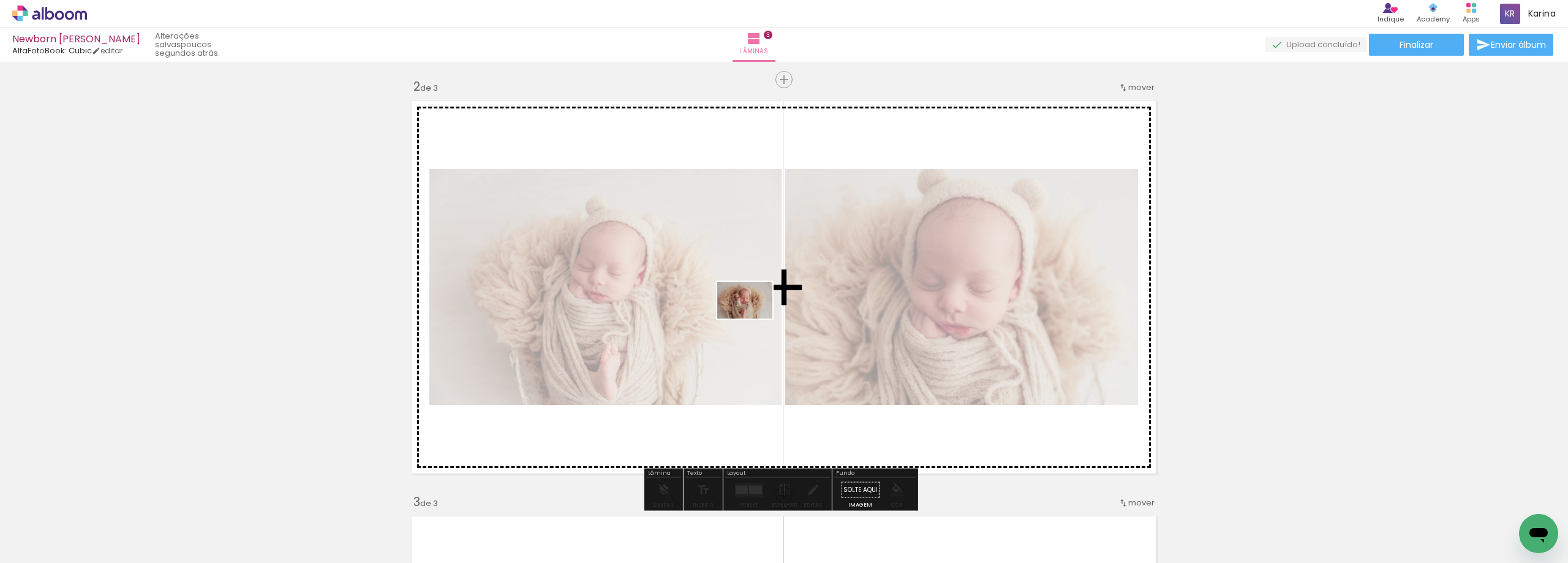
drag, startPoint x: 616, startPoint y: 532, endPoint x: 768, endPoint y: 296, distance: 280.7
click at [759, 307] on quentale-workspace at bounding box center [784, 281] width 1568 height 563
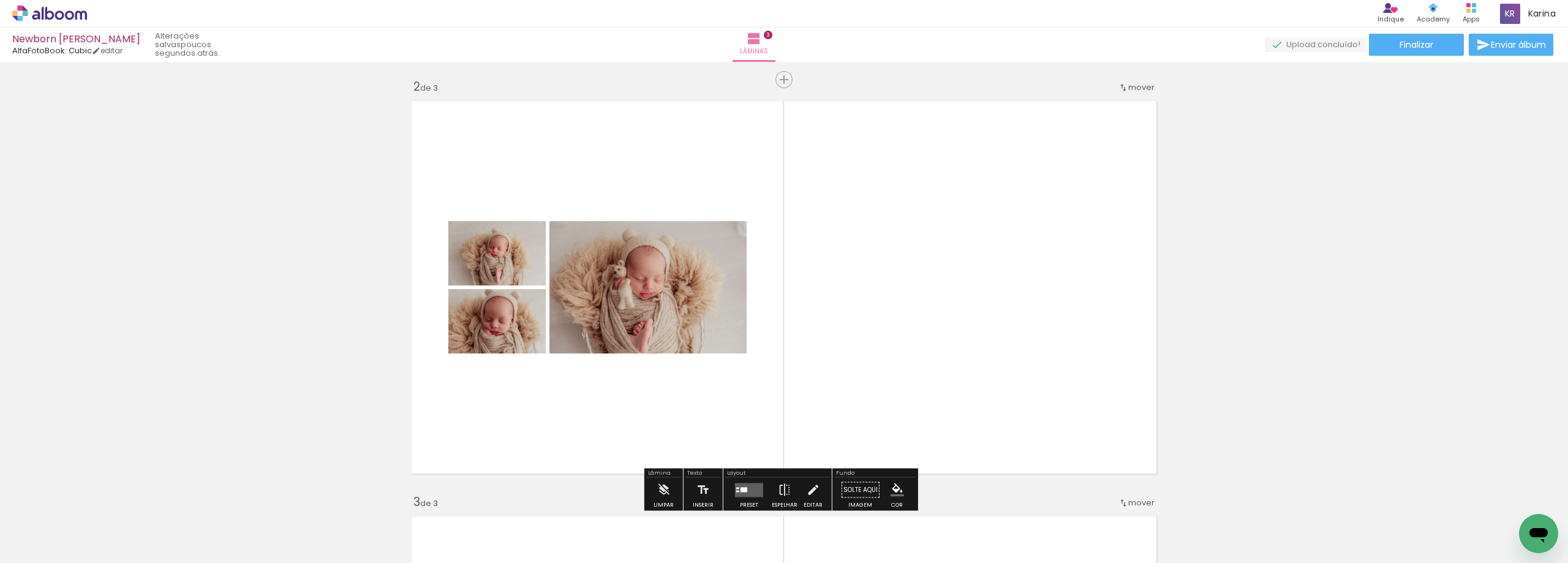
click at [740, 483] on quentale-layouter at bounding box center [749, 490] width 28 height 14
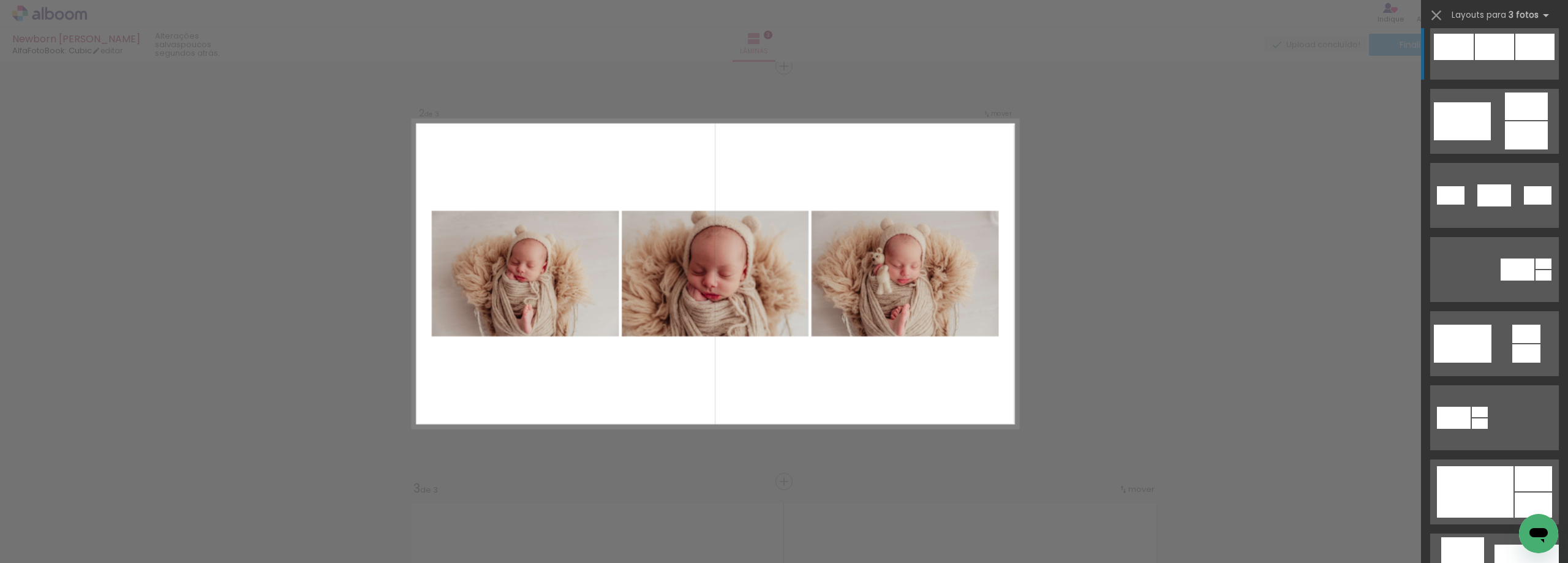
scroll to position [491, 0]
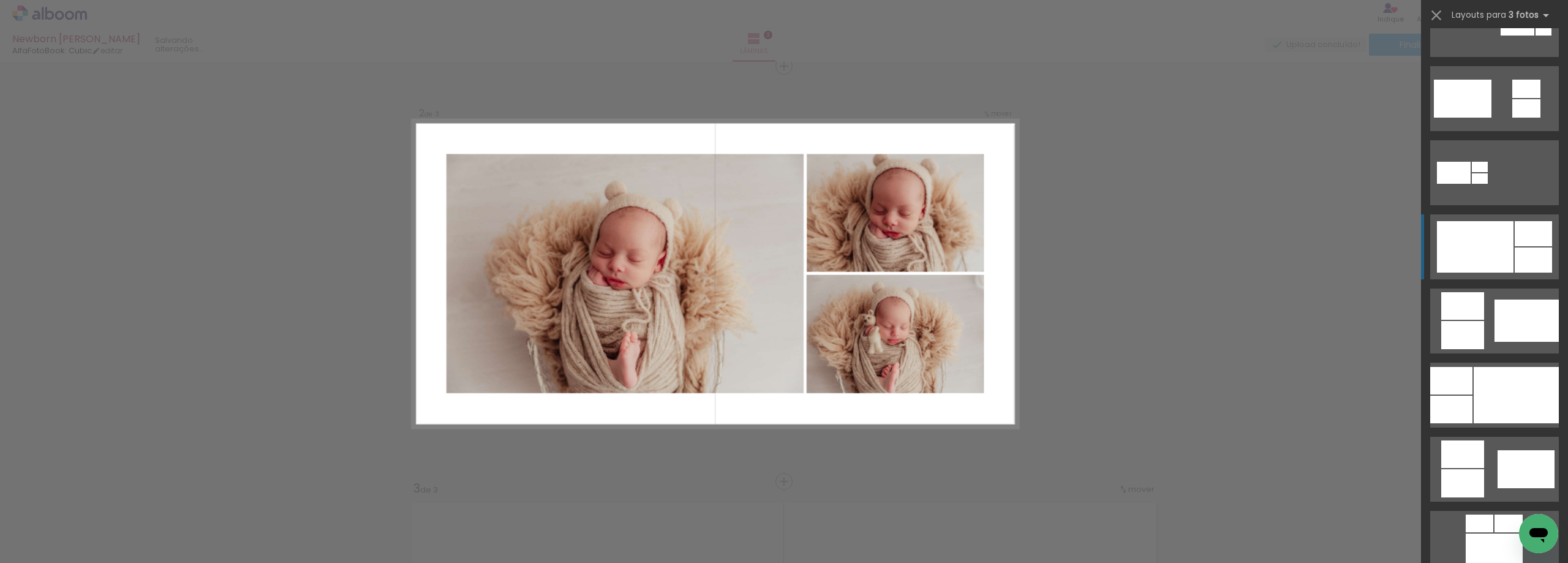
click at [1509, 243] on quentale-layouter at bounding box center [1494, 247] width 128 height 65
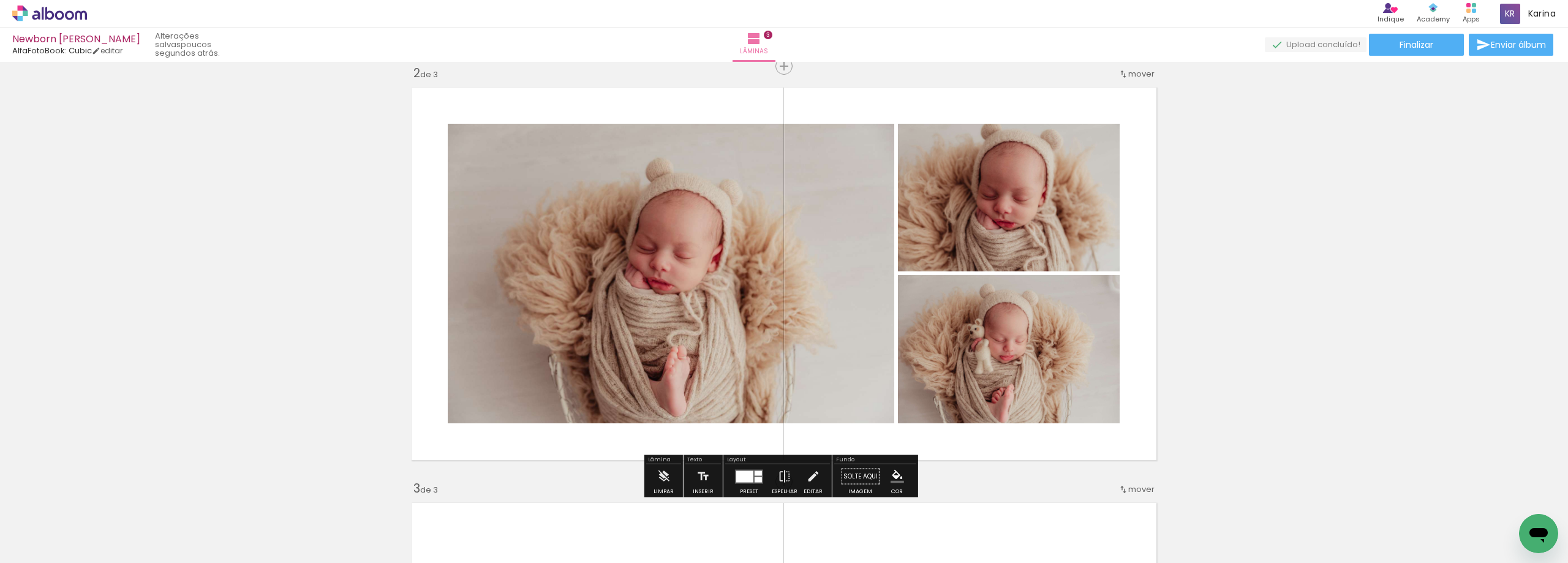
click at [1045, 345] on quentale-photo at bounding box center [1009, 349] width 221 height 148
click at [977, 378] on quentale-photo at bounding box center [1009, 349] width 221 height 148
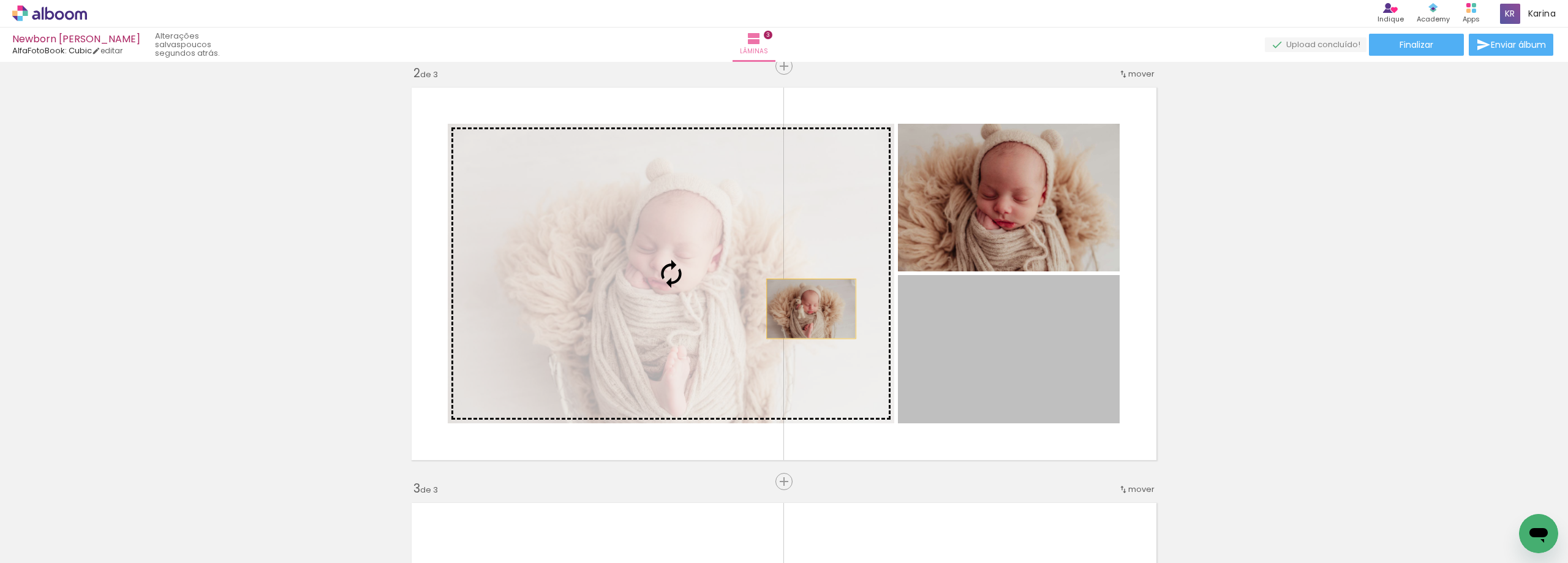
drag, startPoint x: 972, startPoint y: 352, endPoint x: 806, endPoint y: 309, distance: 171.5
click at [0, 0] on slot at bounding box center [0, 0] width 0 height 0
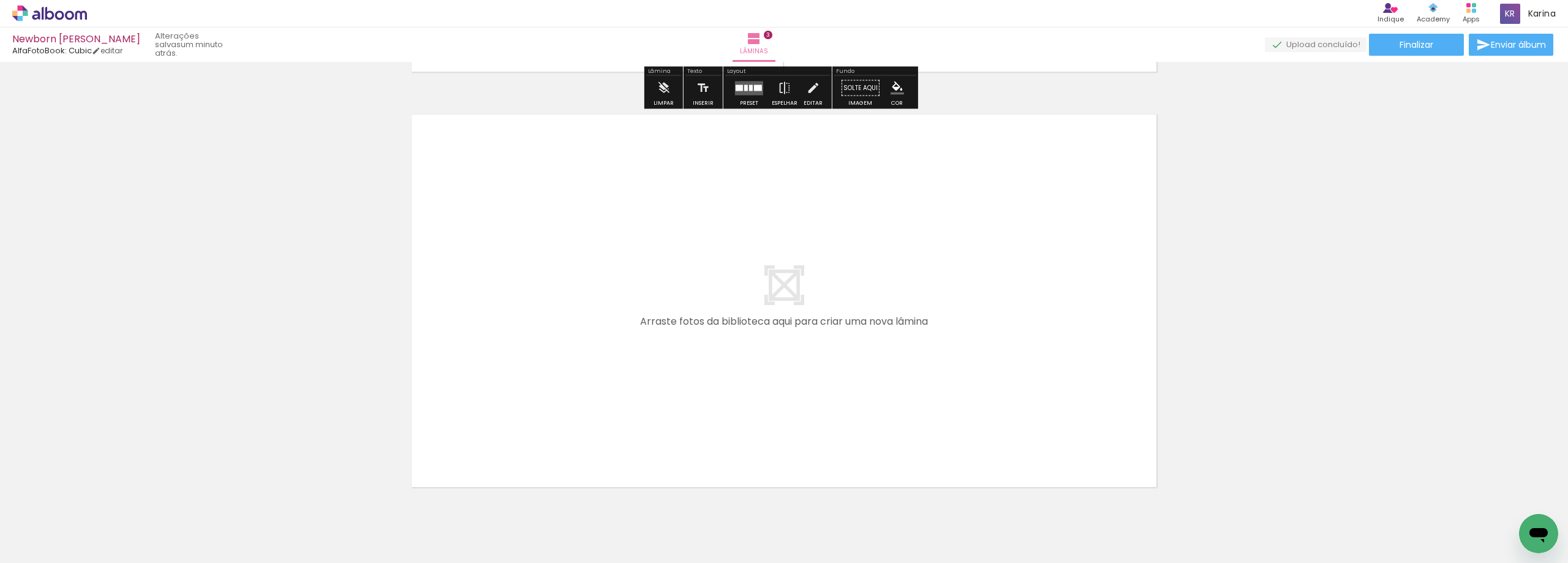
scroll to position [1286, 0]
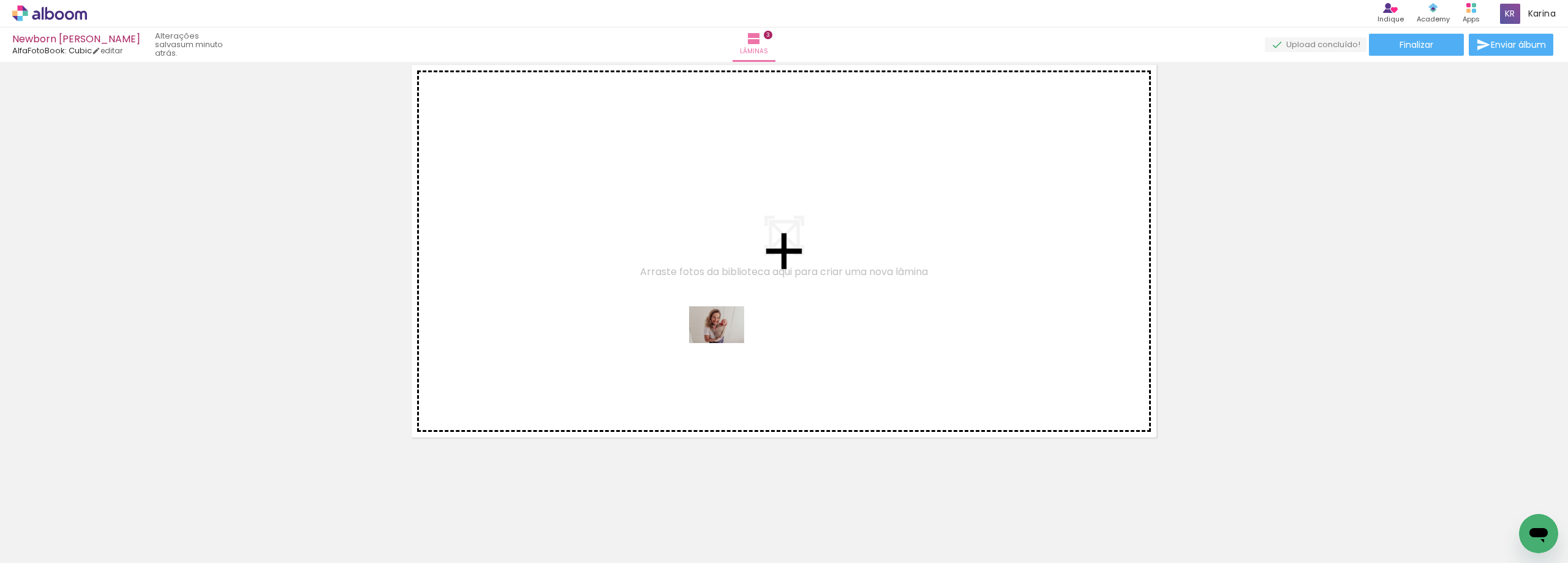
drag, startPoint x: 749, startPoint y: 526, endPoint x: 725, endPoint y: 328, distance: 199.4
click at [723, 333] on quentale-workspace at bounding box center [784, 281] width 1568 height 563
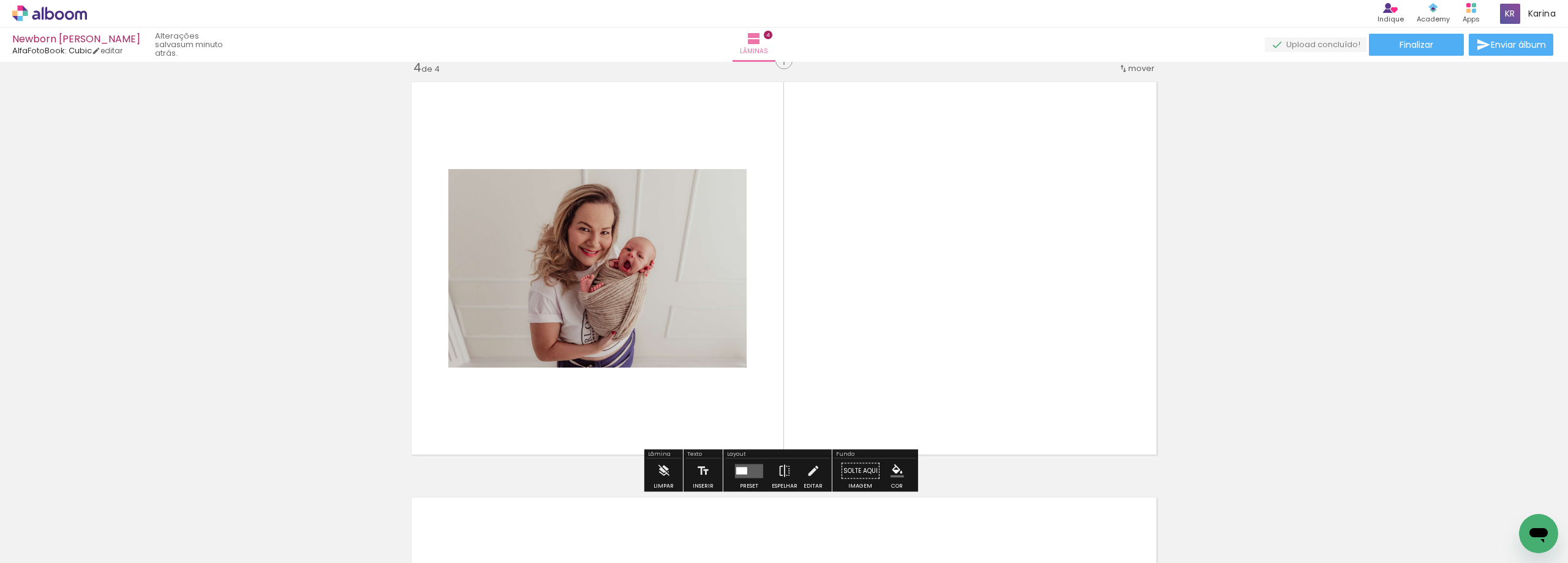
scroll to position [1263, 0]
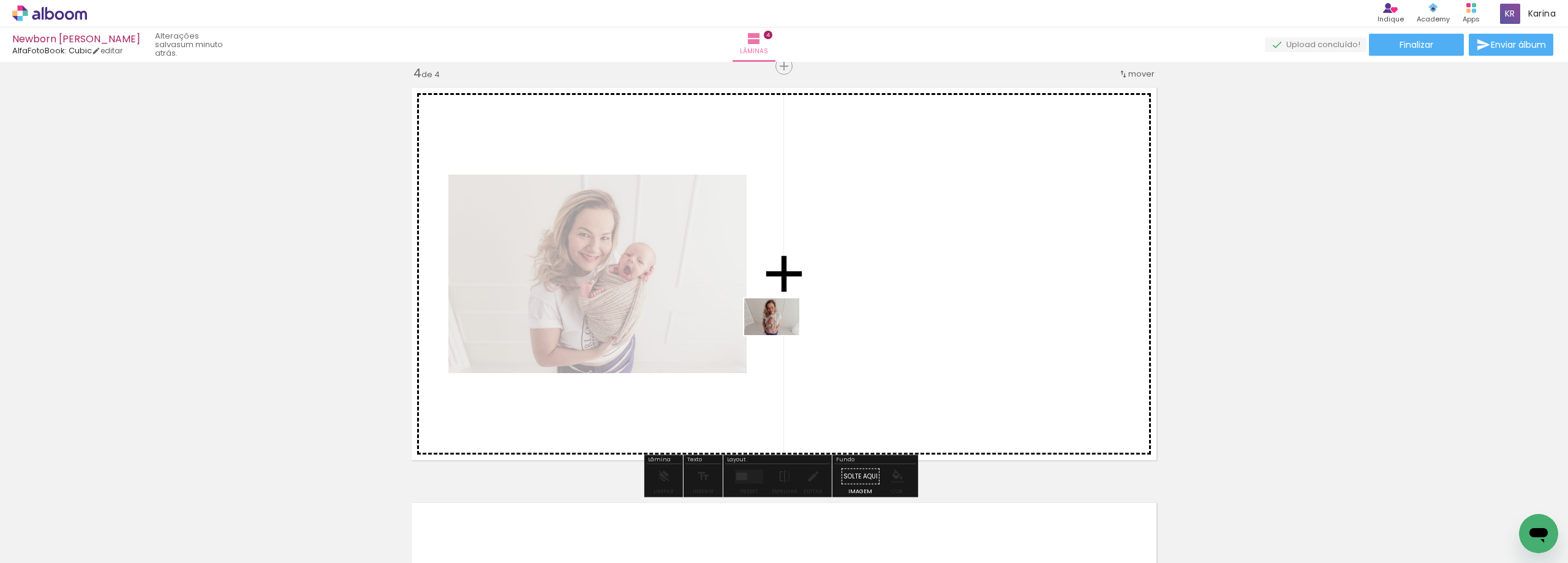
drag, startPoint x: 1157, startPoint y: 520, endPoint x: 766, endPoint y: 326, distance: 436.5
click at [766, 329] on quentale-workspace at bounding box center [784, 281] width 1568 height 563
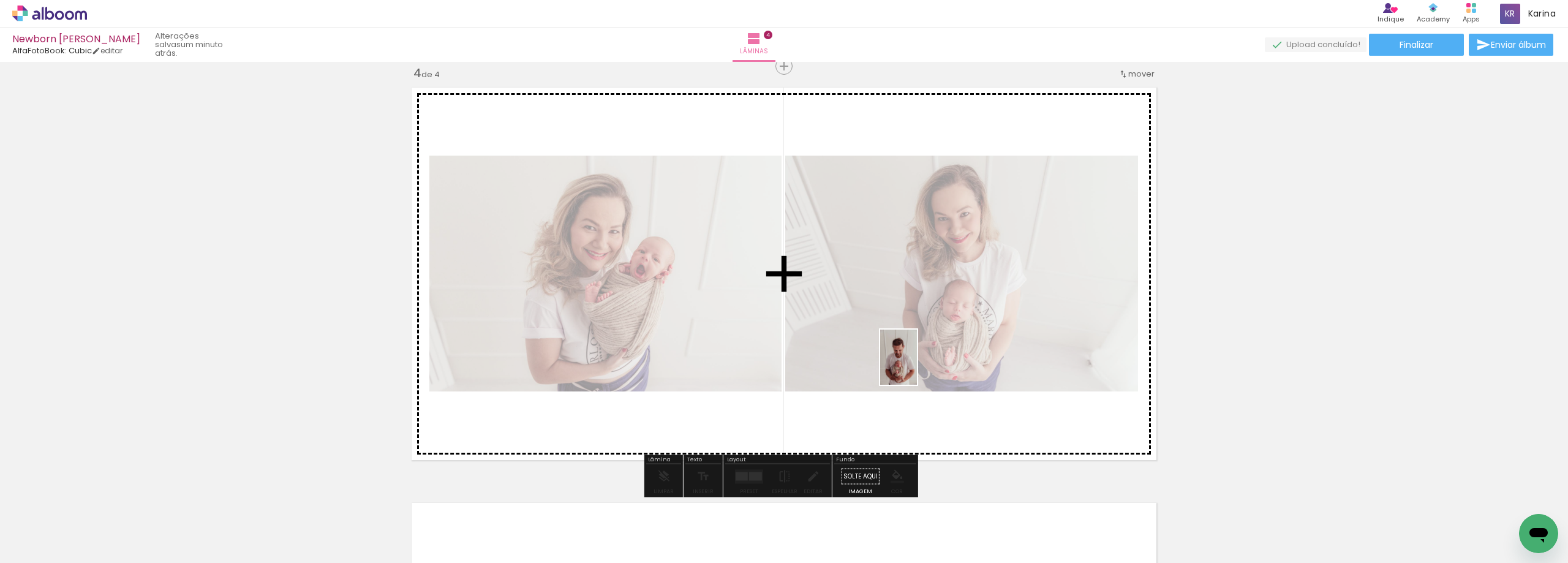
drag, startPoint x: 1211, startPoint y: 525, endPoint x: 900, endPoint y: 347, distance: 358.3
click at [906, 359] on quentale-workspace at bounding box center [784, 281] width 1568 height 563
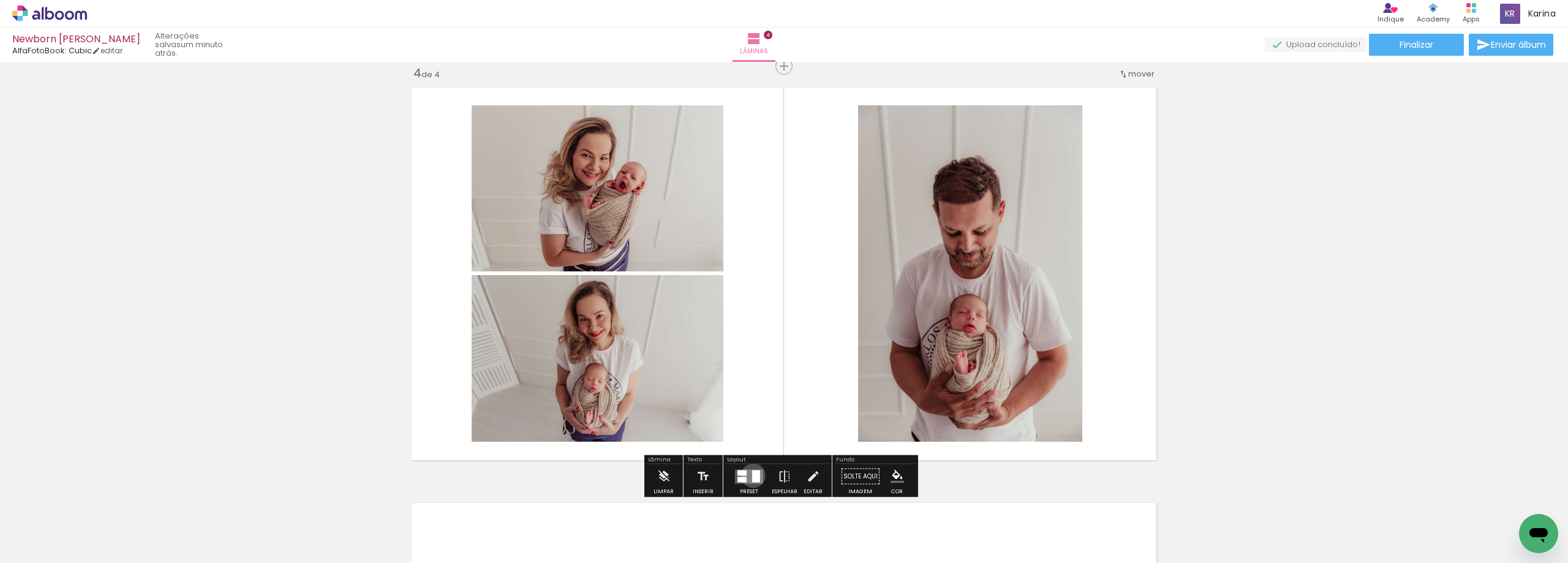
click at [752, 476] on div at bounding box center [756, 476] width 8 height 12
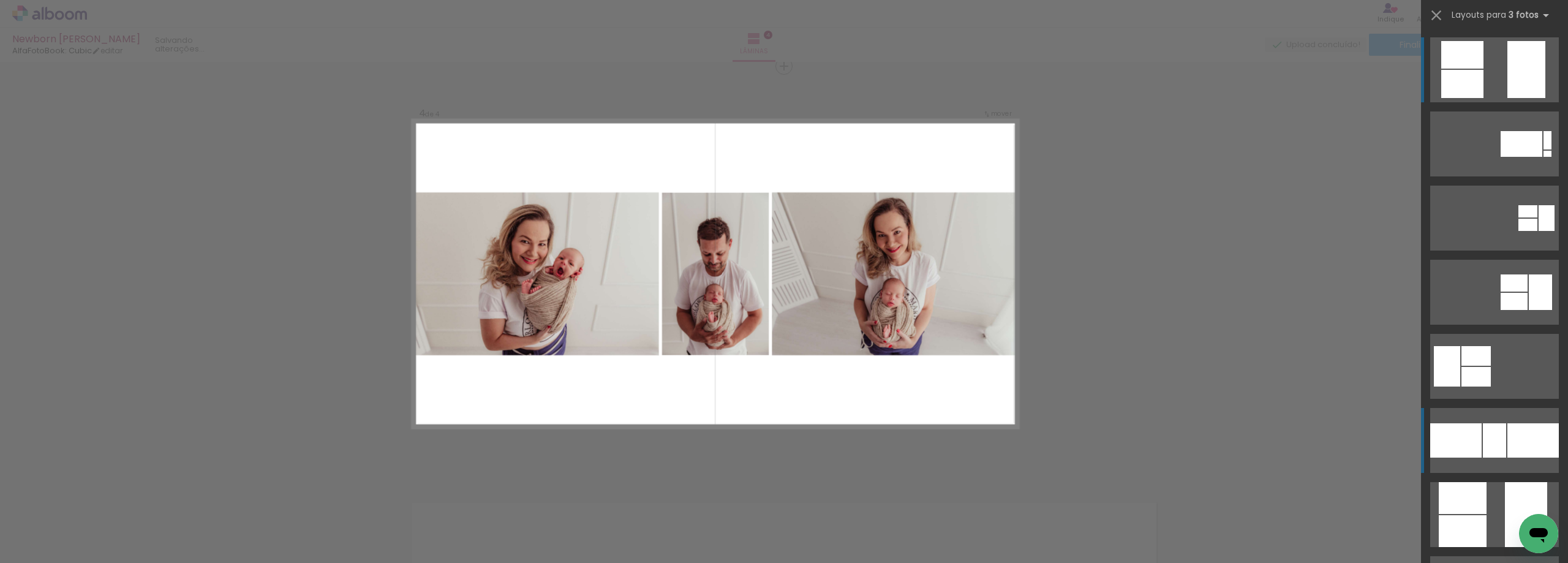
click at [1501, 430] on div at bounding box center [1494, 441] width 23 height 34
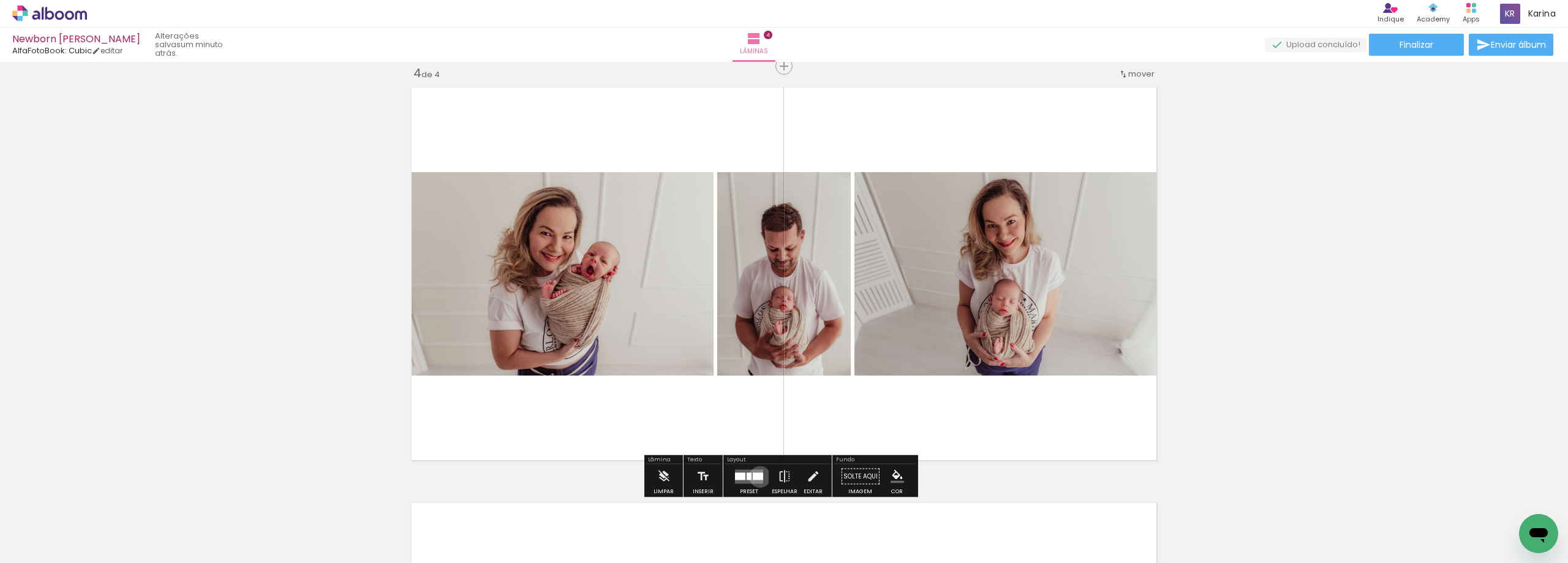
click at [757, 477] on div at bounding box center [758, 476] width 10 height 7
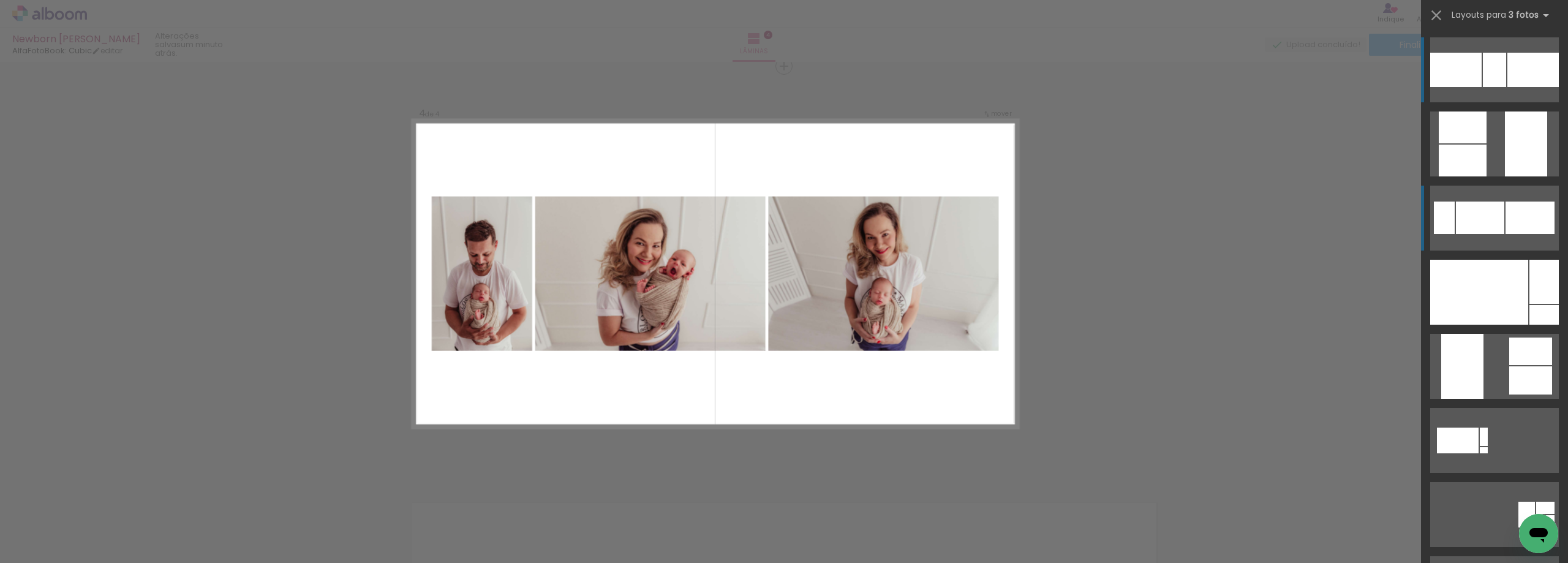
click at [1473, 213] on div at bounding box center [1480, 218] width 49 height 32
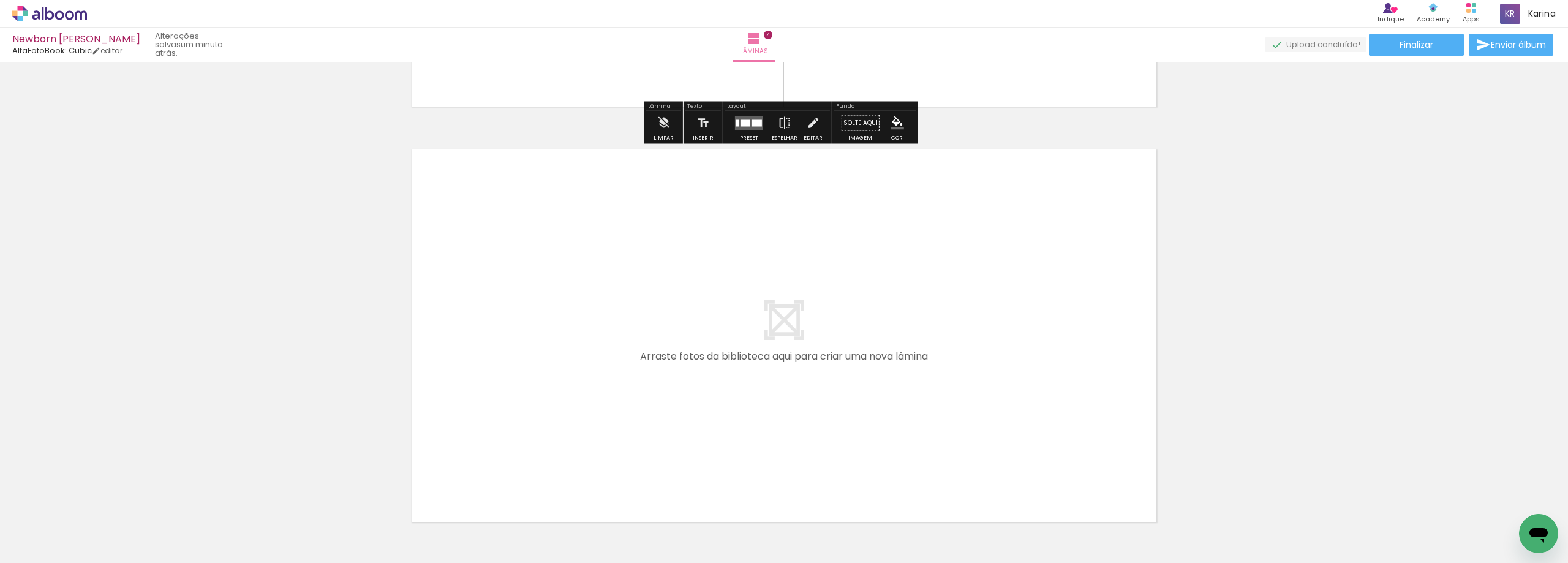
scroll to position [1701, 0]
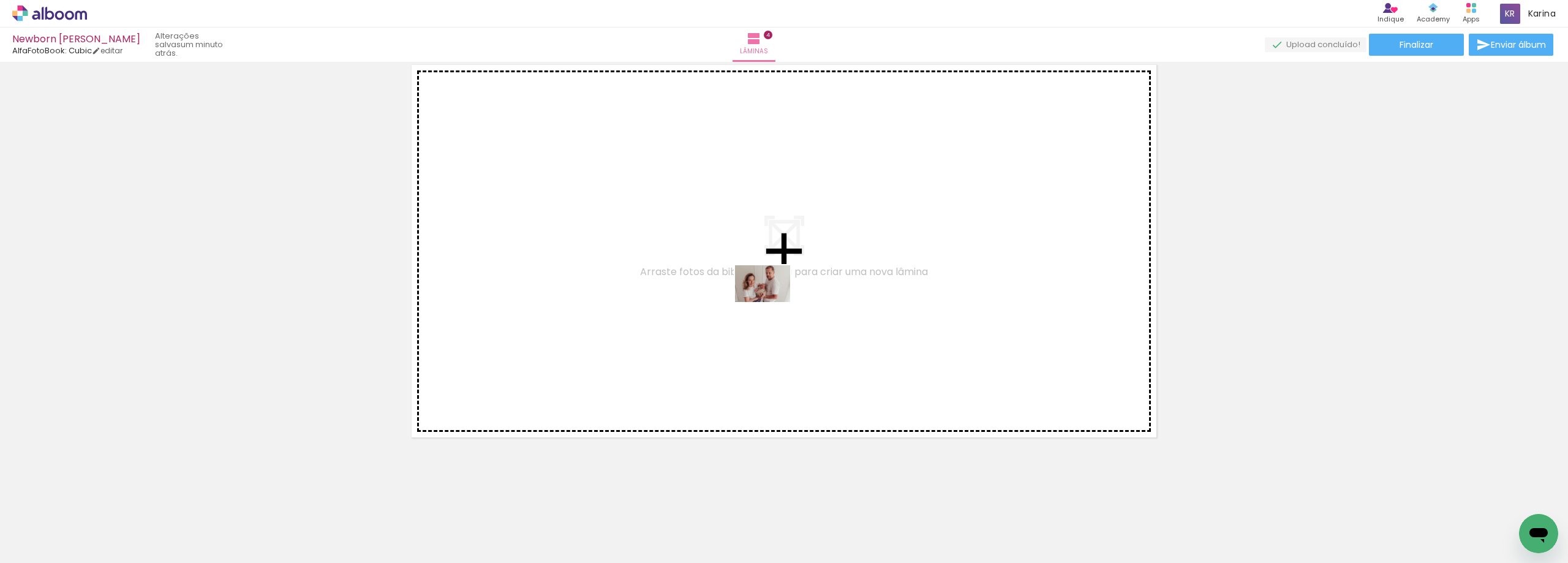
drag, startPoint x: 816, startPoint y: 533, endPoint x: 806, endPoint y: 359, distance: 174.3
click at [771, 298] on quentale-workspace at bounding box center [784, 281] width 1568 height 563
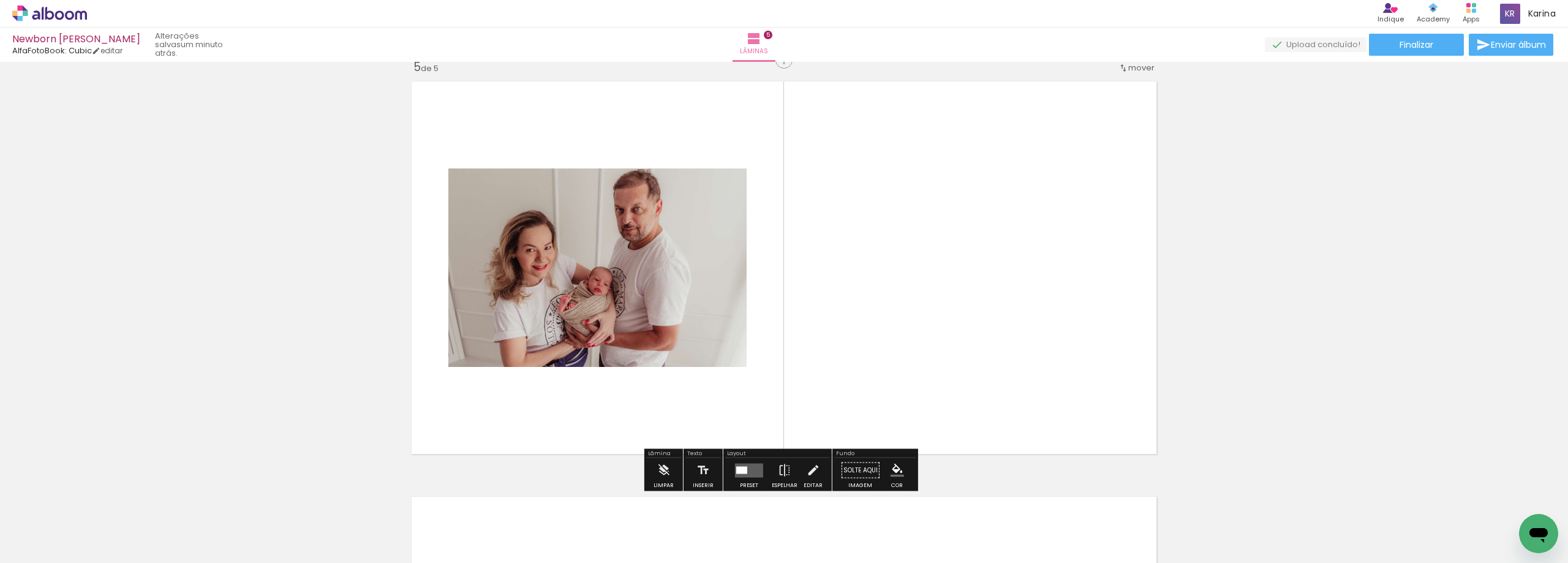
scroll to position [1678, 0]
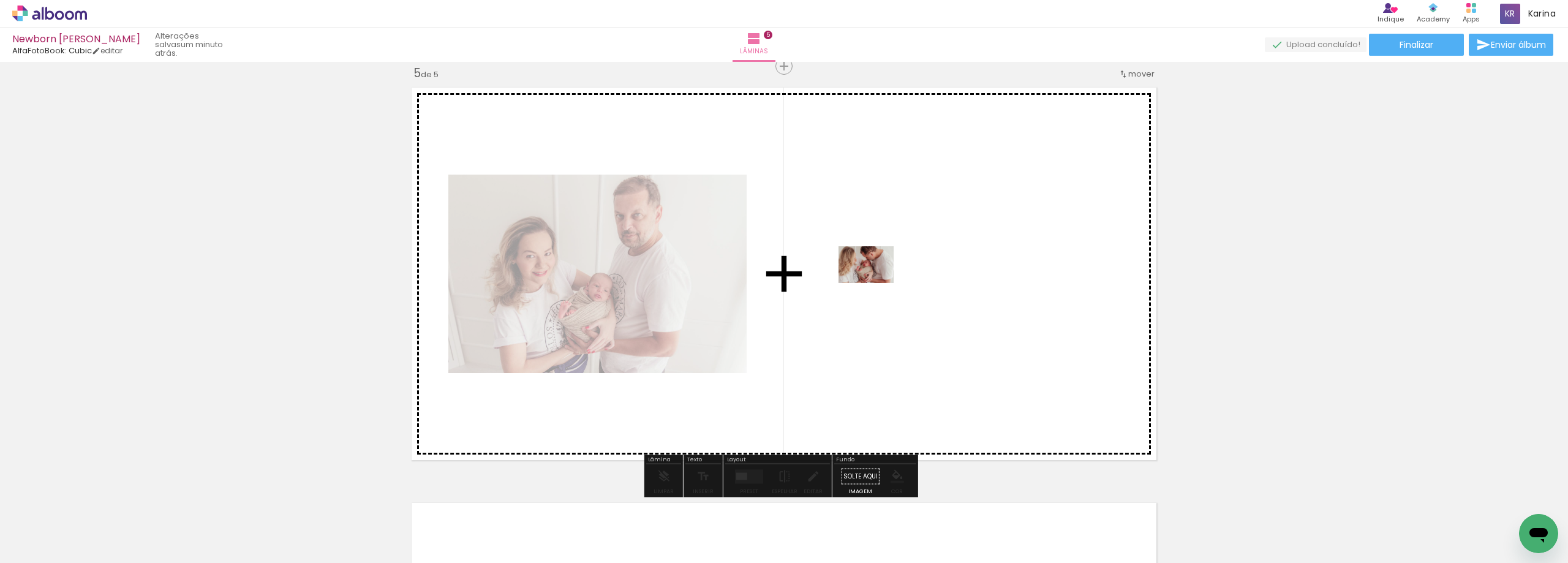
drag, startPoint x: 872, startPoint y: 518, endPoint x: 874, endPoint y: 278, distance: 240.0
click at [874, 278] on quentale-workspace at bounding box center [784, 281] width 1568 height 563
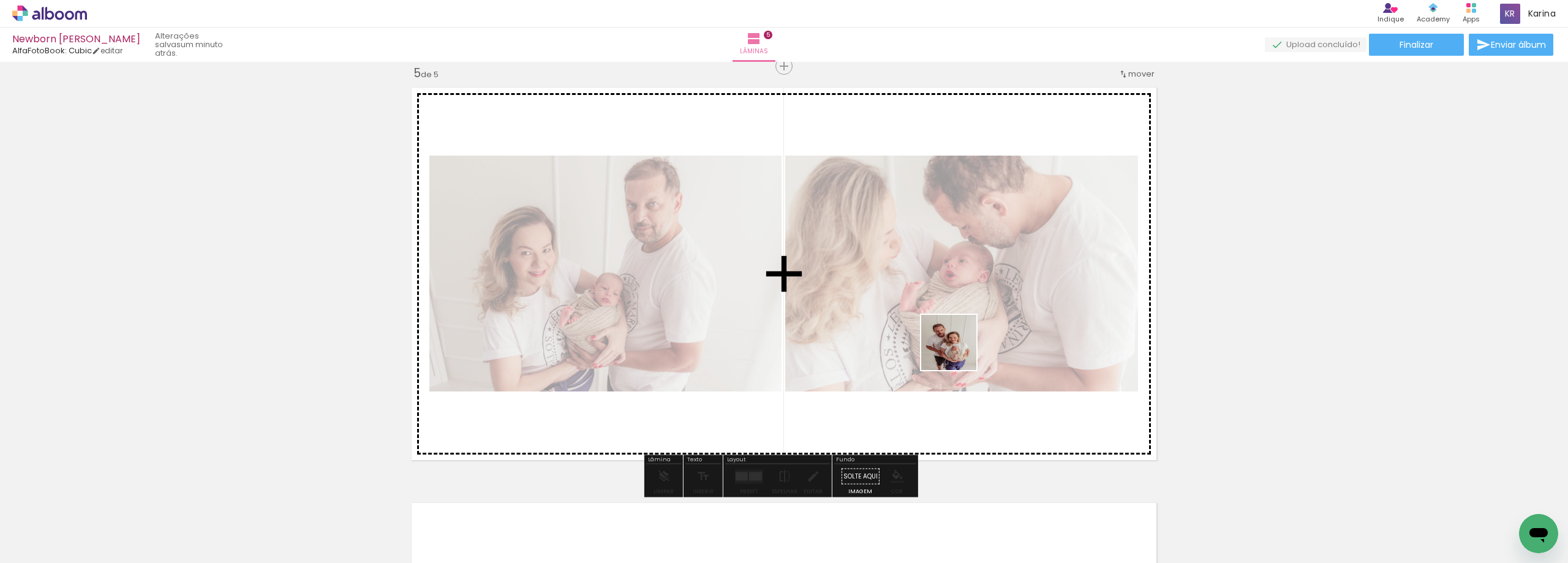
drag, startPoint x: 961, startPoint y: 531, endPoint x: 951, endPoint y: 301, distance: 230.2
click at [951, 305] on quentale-workspace at bounding box center [784, 281] width 1568 height 563
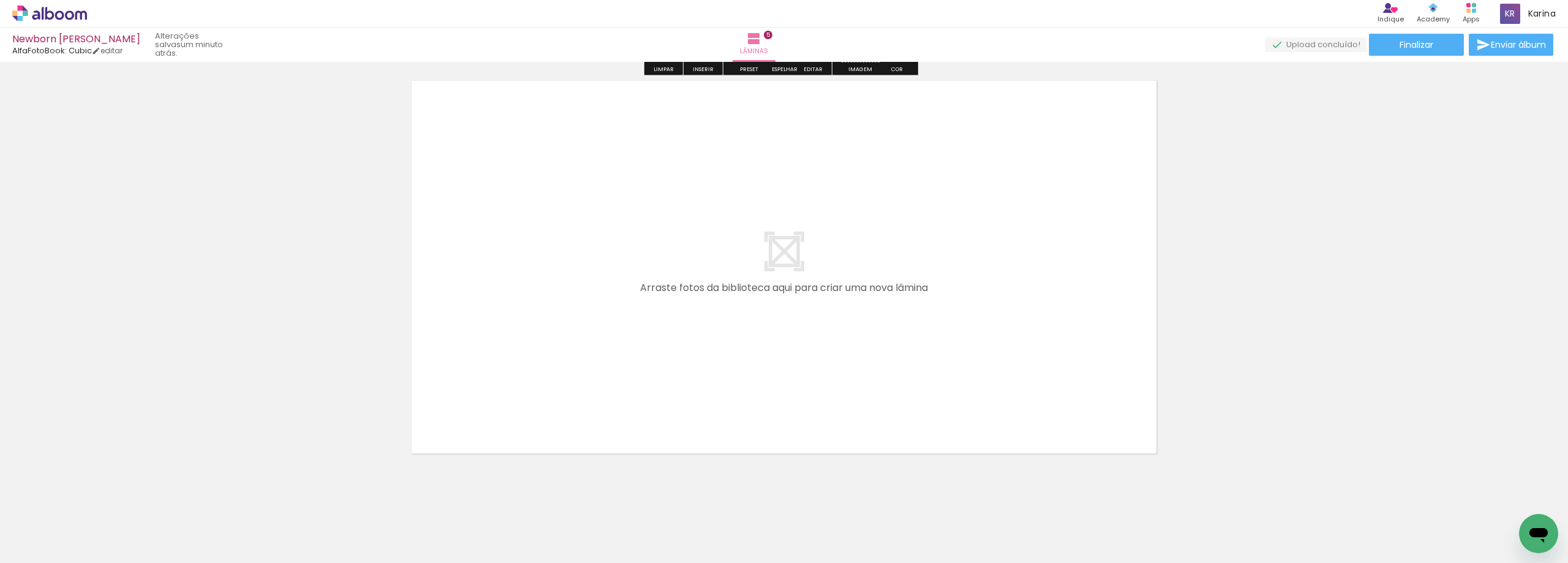
scroll to position [2107, 0]
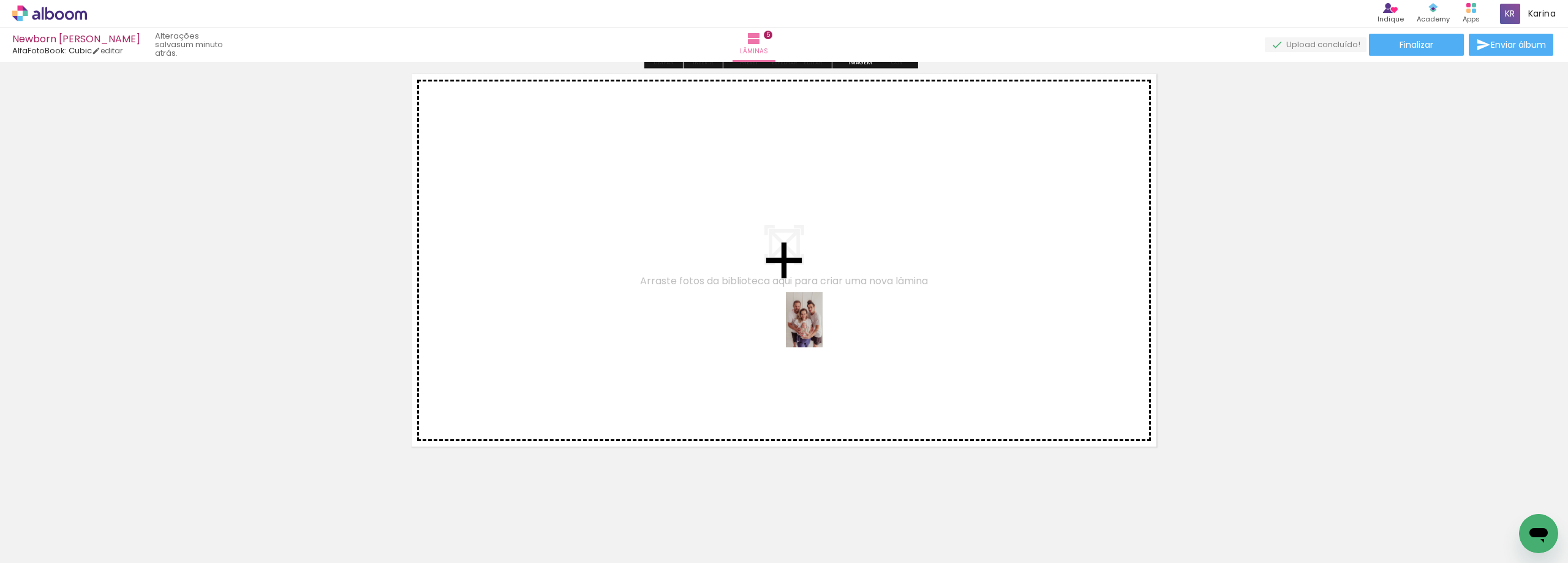
drag, startPoint x: 1021, startPoint y: 536, endPoint x: 812, endPoint y: 311, distance: 307.1
click at [812, 311] on quentale-workspace at bounding box center [784, 281] width 1568 height 563
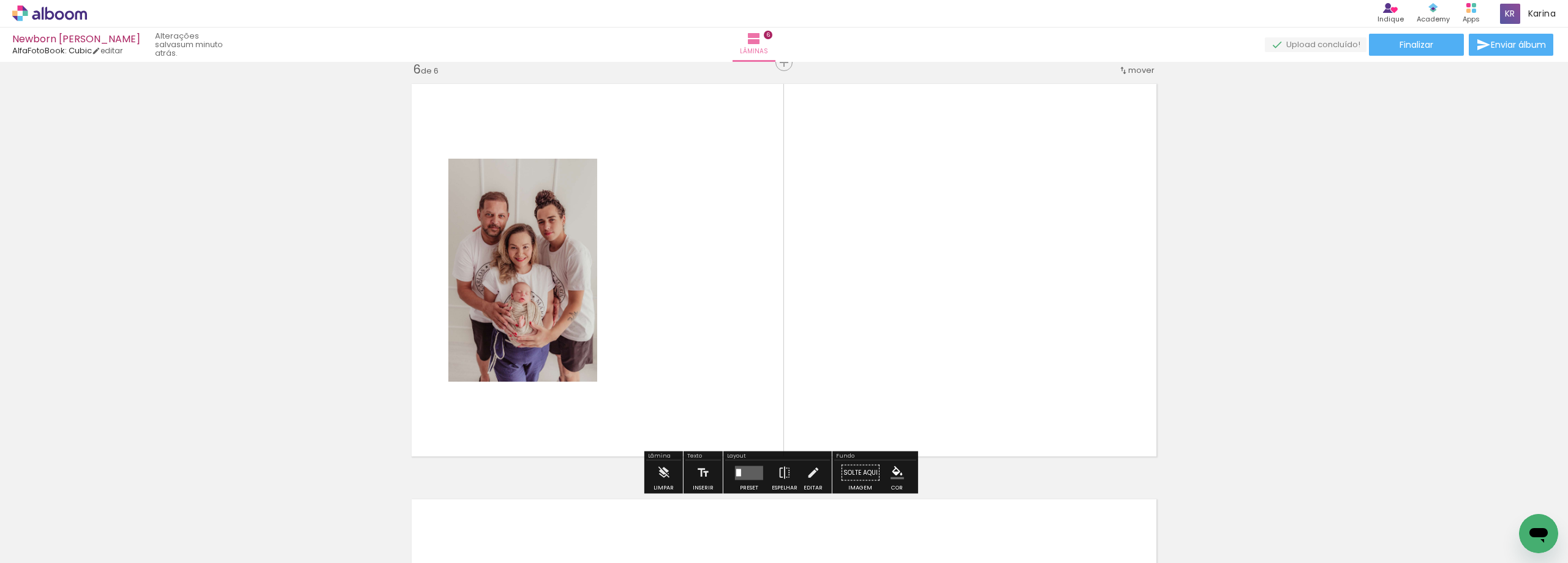
scroll to position [2094, 0]
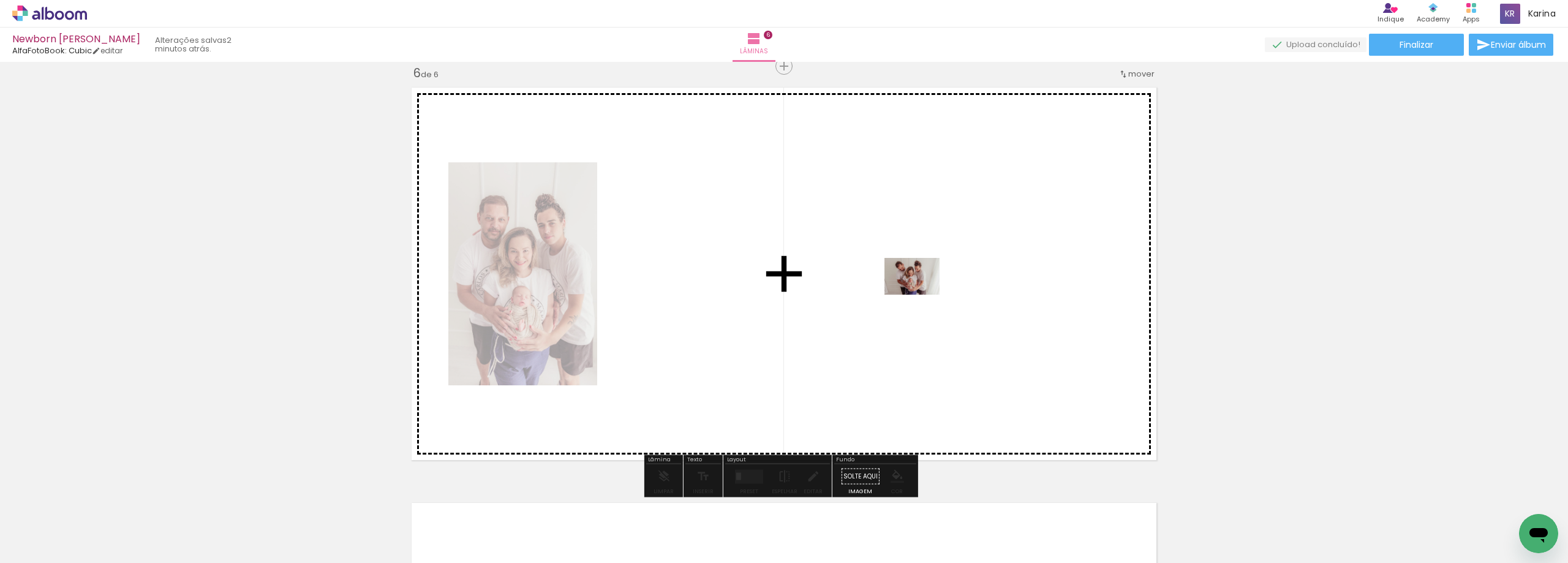
drag, startPoint x: 1091, startPoint y: 529, endPoint x: 919, endPoint y: 293, distance: 292.0
click at [919, 293] on quentale-workspace at bounding box center [784, 281] width 1568 height 563
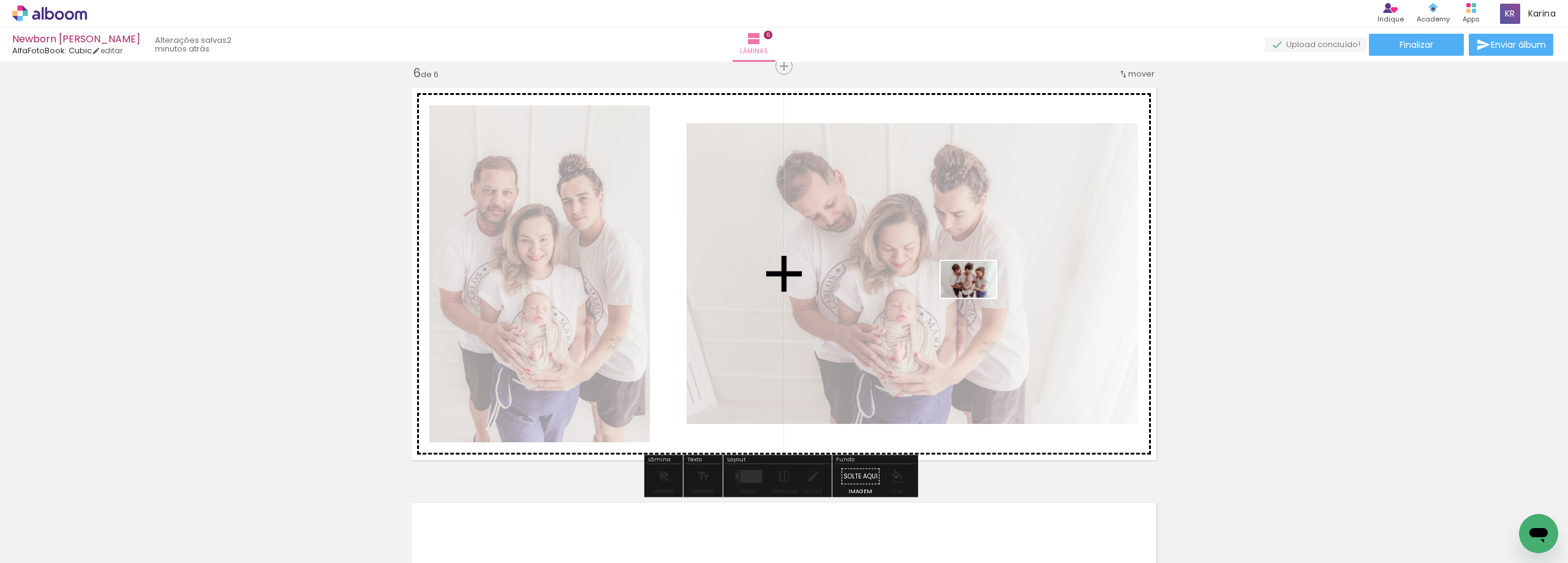
drag, startPoint x: 1499, startPoint y: 535, endPoint x: 1045, endPoint y: 339, distance: 494.5
click at [957, 294] on quentale-workspace at bounding box center [784, 281] width 1568 height 563
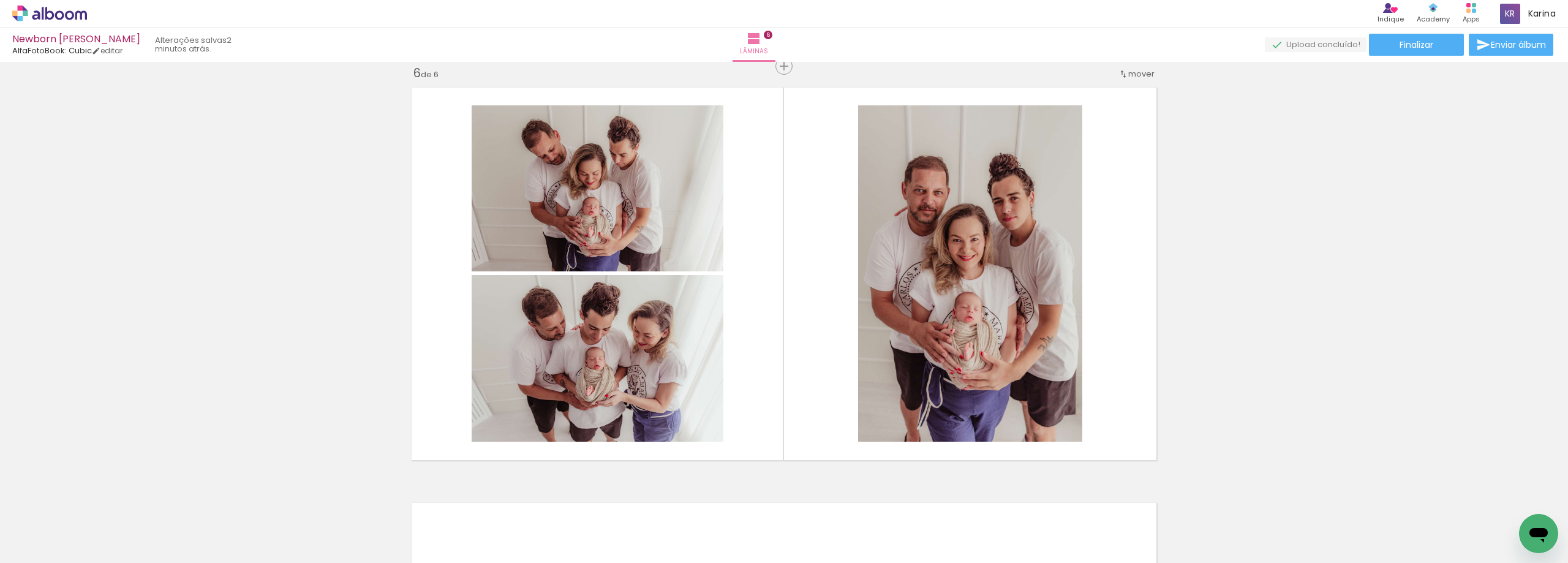
scroll to position [0, 417]
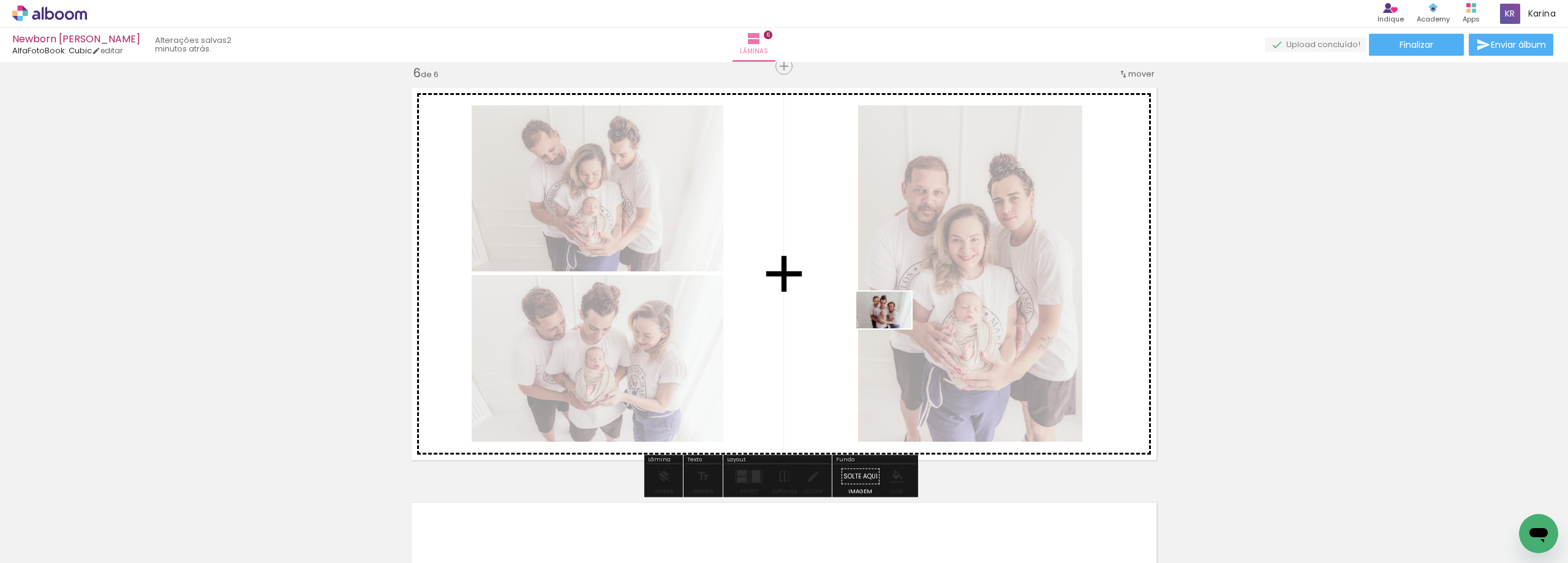
drag, startPoint x: 1170, startPoint y: 533, endPoint x: 873, endPoint y: 314, distance: 369.0
click at [879, 319] on quentale-workspace at bounding box center [784, 281] width 1568 height 563
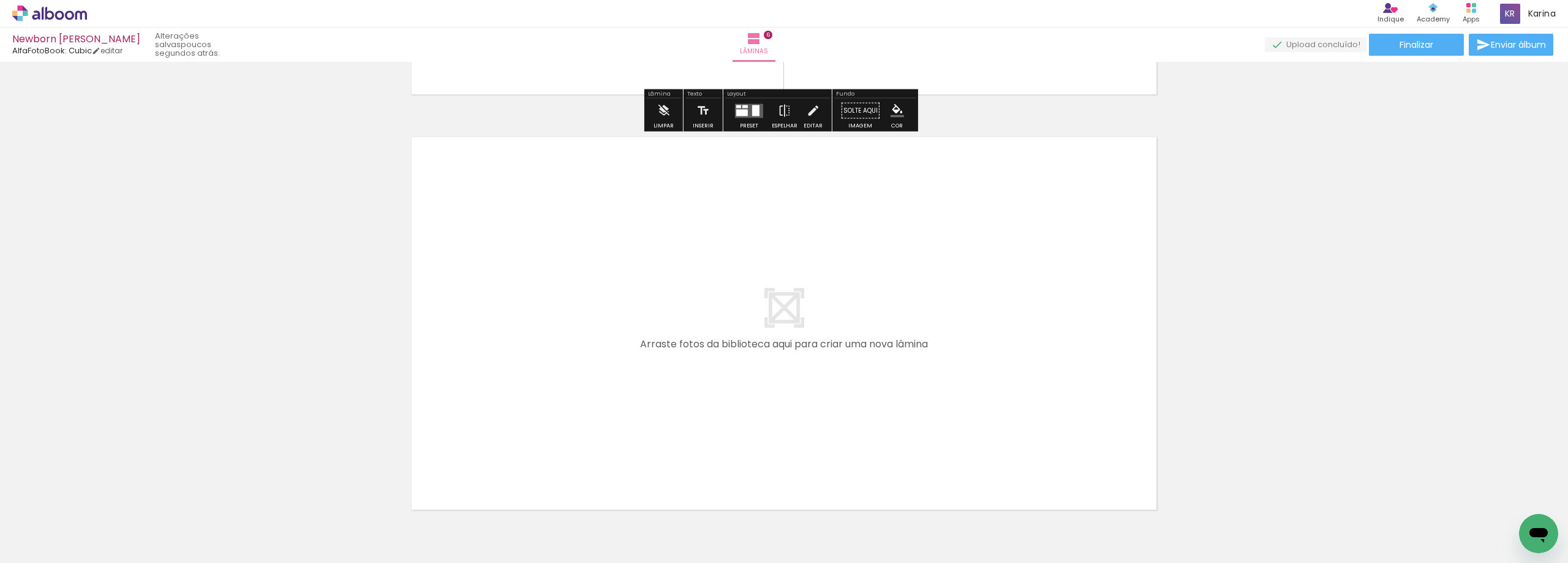
scroll to position [2462, 0]
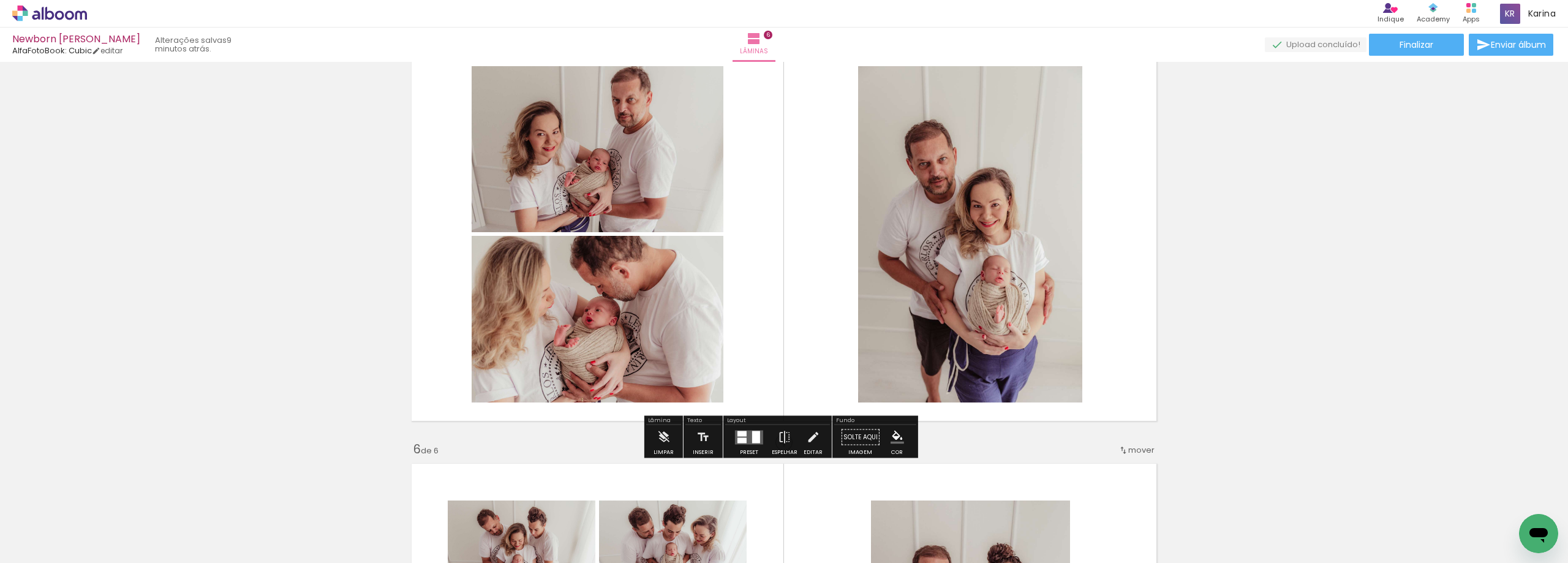
scroll to position [1726, 0]
